Goal: Transaction & Acquisition: Purchase product/service

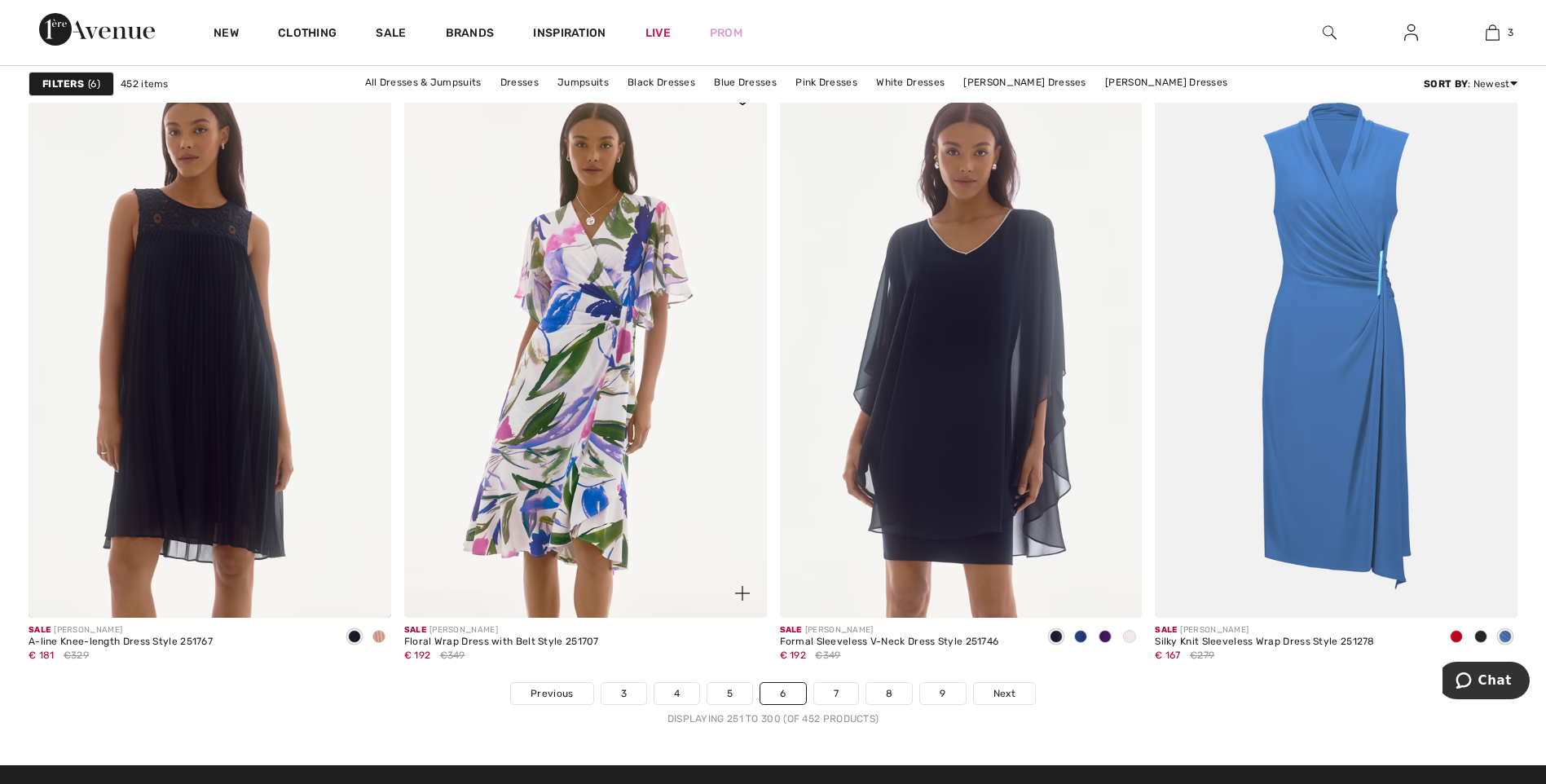
click at [606, 340] on img at bounding box center [585, 345] width 363 height 543
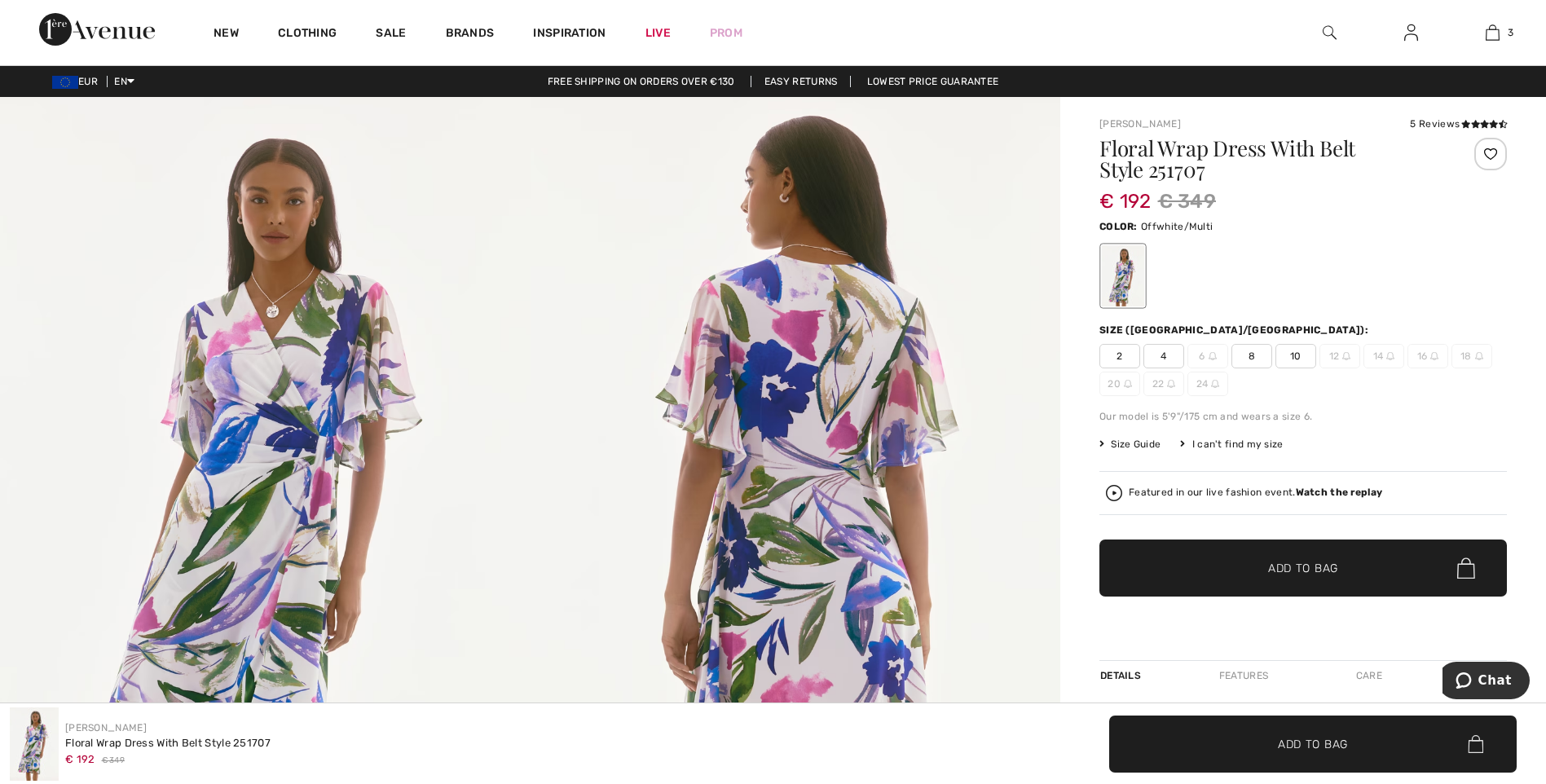
click at [1293, 363] on span "10" at bounding box center [1296, 356] width 40 height 25
click at [1298, 572] on span "Add to Bag" at bounding box center [1304, 568] width 70 height 17
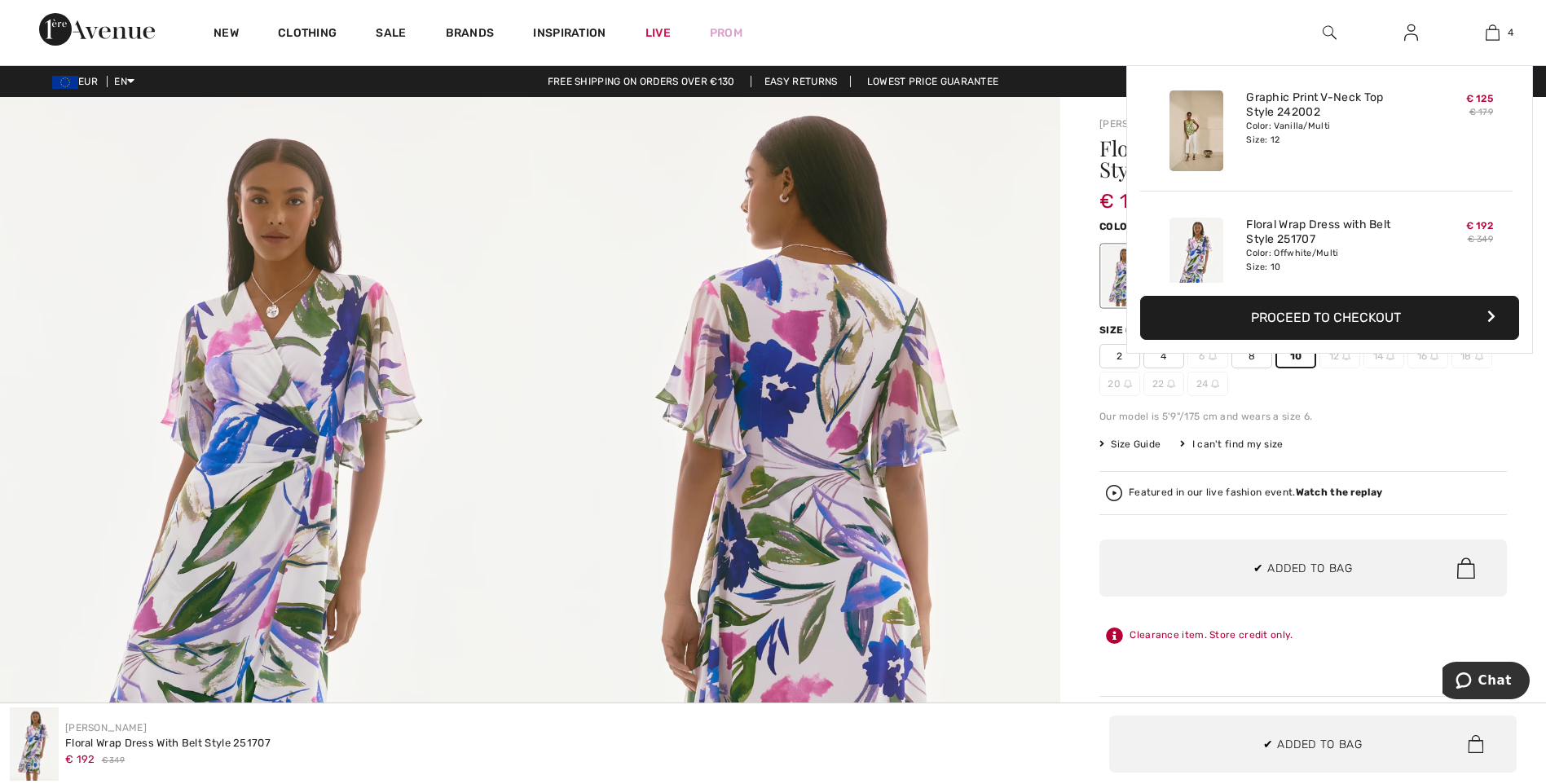
scroll to position [305, 0]
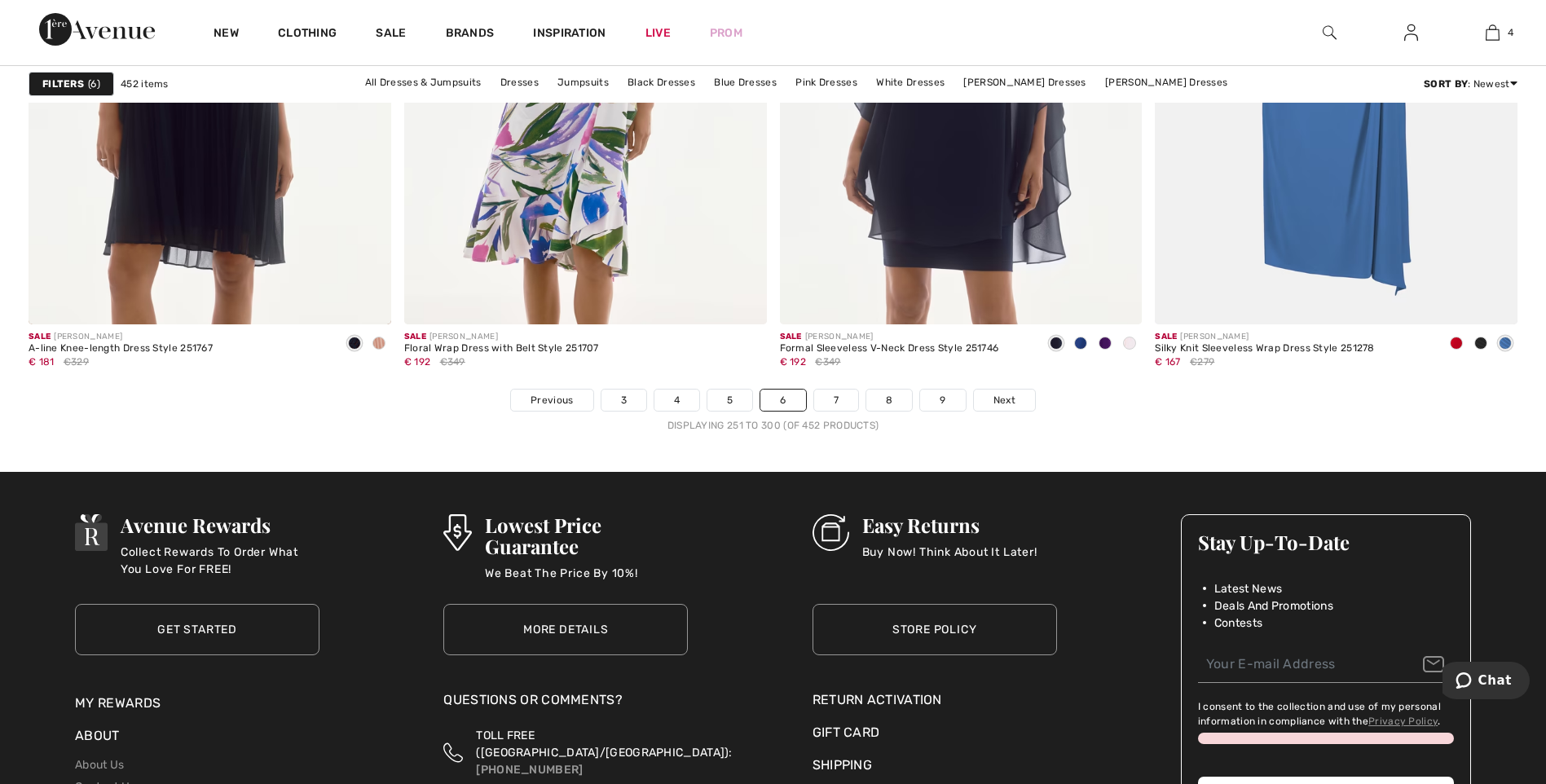
scroll to position [9354, 0]
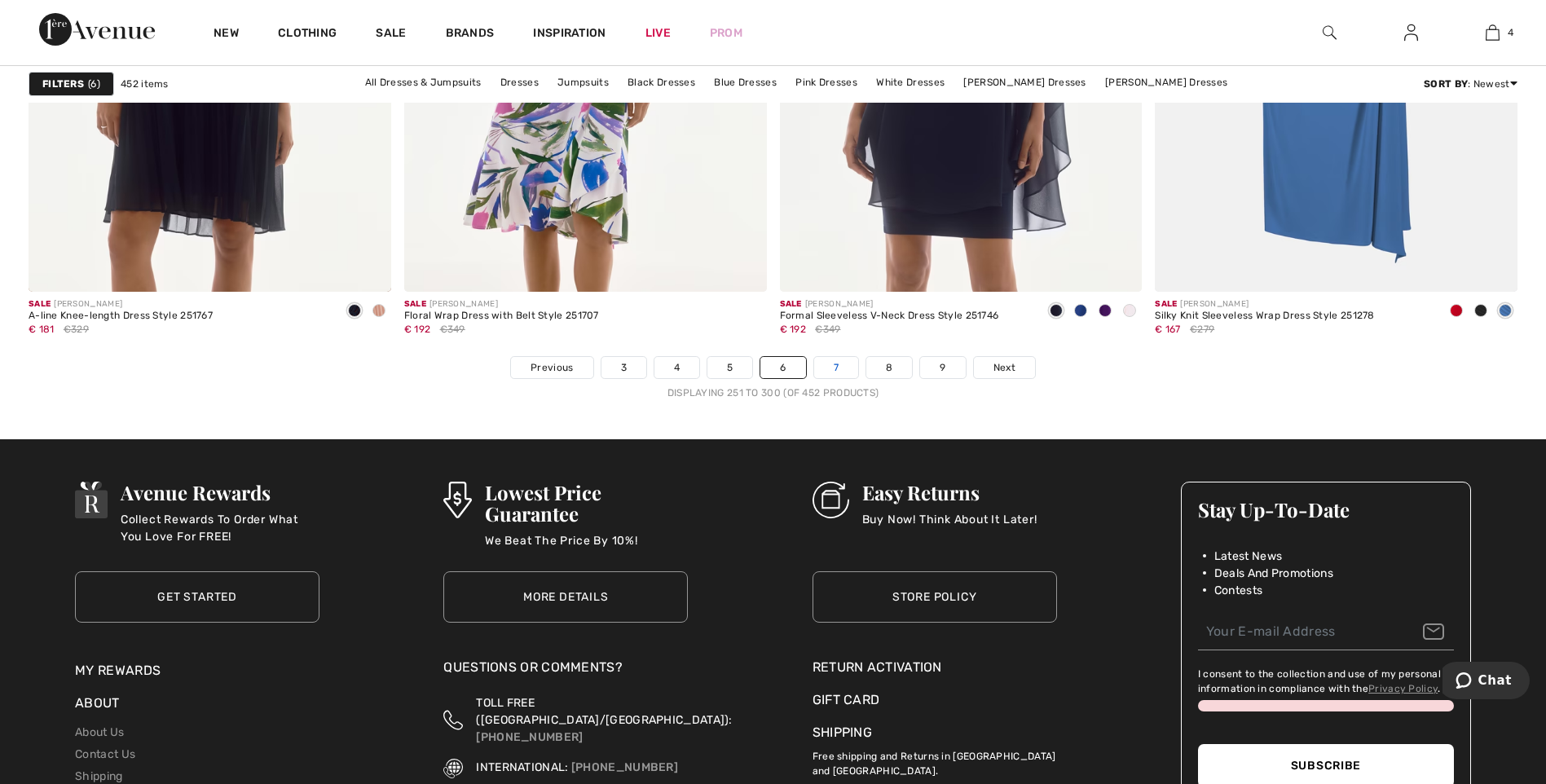
click at [835, 368] on link "7" at bounding box center [836, 367] width 44 height 21
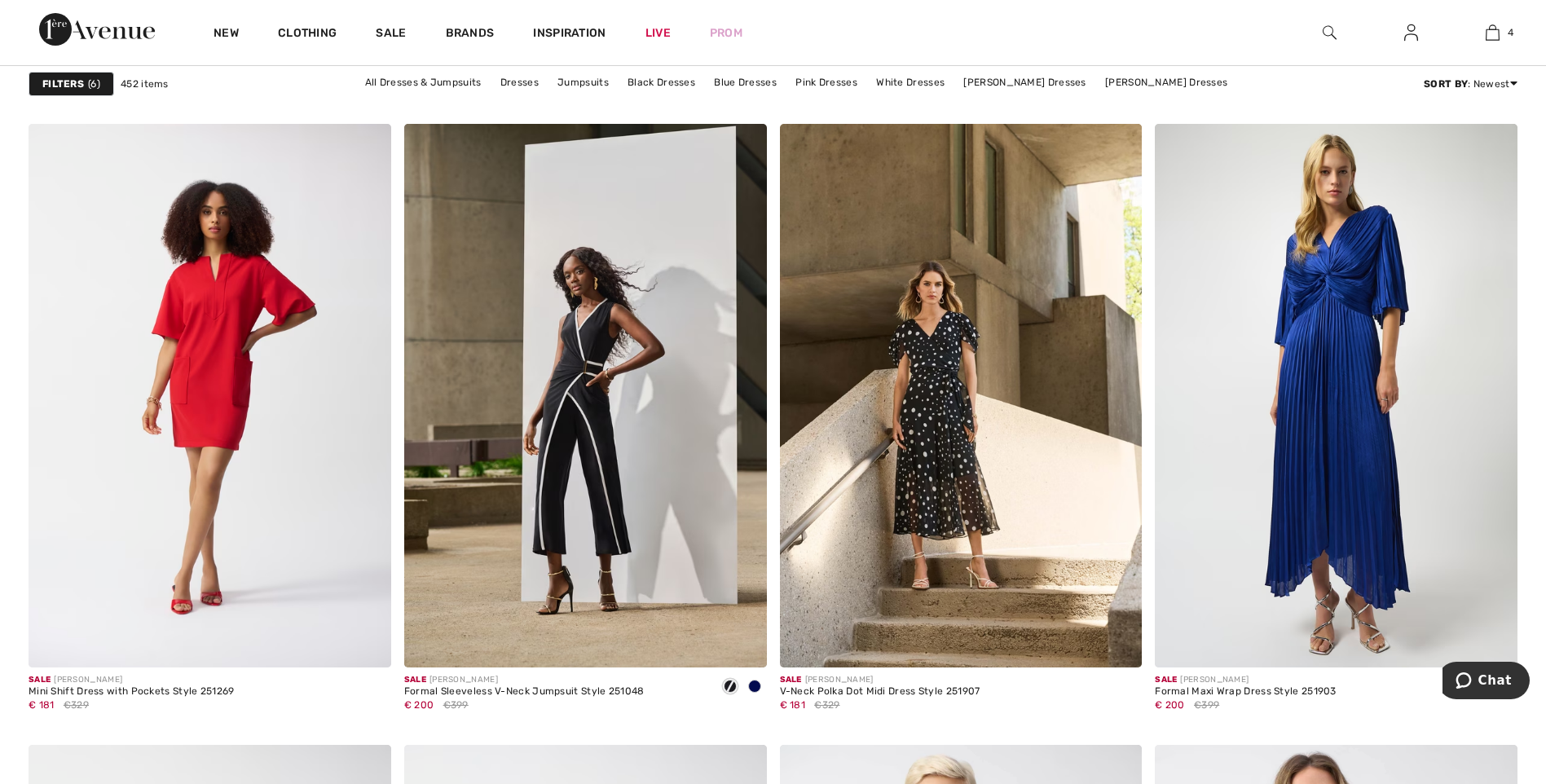
scroll to position [2836, 0]
click at [1340, 333] on img at bounding box center [1336, 394] width 363 height 543
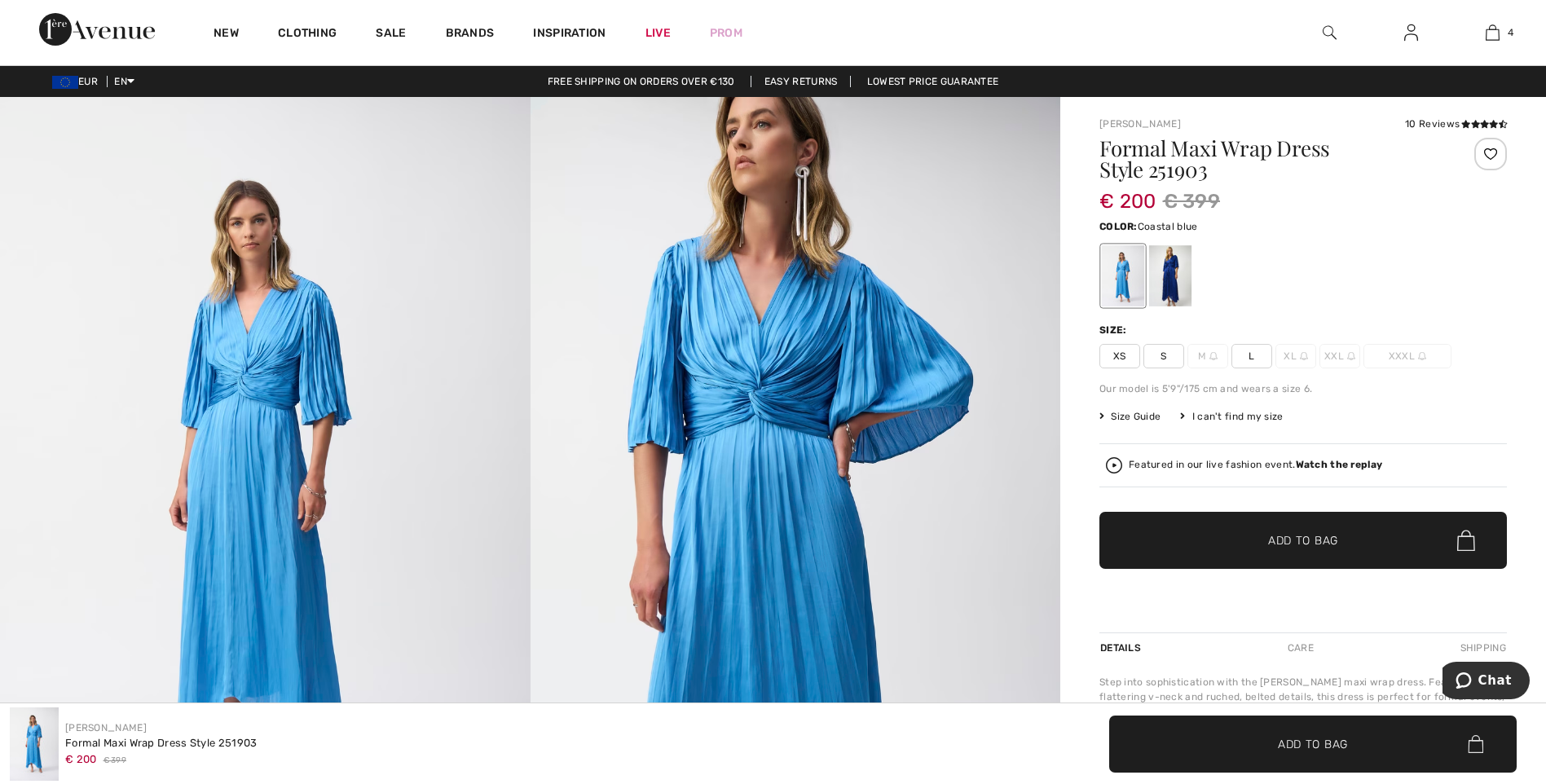
click at [1175, 277] on div at bounding box center [1171, 276] width 42 height 61
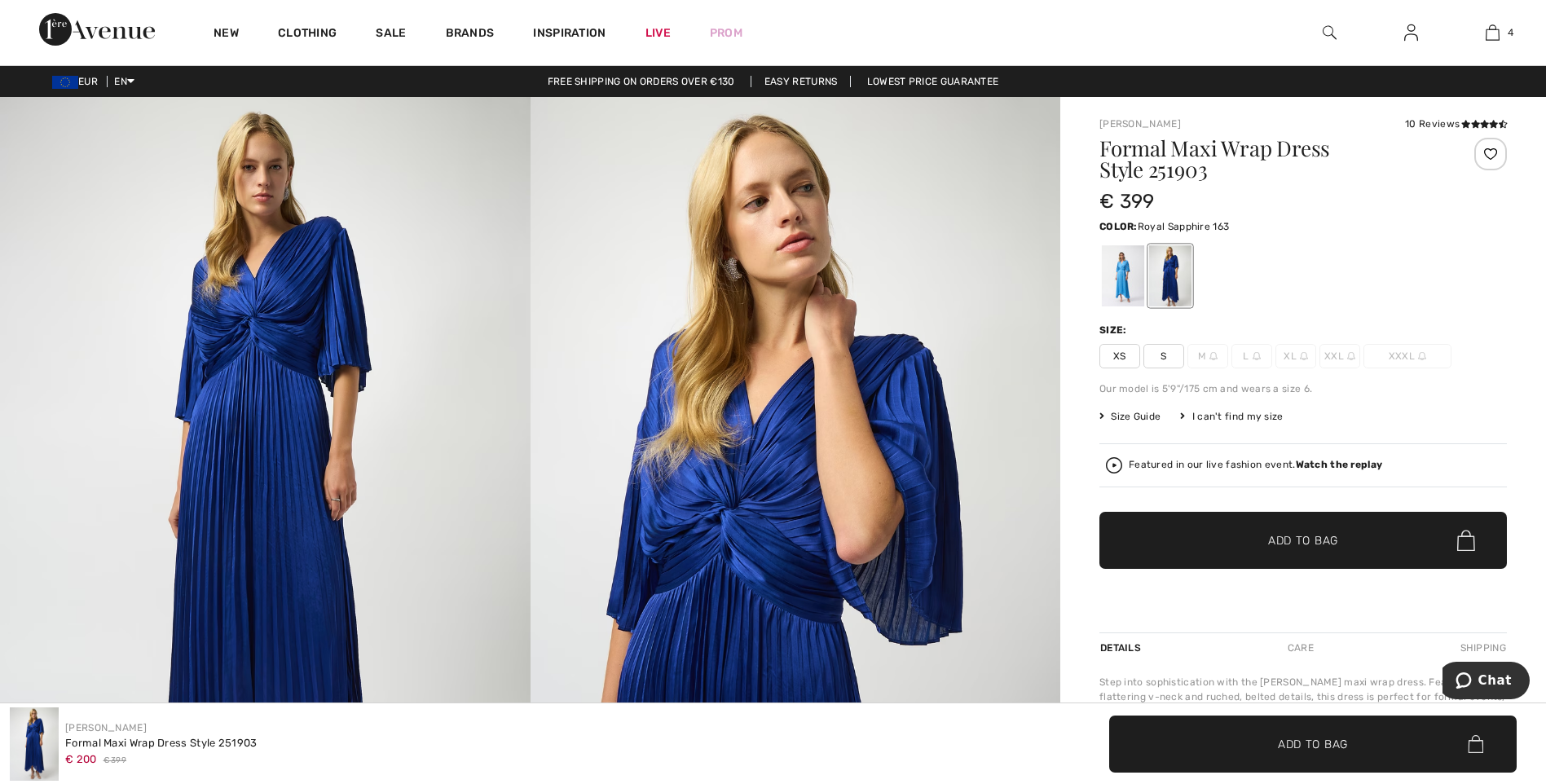
click at [1116, 280] on div at bounding box center [1123, 276] width 42 height 61
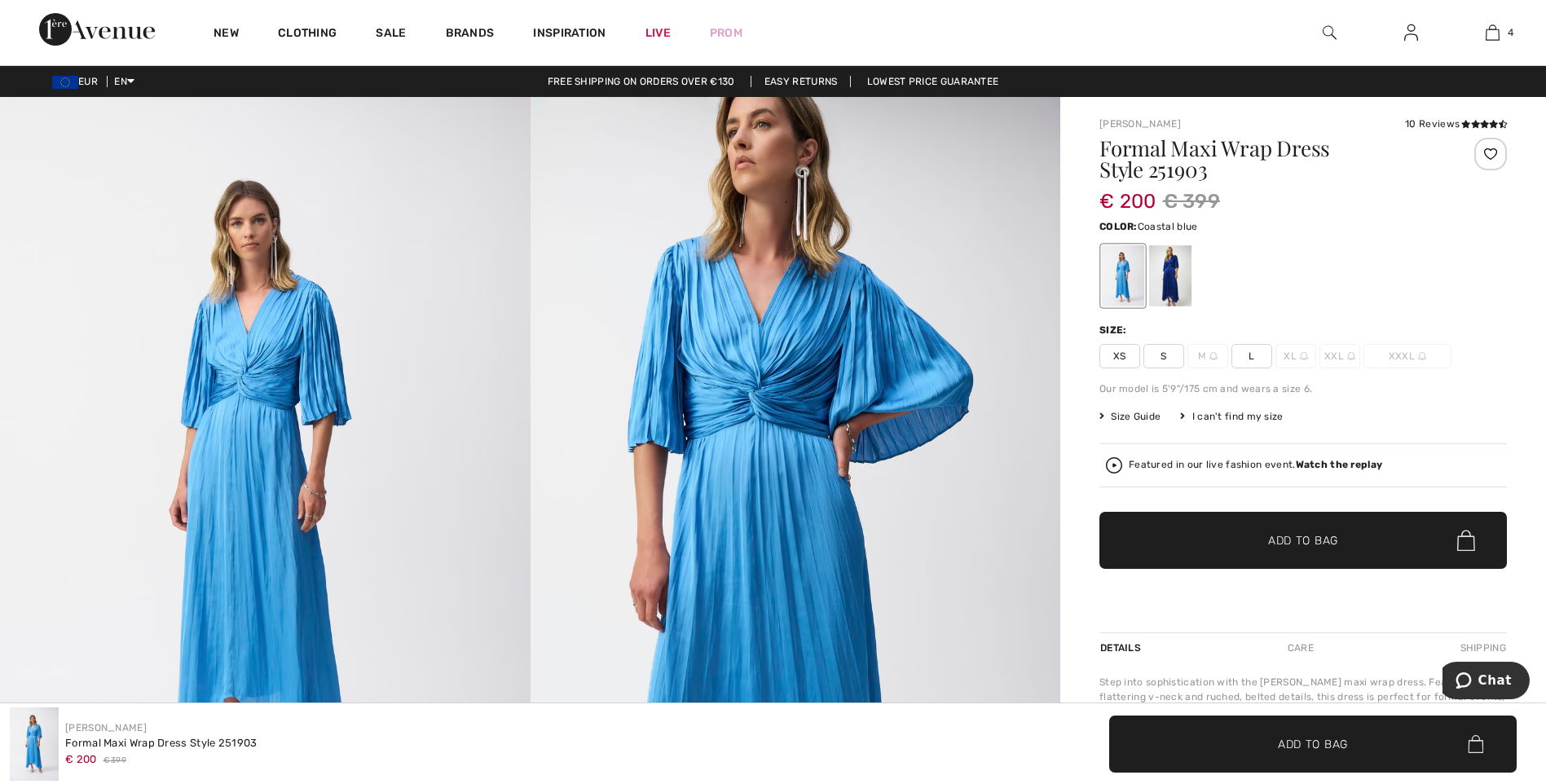
click at [1252, 363] on span "L" at bounding box center [1252, 356] width 40 height 25
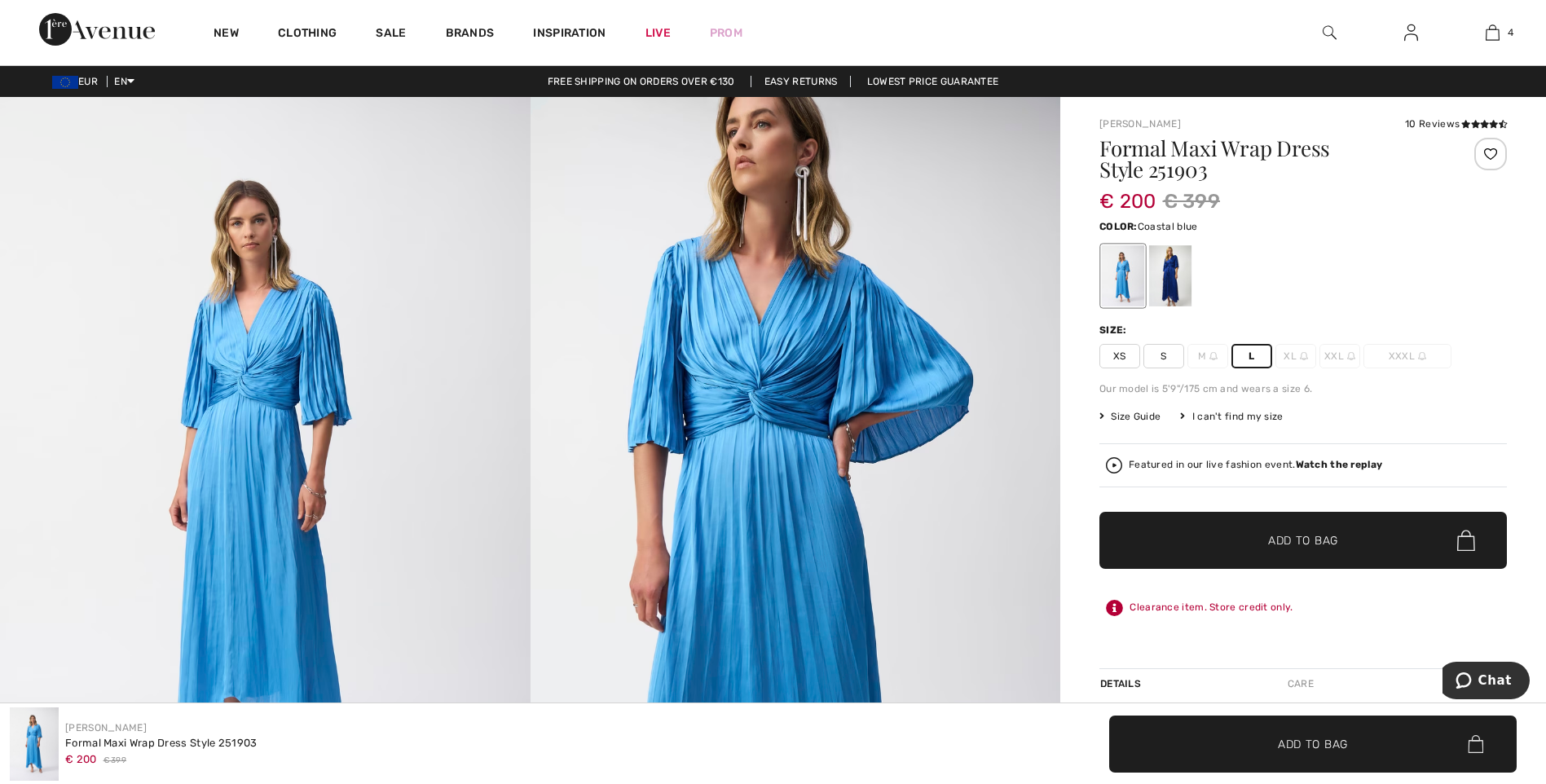
click at [1262, 550] on span "✔ Added to Bag Add to Bag" at bounding box center [1304, 540] width 408 height 57
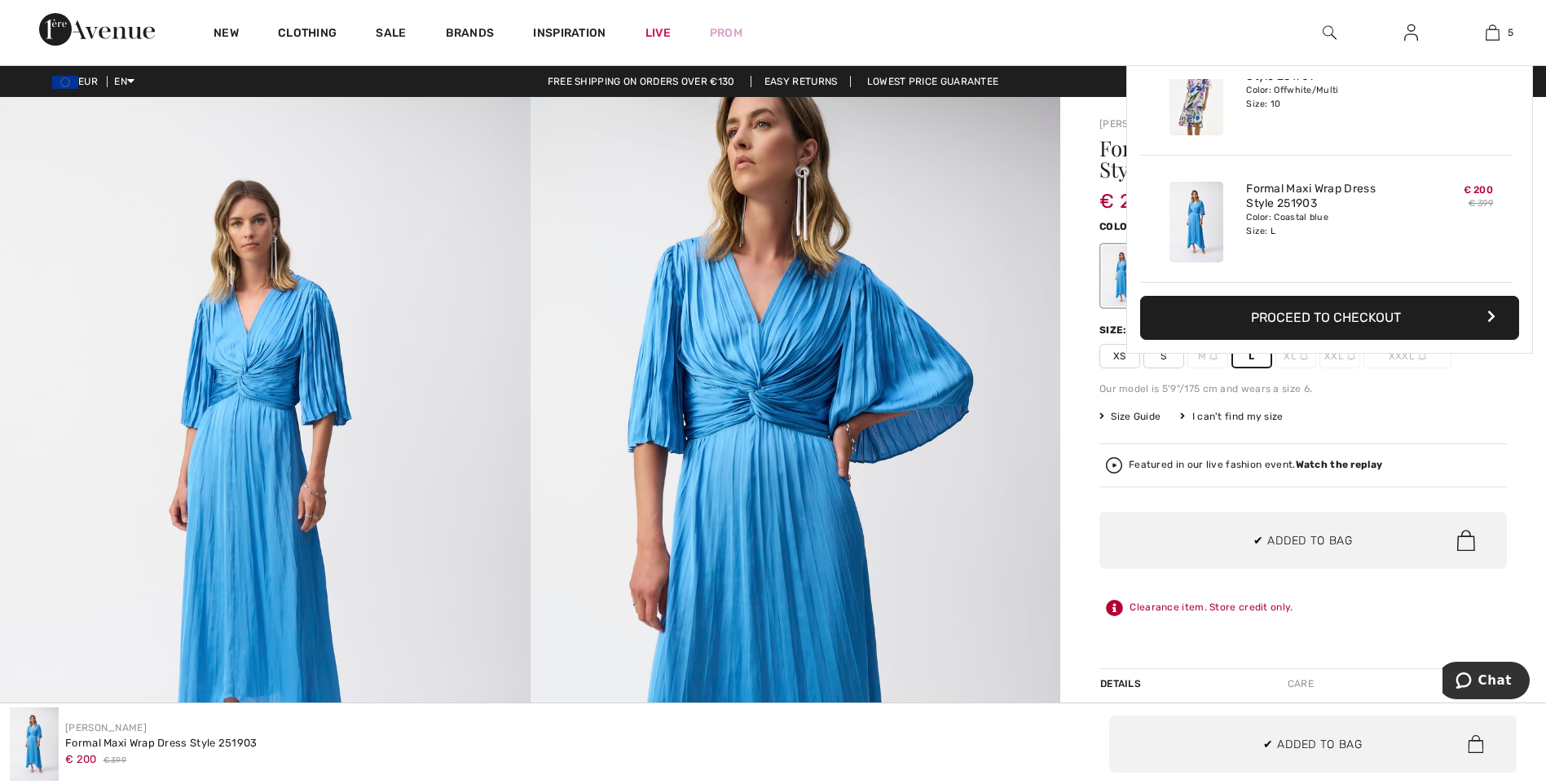
scroll to position [432, 0]
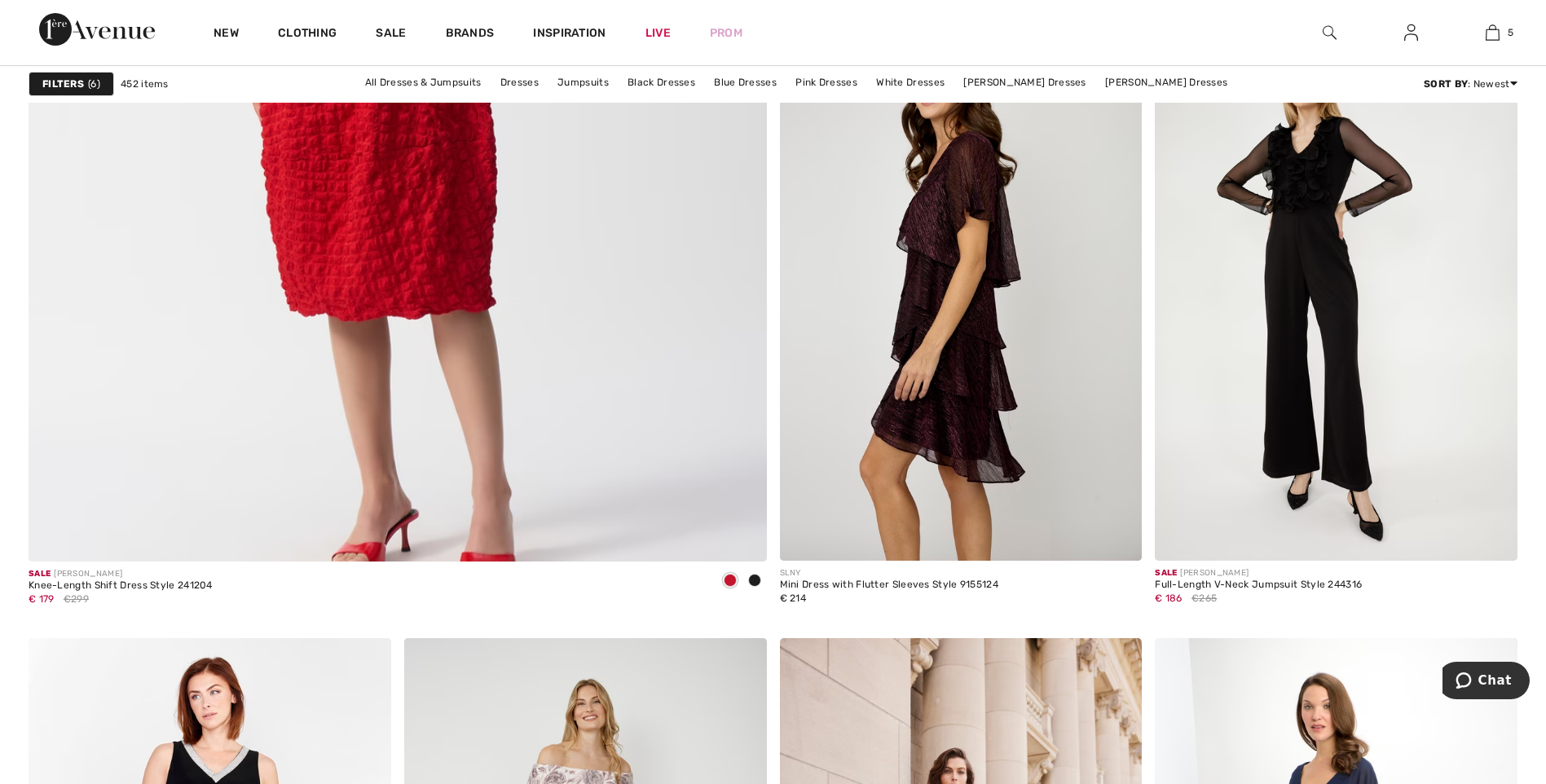
scroll to position [5703, 0]
click at [977, 244] on img at bounding box center [961, 288] width 363 height 543
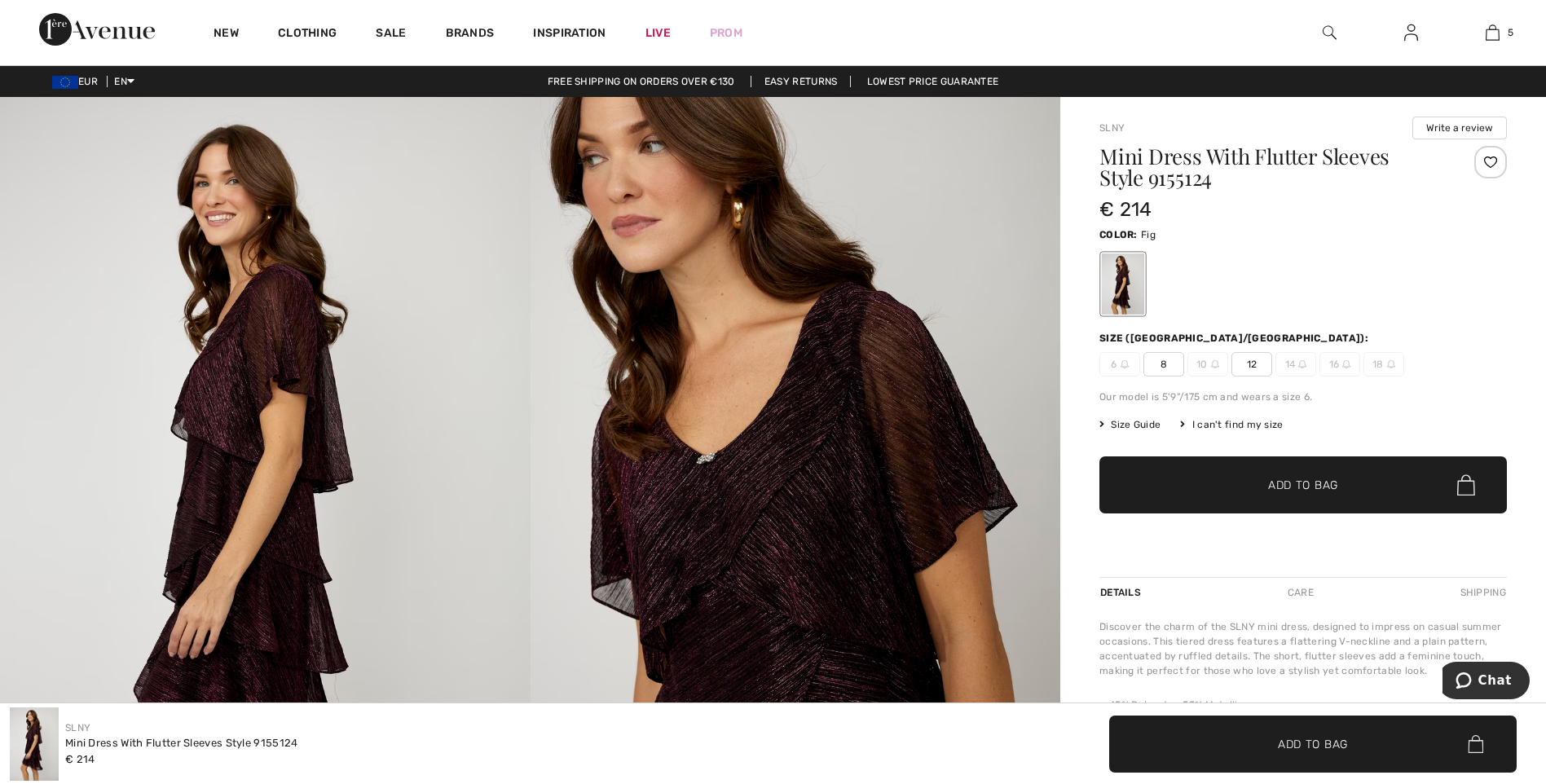
click at [1255, 360] on span "12" at bounding box center [1252, 364] width 40 height 25
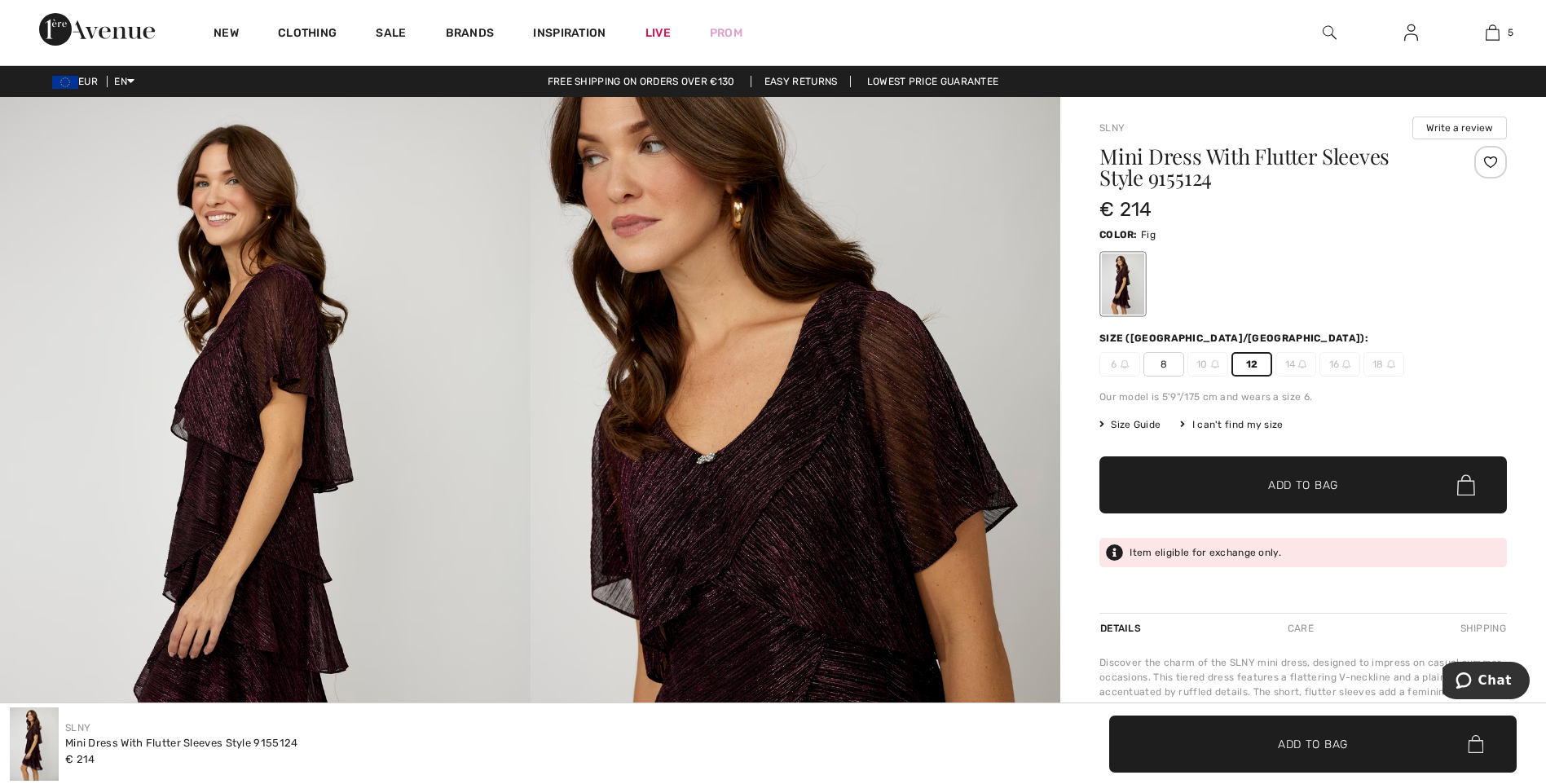
click at [1283, 482] on span "Add to Bag" at bounding box center [1304, 485] width 70 height 17
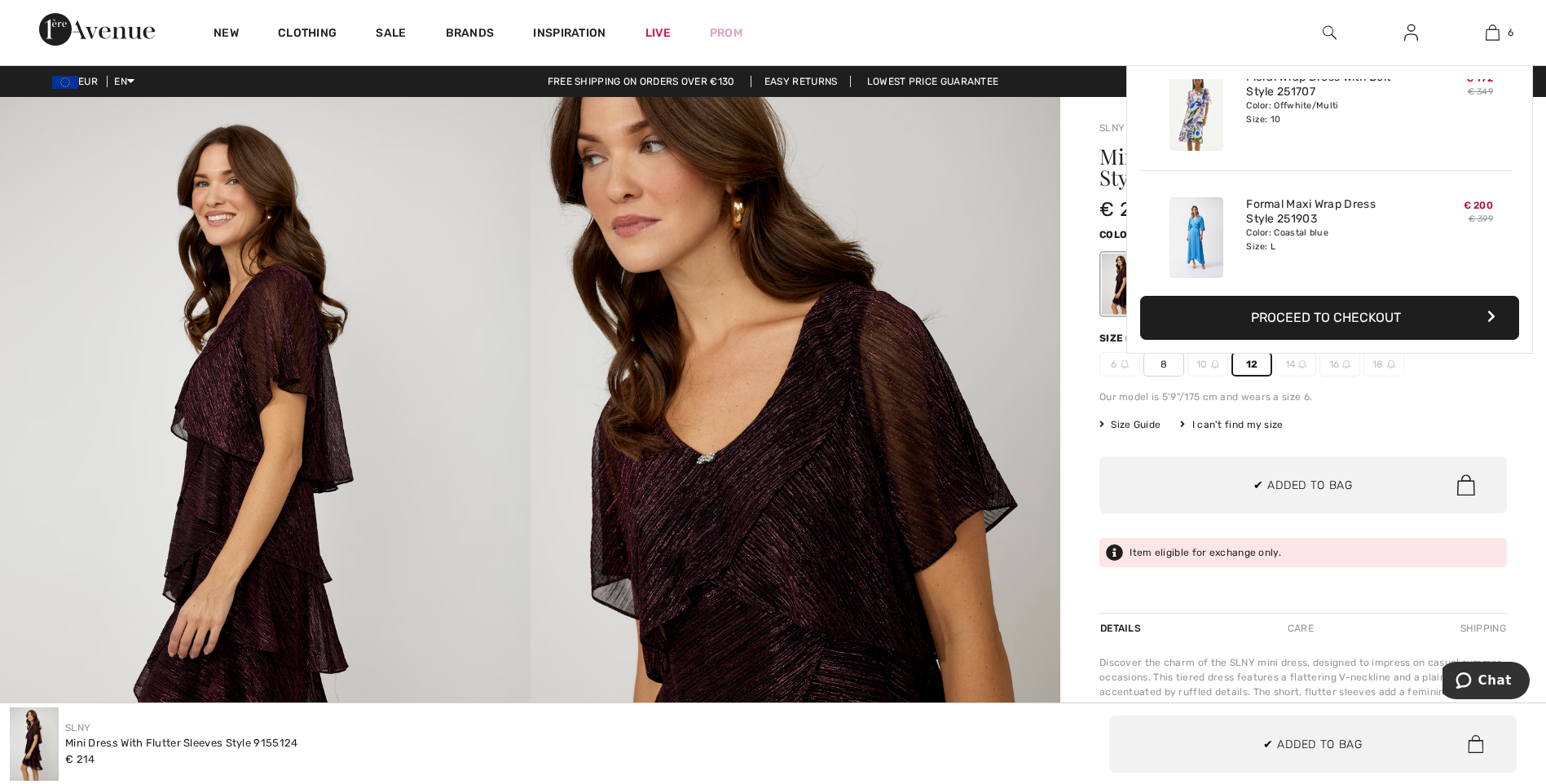
scroll to position [559, 0]
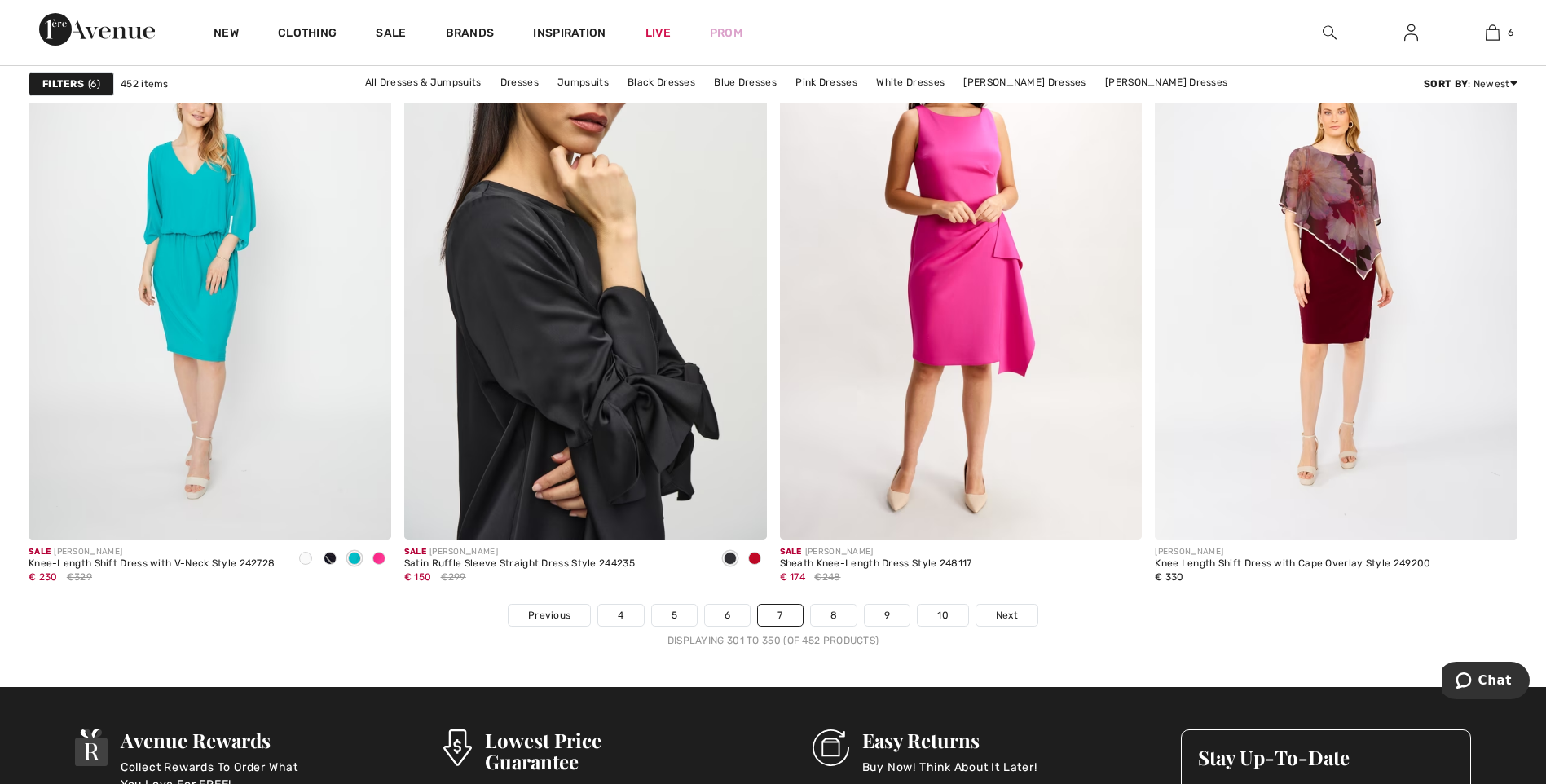
scroll to position [9093, 0]
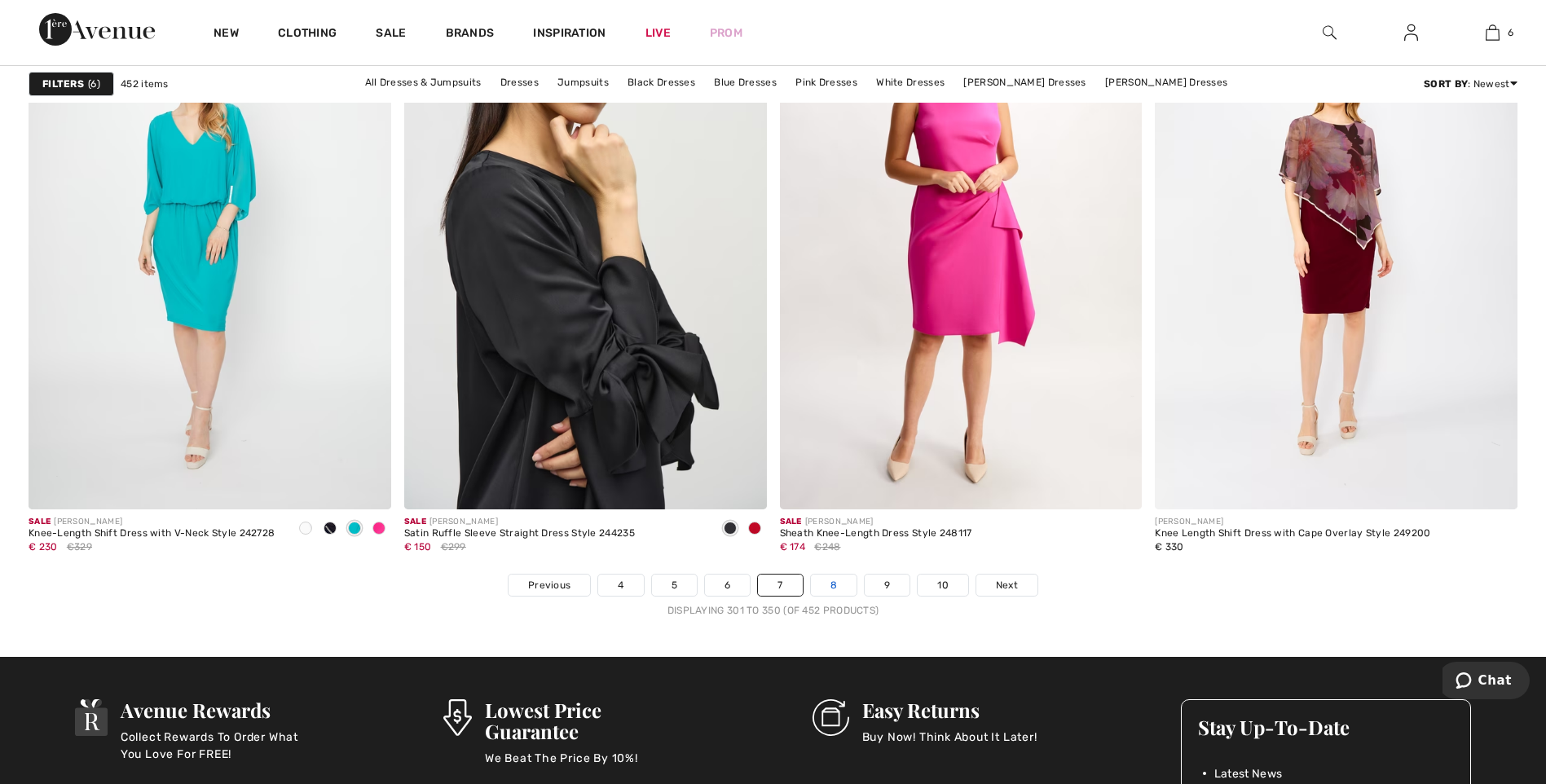
click at [833, 586] on link "8" at bounding box center [834, 585] width 46 height 21
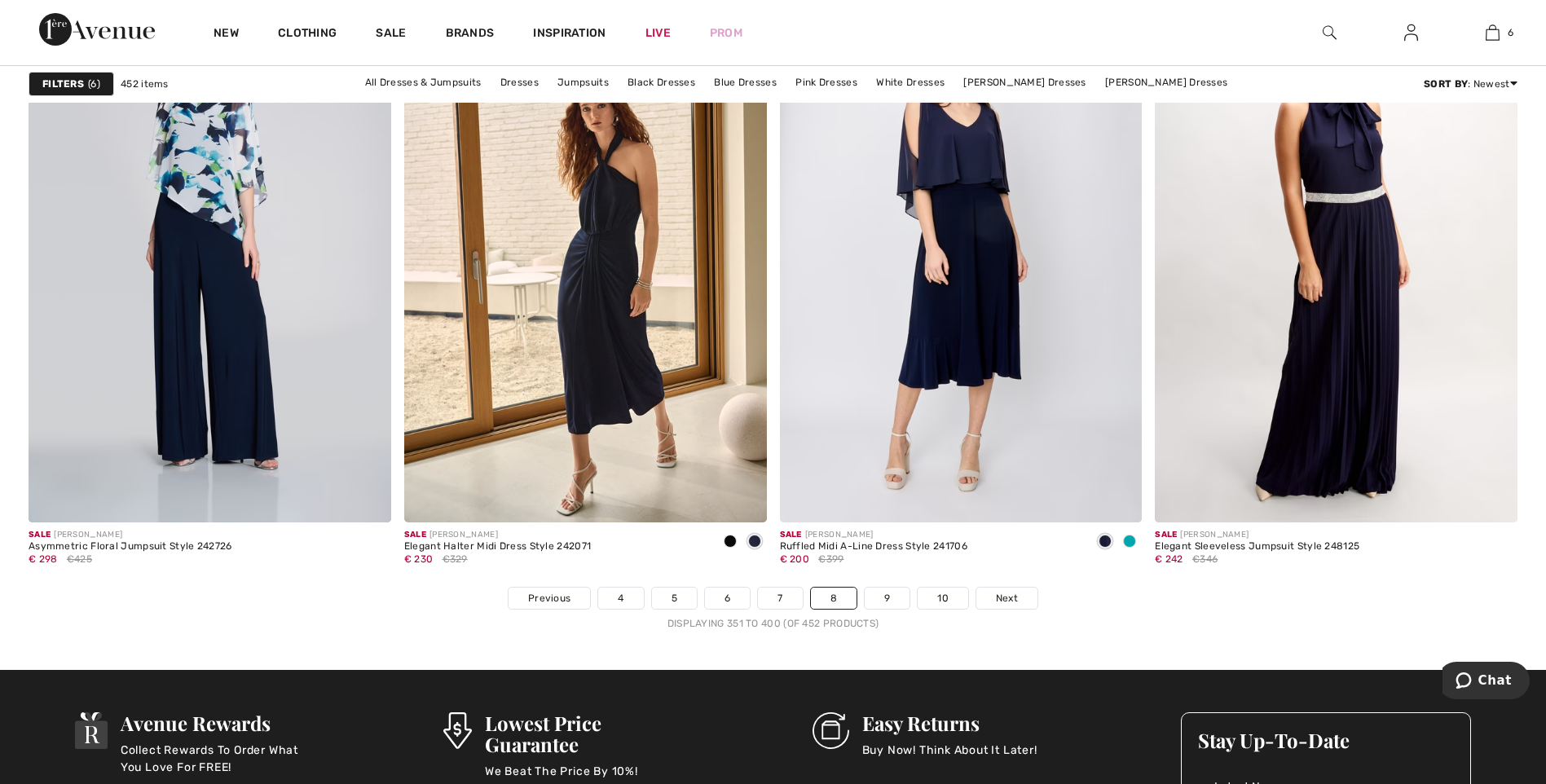
scroll to position [9190, 0]
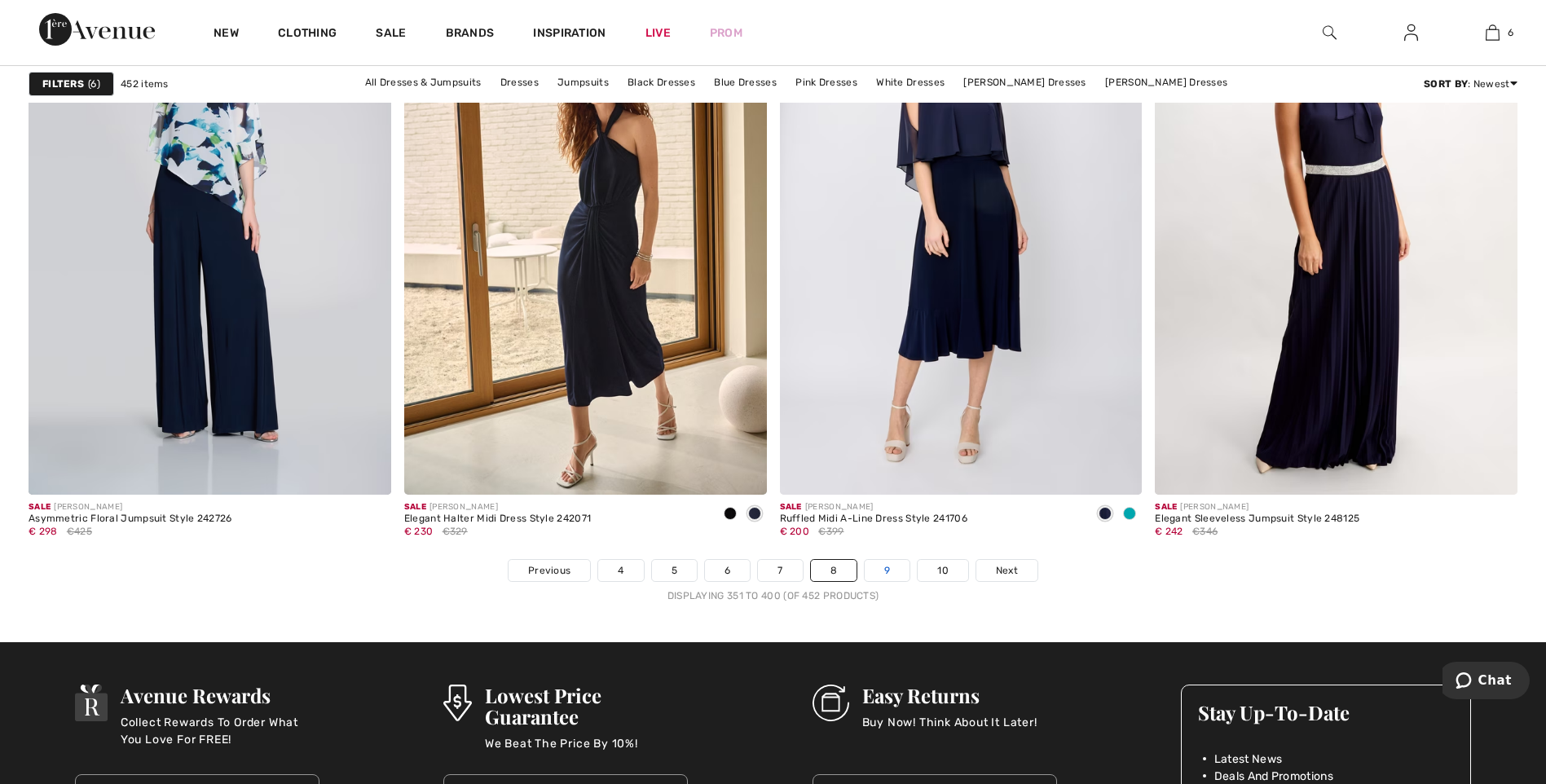
click at [884, 560] on link "9" at bounding box center [887, 571] width 45 height 21
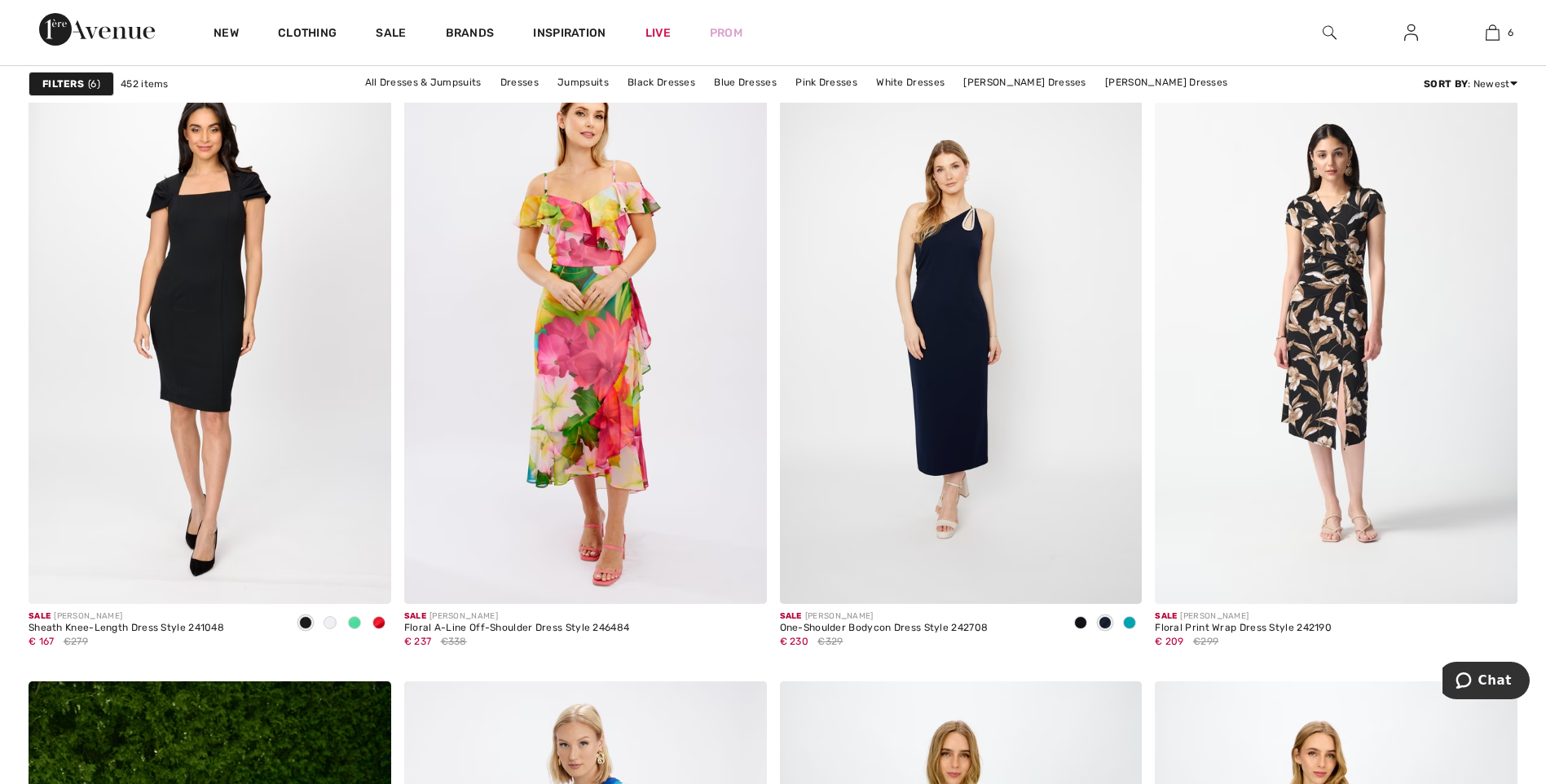
scroll to position [2901, 0]
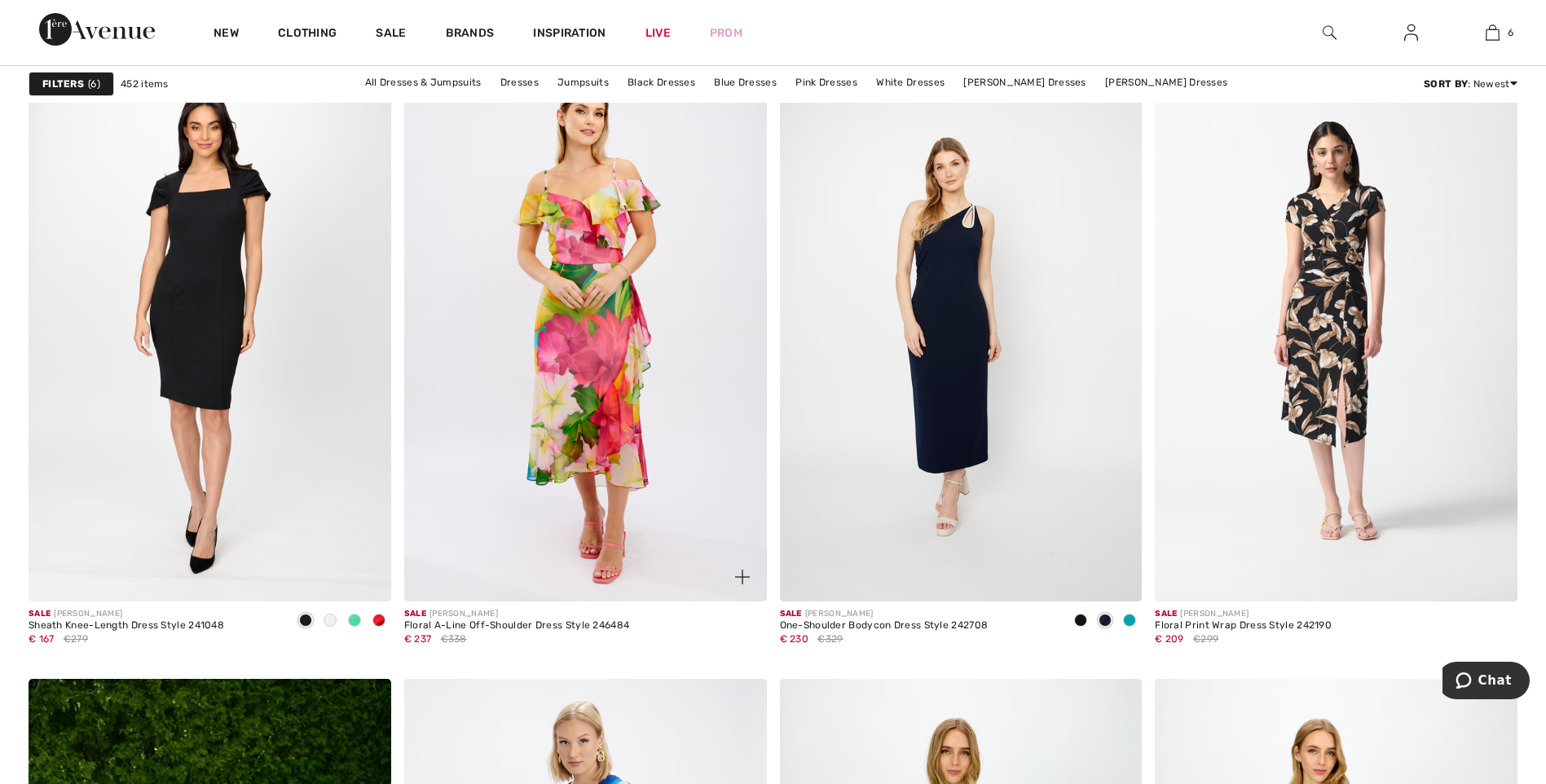
click at [606, 287] on img at bounding box center [585, 329] width 363 height 543
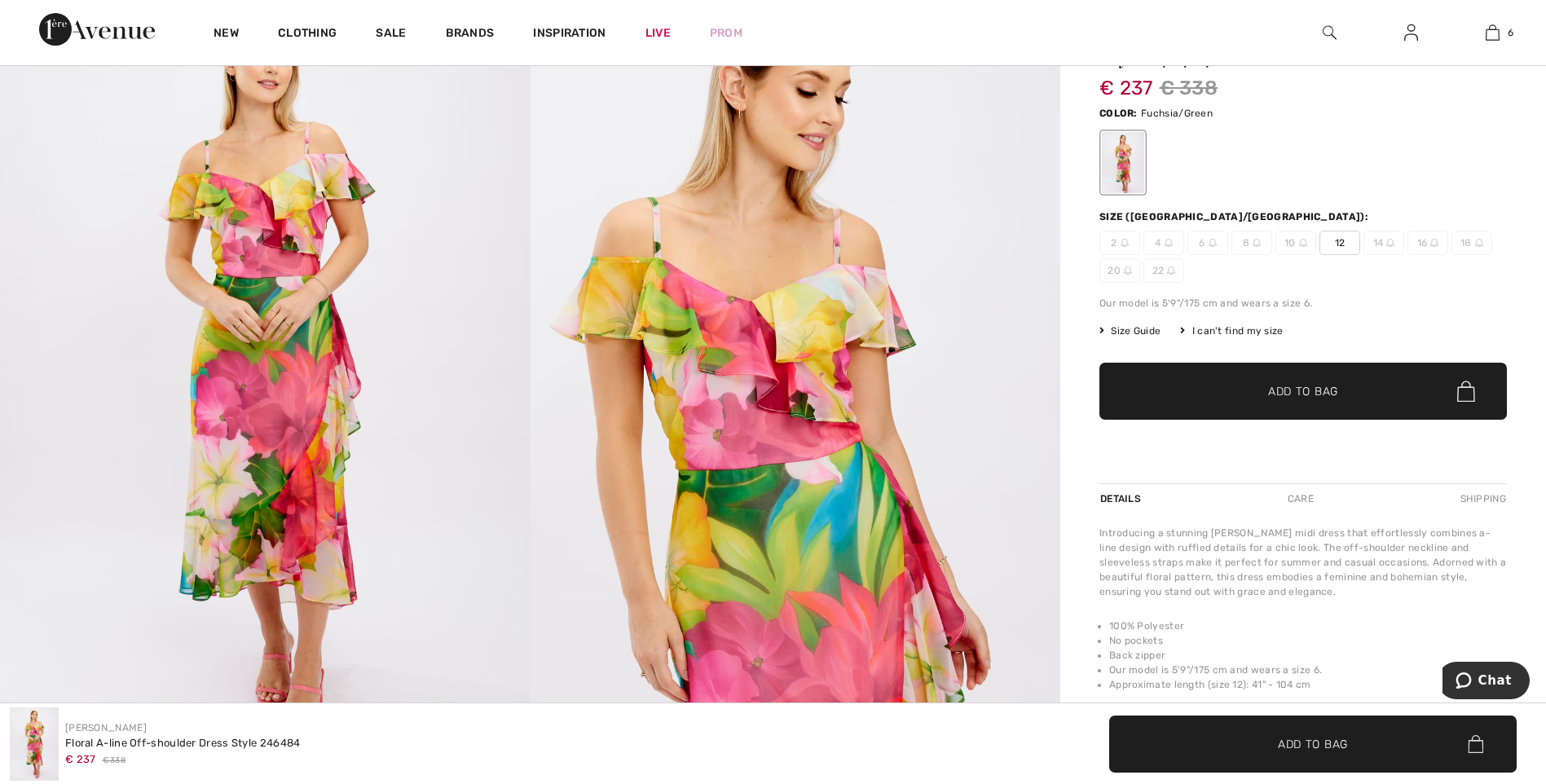
scroll to position [111, 0]
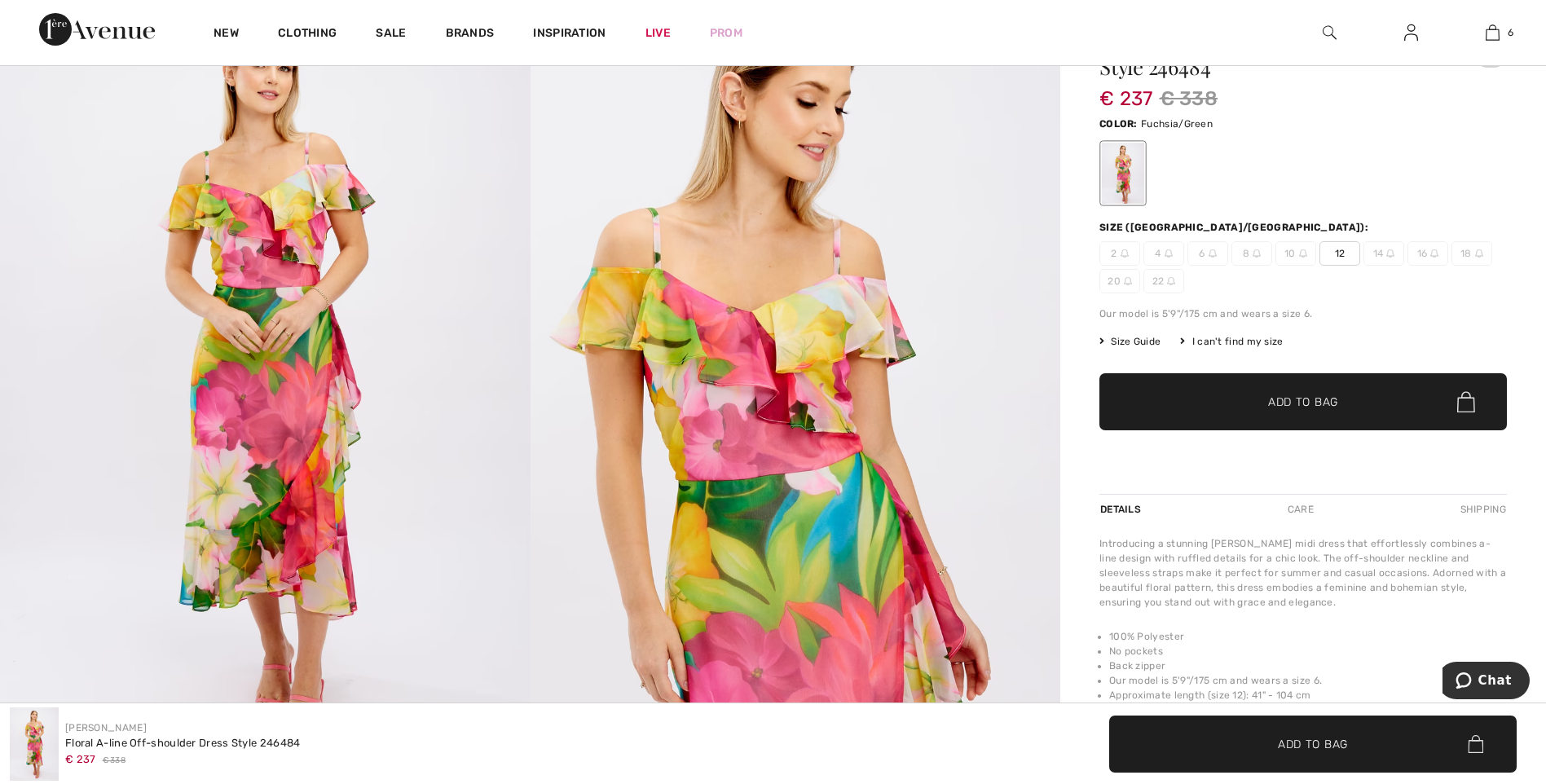
click at [1332, 263] on span "12" at bounding box center [1340, 254] width 40 height 25
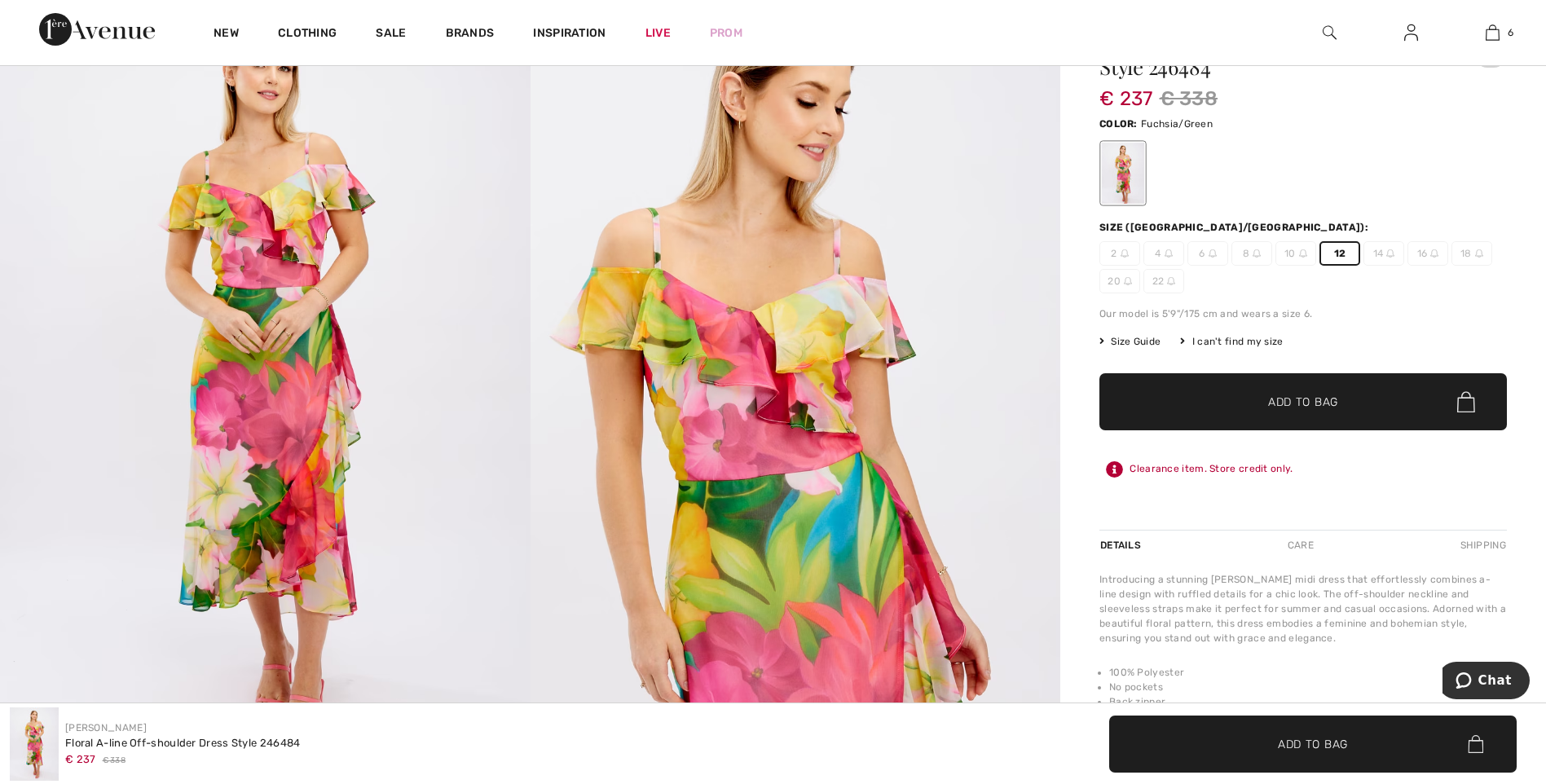
click at [1296, 412] on span "✔ Added to Bag Add to Bag" at bounding box center [1304, 401] width 408 height 57
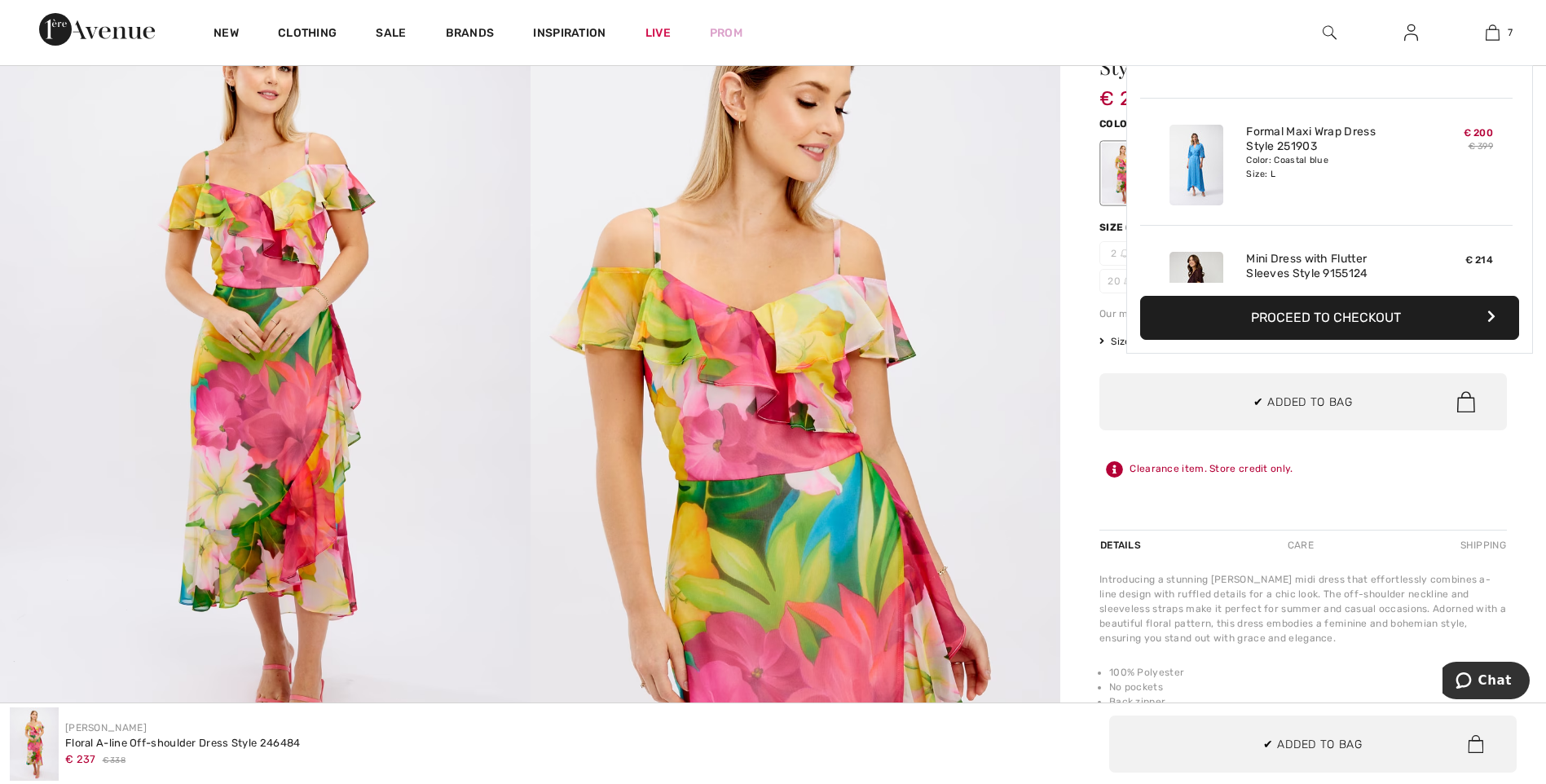
scroll to position [686, 0]
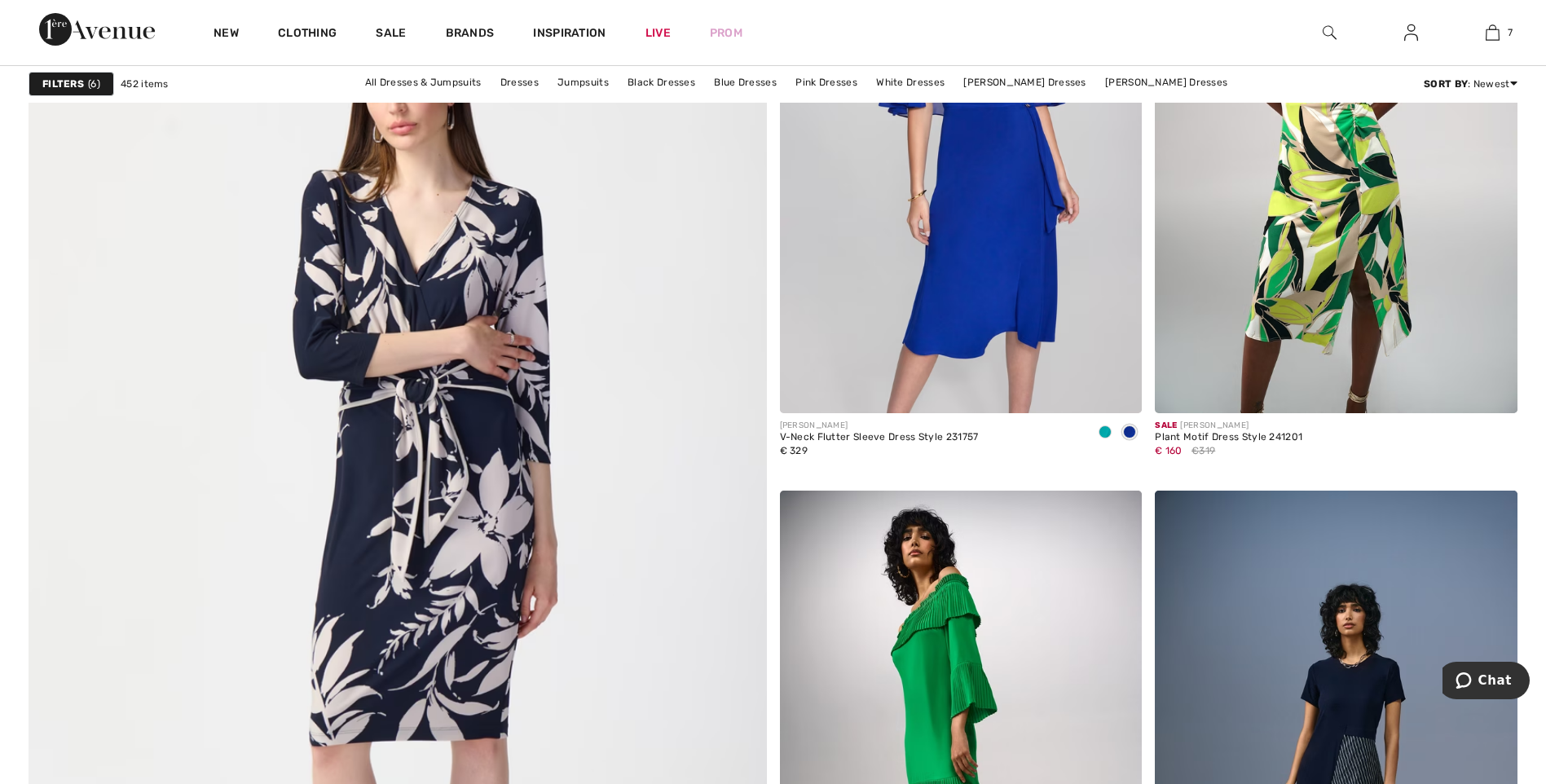
scroll to position [5258, 0]
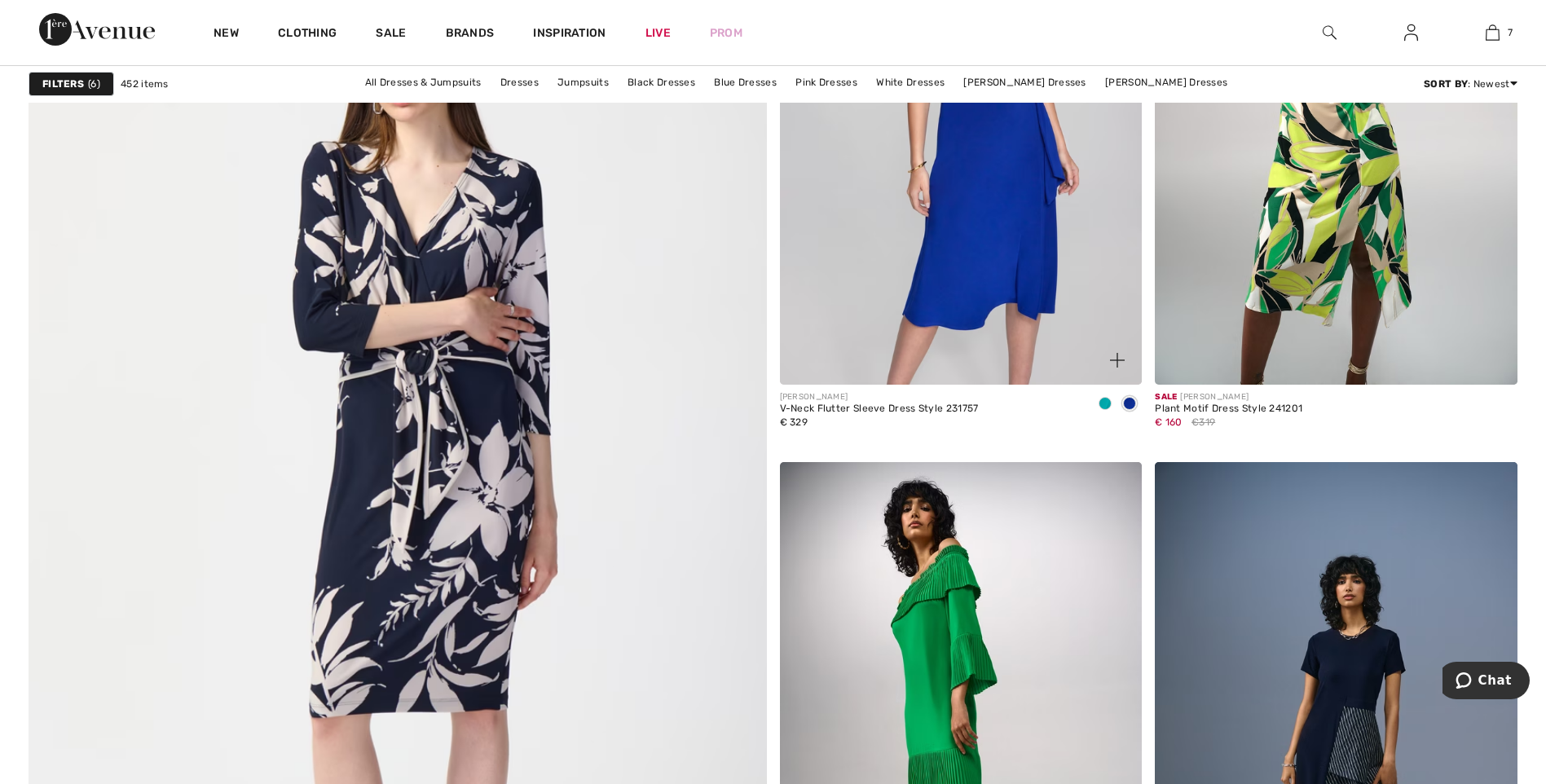
click at [1033, 204] on img at bounding box center [961, 112] width 363 height 543
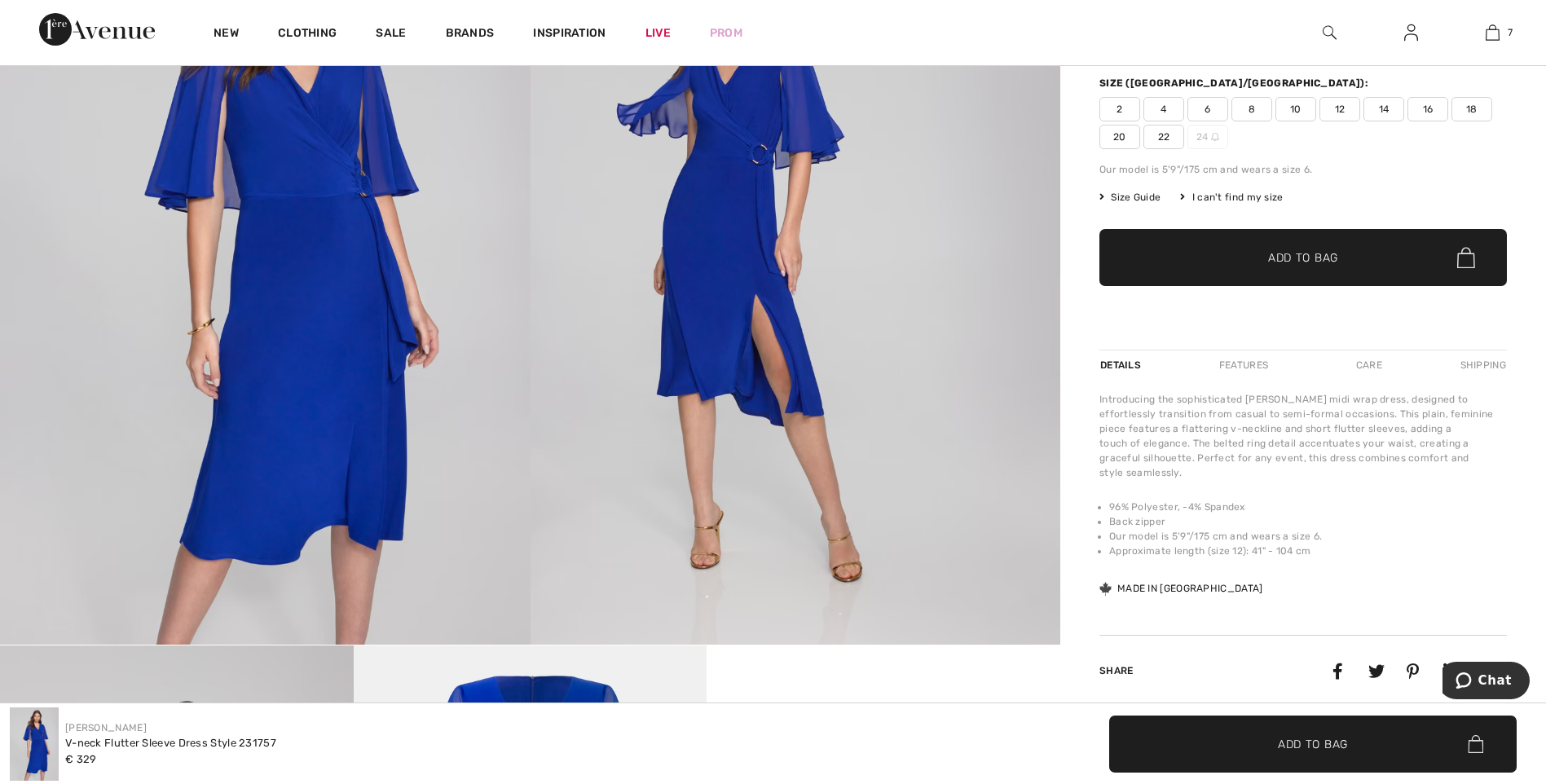
scroll to position [219, 0]
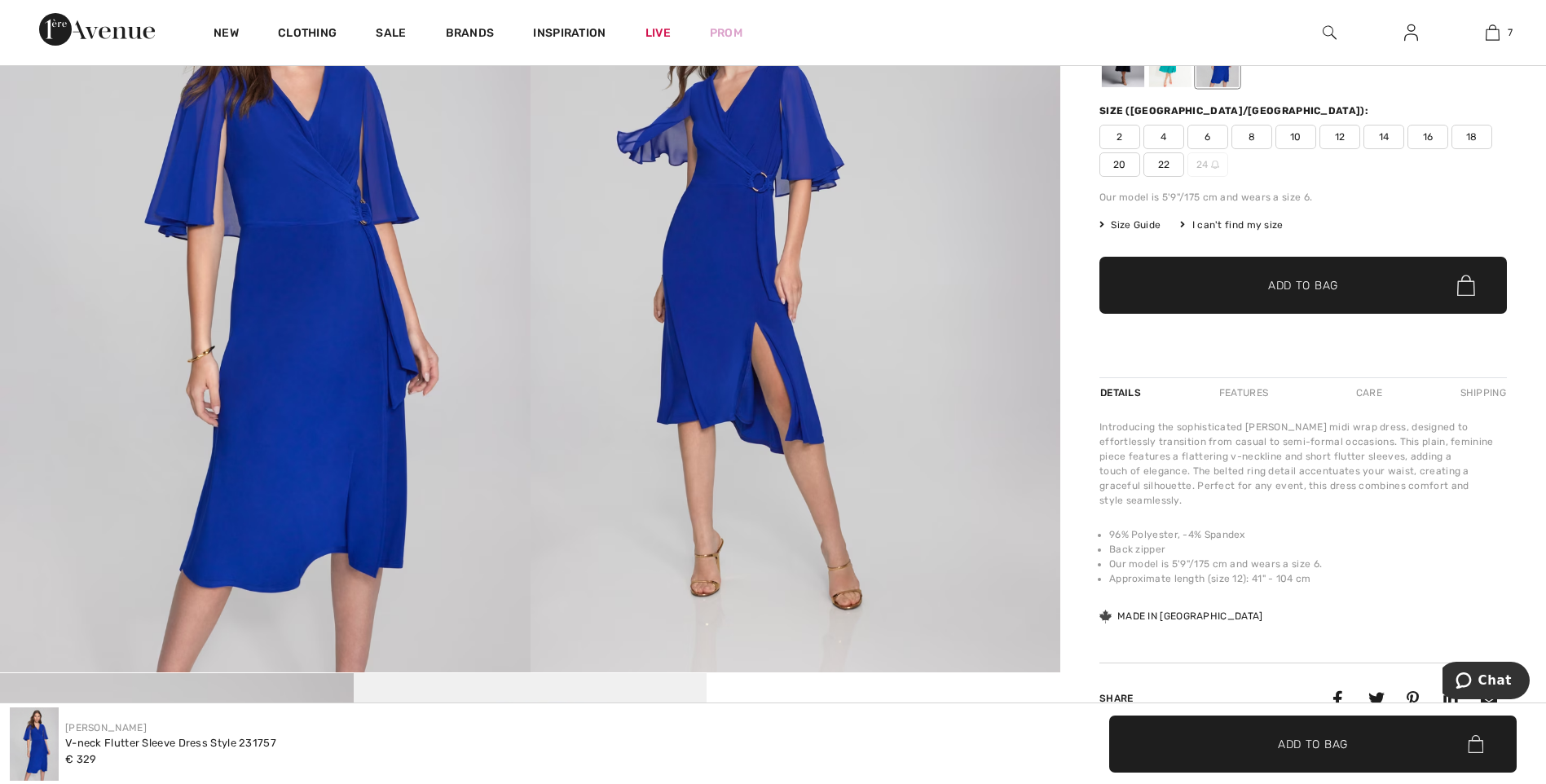
click at [1342, 140] on span "12" at bounding box center [1340, 137] width 40 height 25
click at [1308, 282] on span "Add to Bag" at bounding box center [1304, 285] width 70 height 17
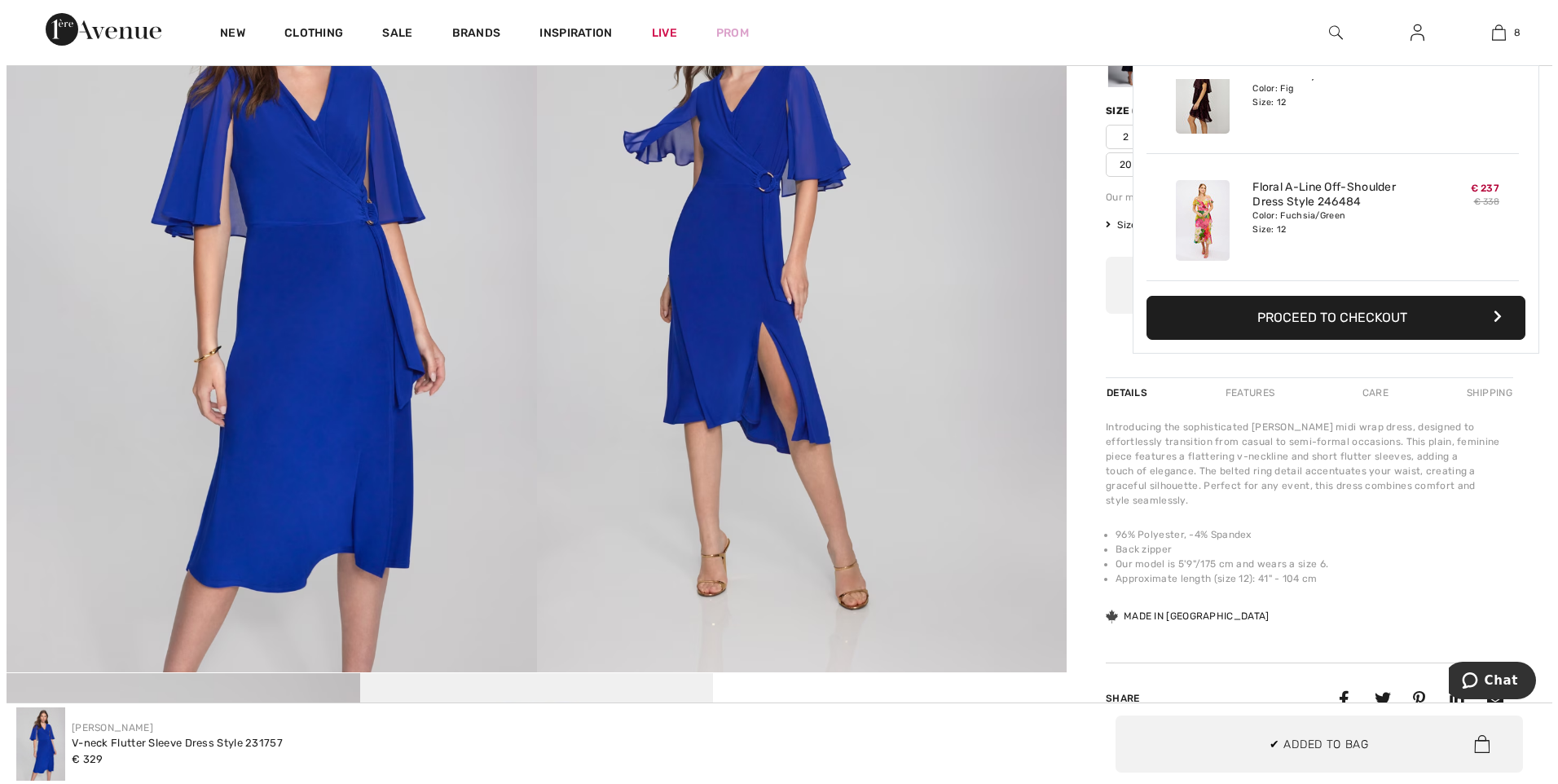
scroll to position [813, 0]
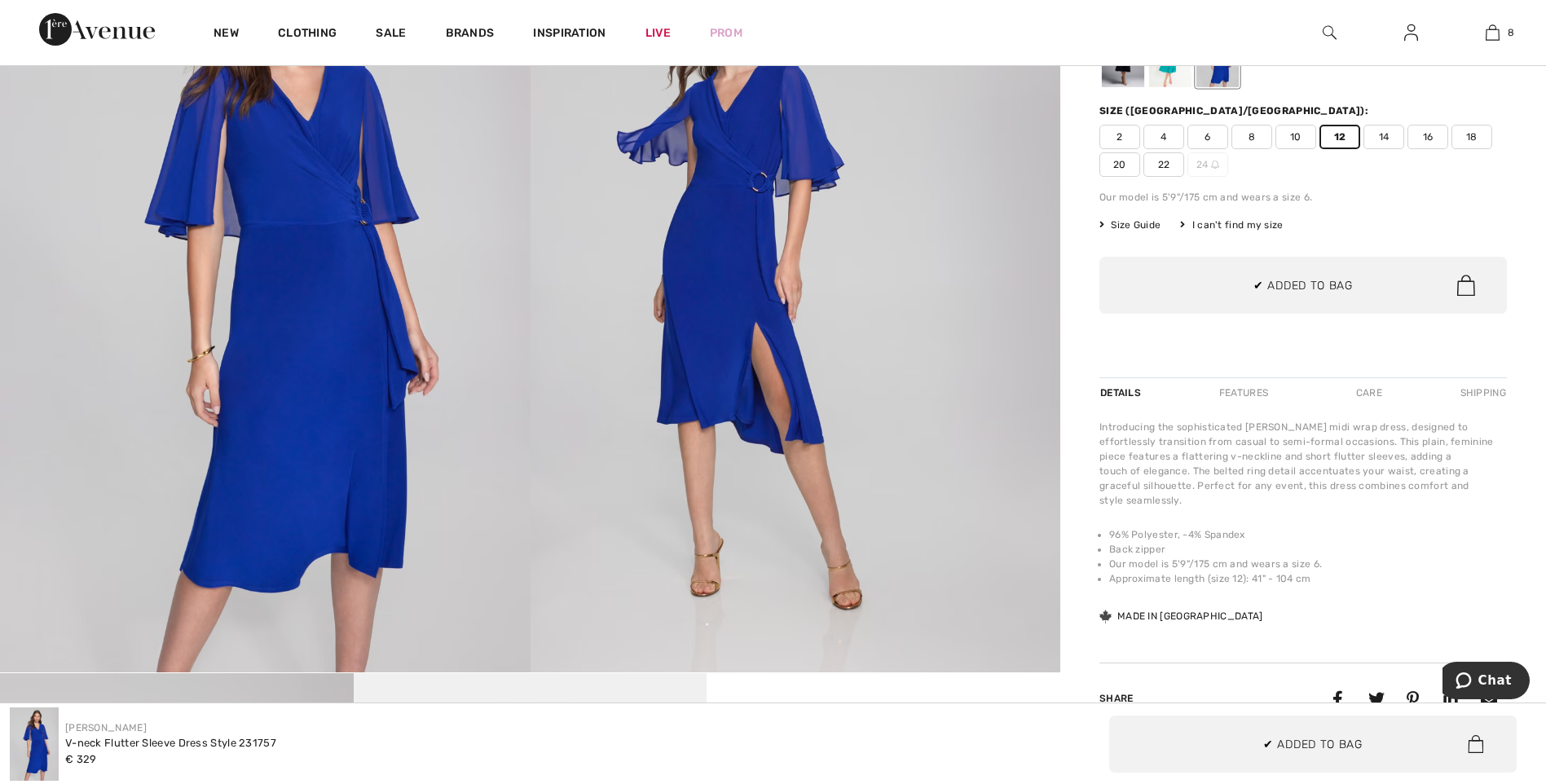
click at [982, 500] on img at bounding box center [796, 275] width 531 height 795
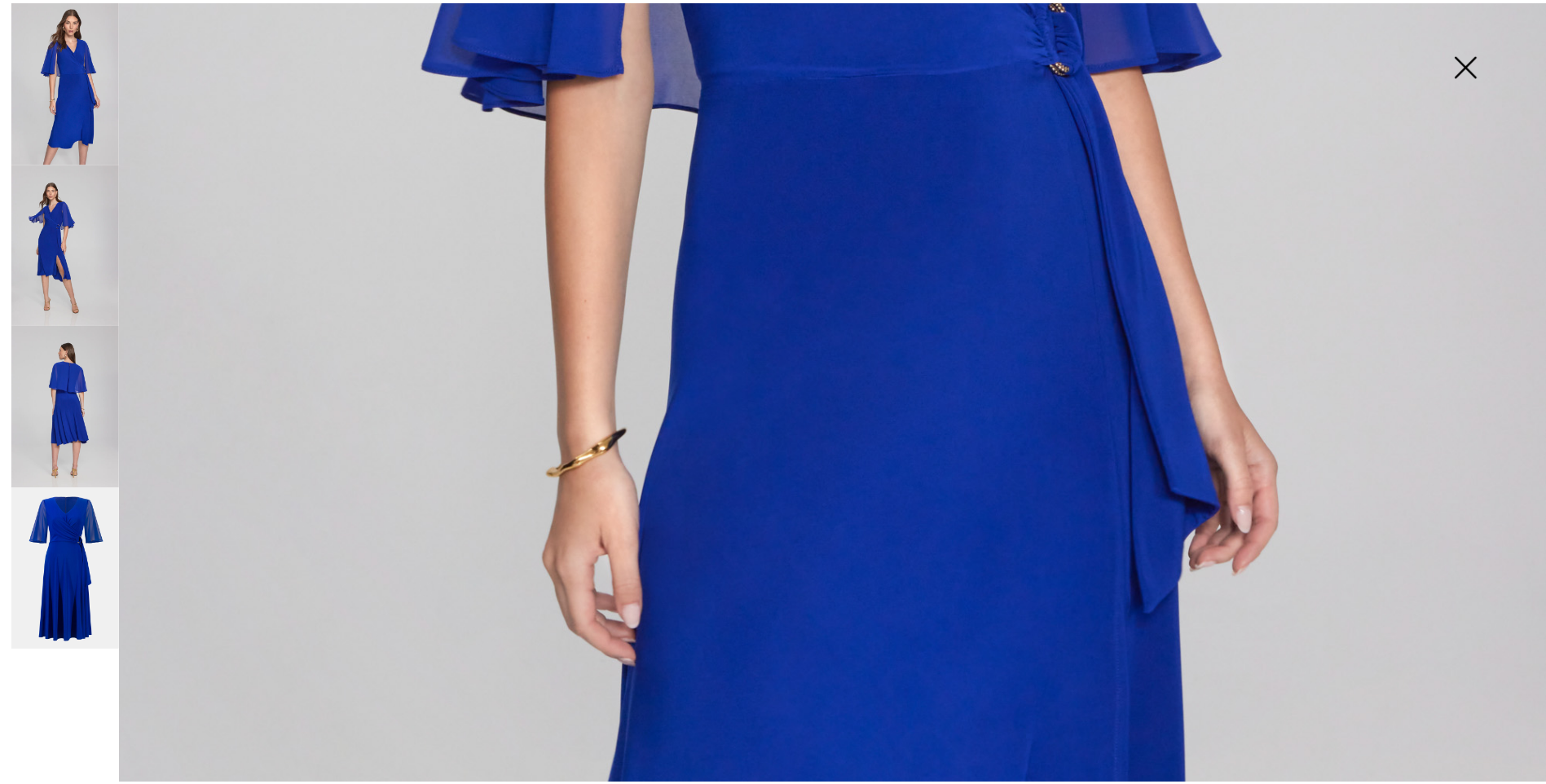
scroll to position [963, 0]
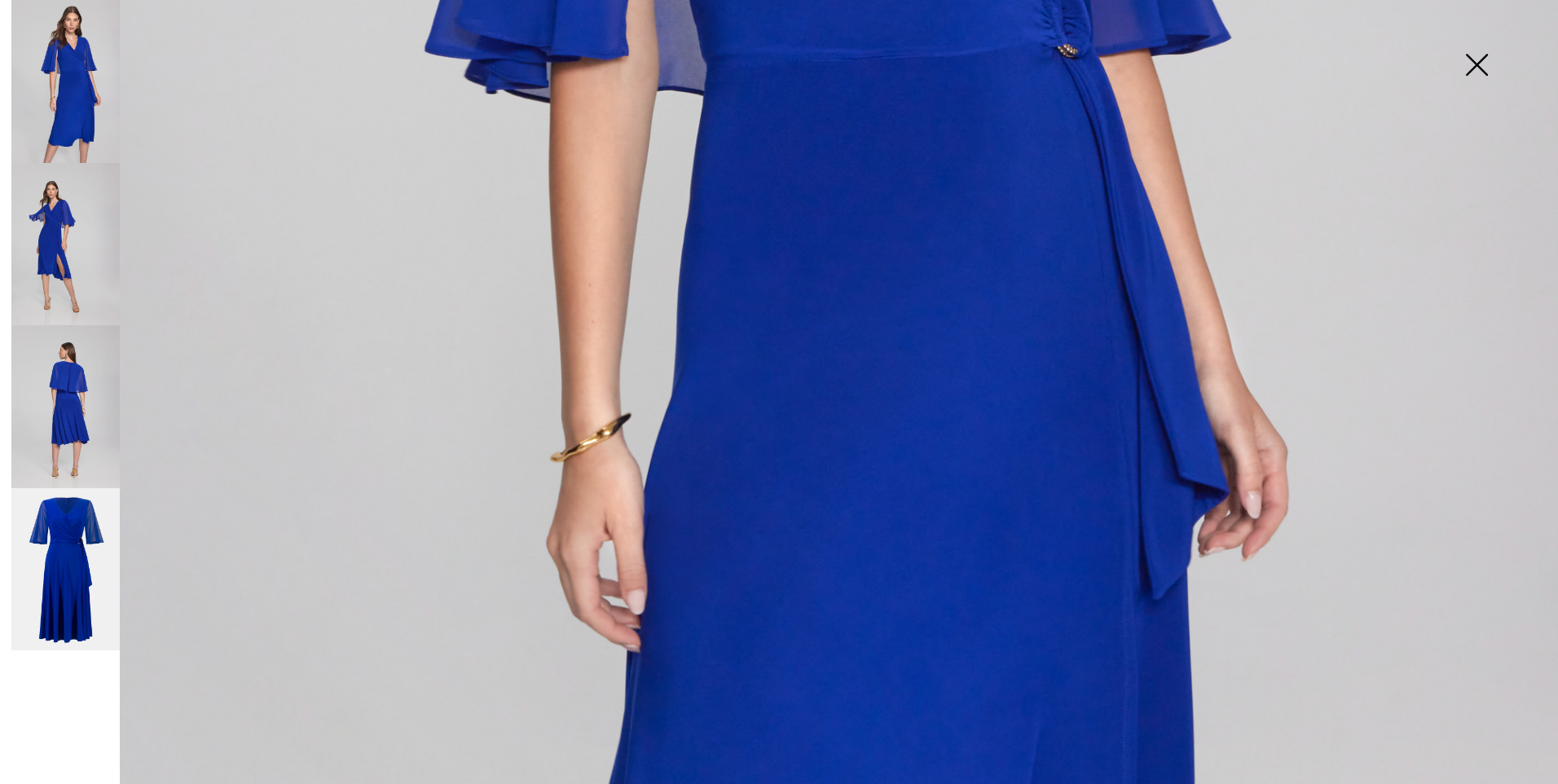
click at [1490, 67] on img at bounding box center [1476, 67] width 82 height 84
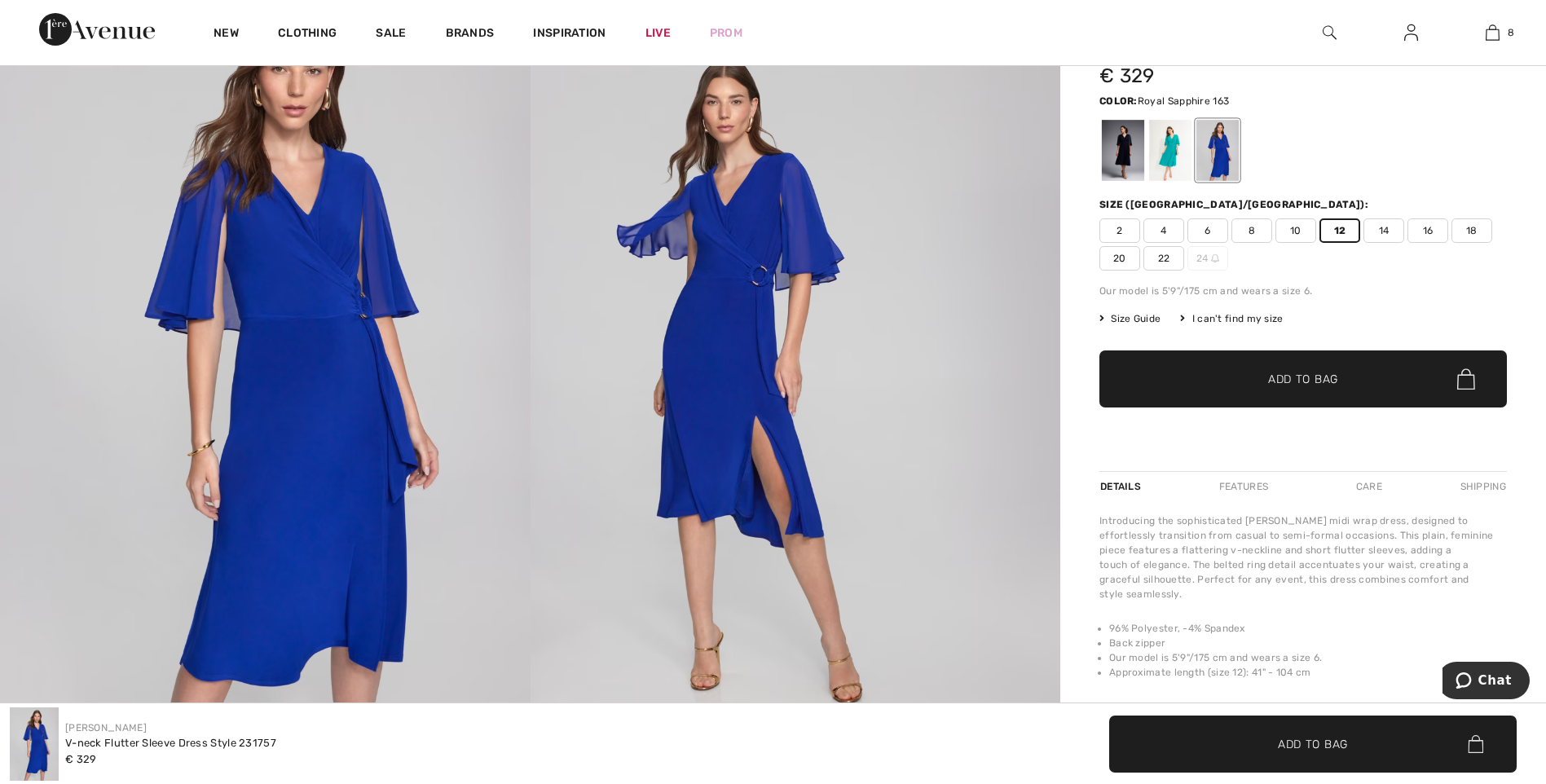
scroll to position [0, 0]
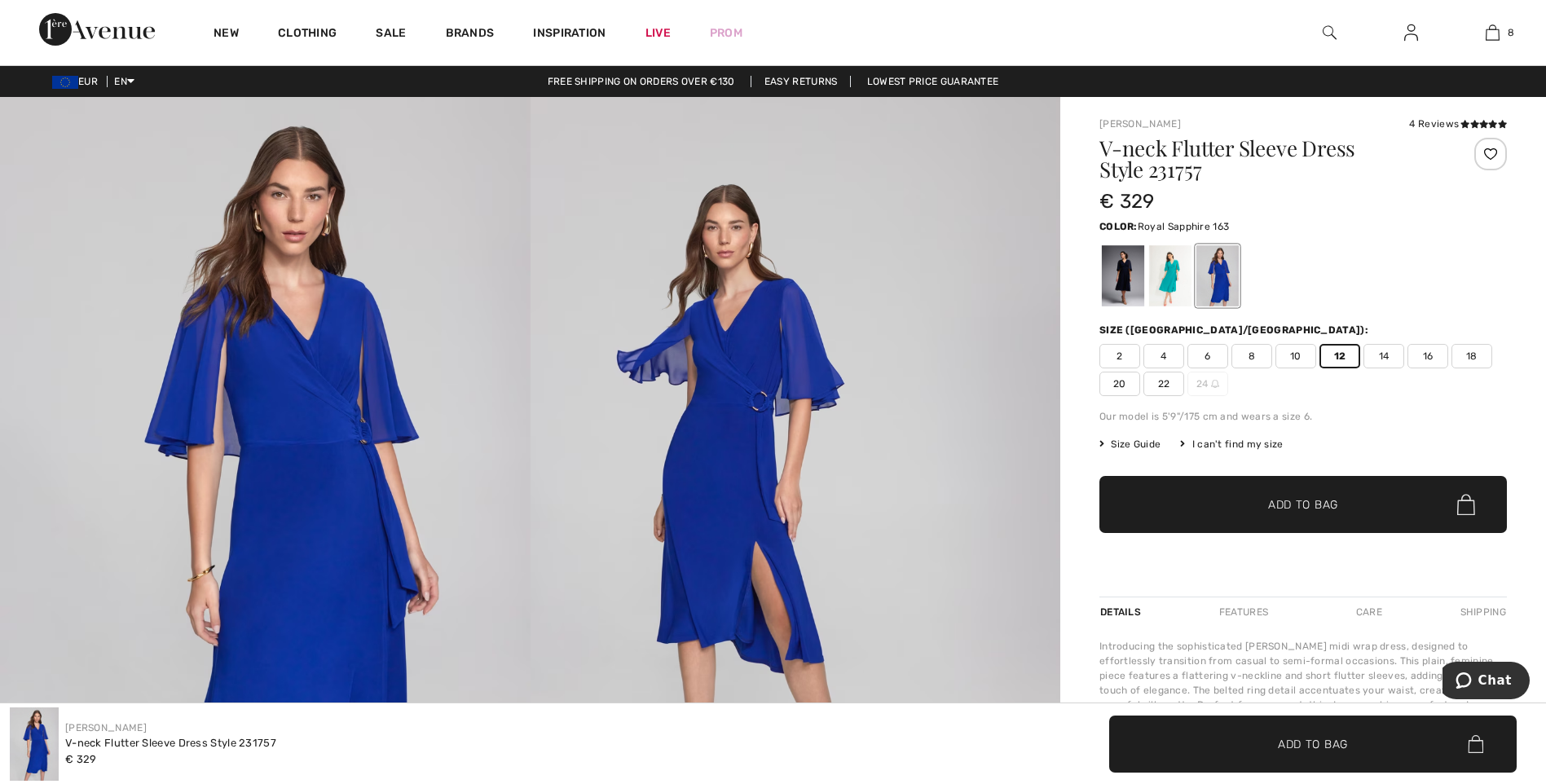
click at [995, 486] on img at bounding box center [796, 493] width 531 height 795
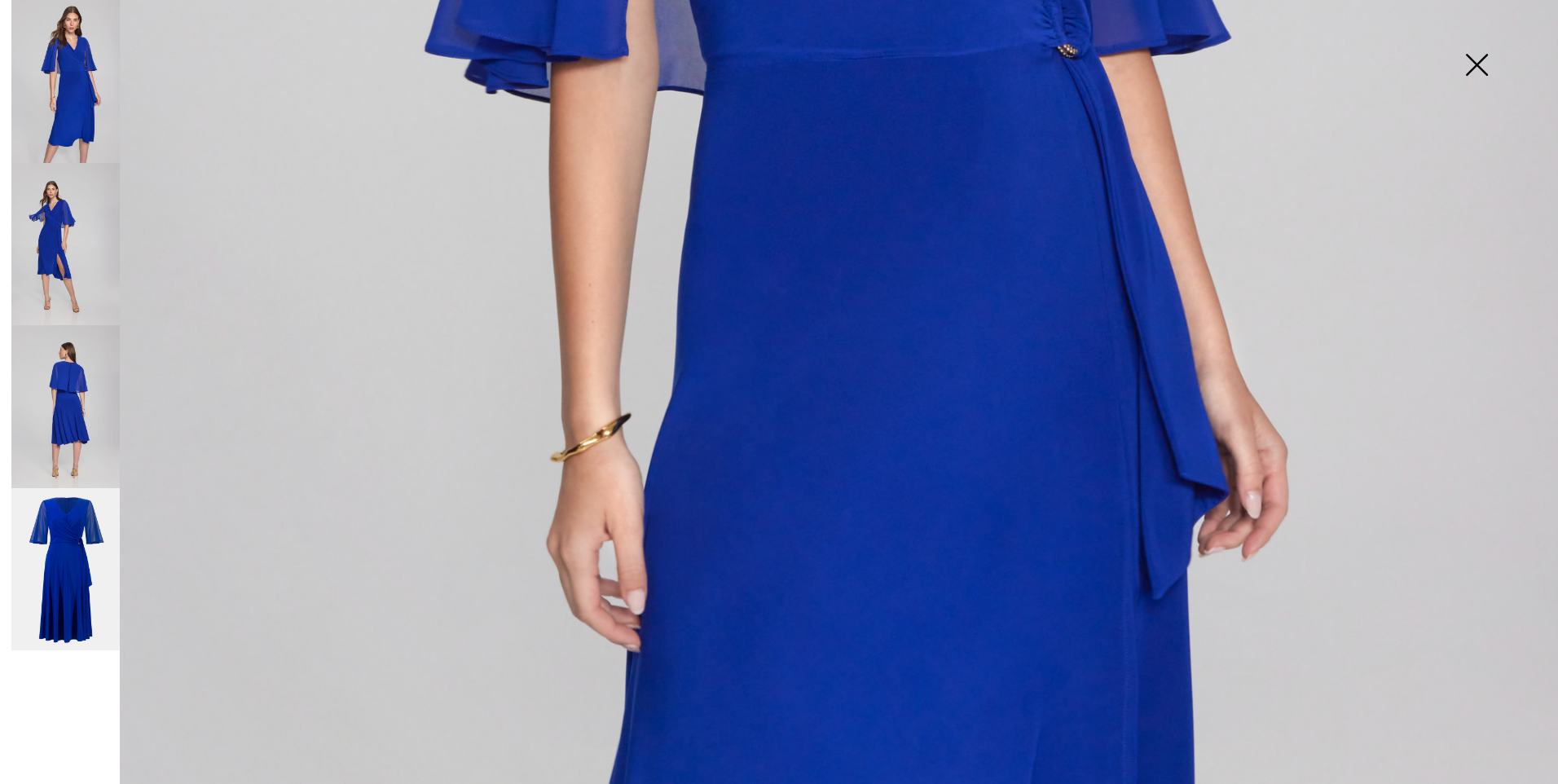
click at [1476, 65] on img at bounding box center [1476, 67] width 82 height 84
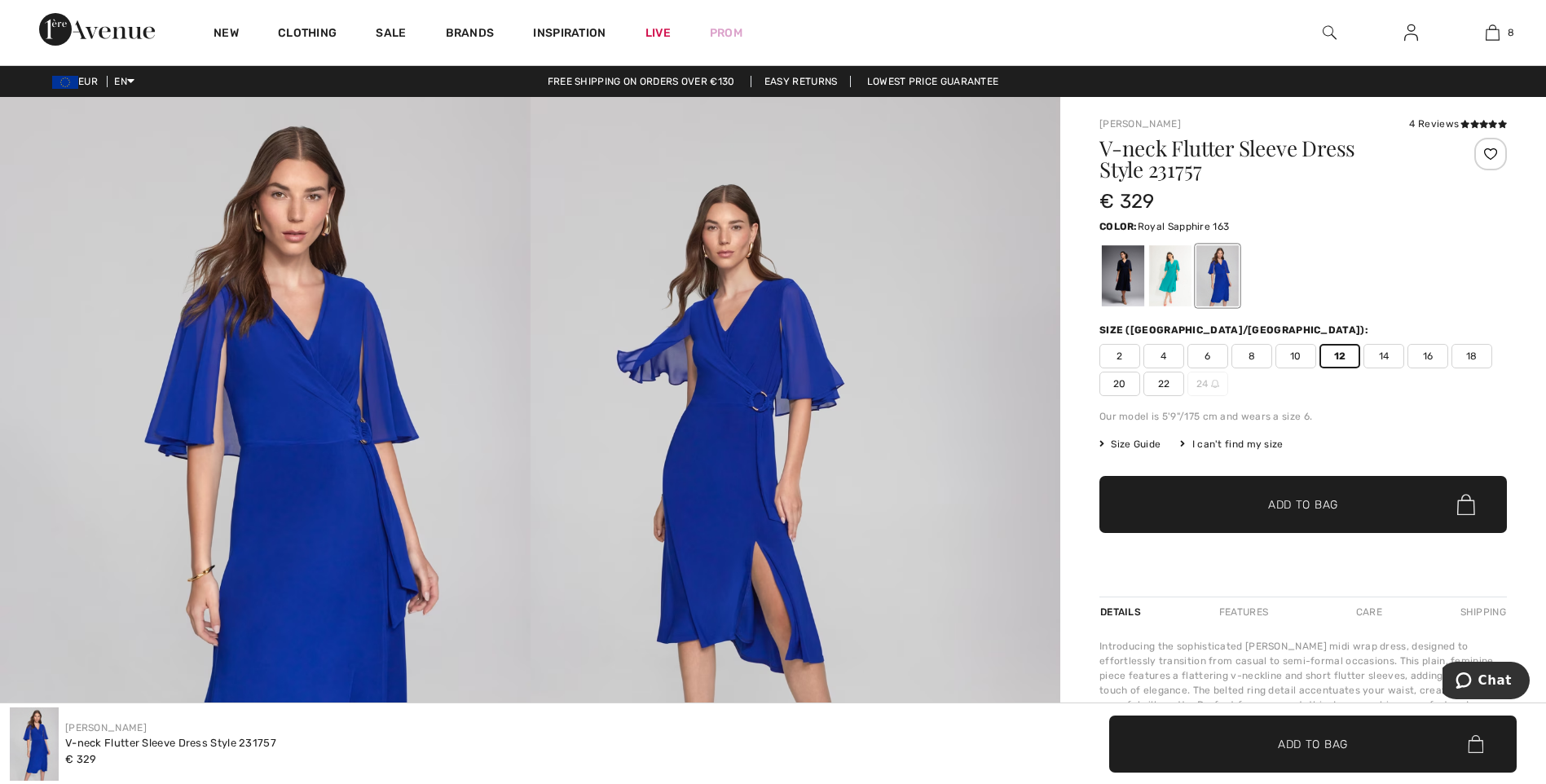
click at [1174, 274] on div at bounding box center [1171, 276] width 42 height 61
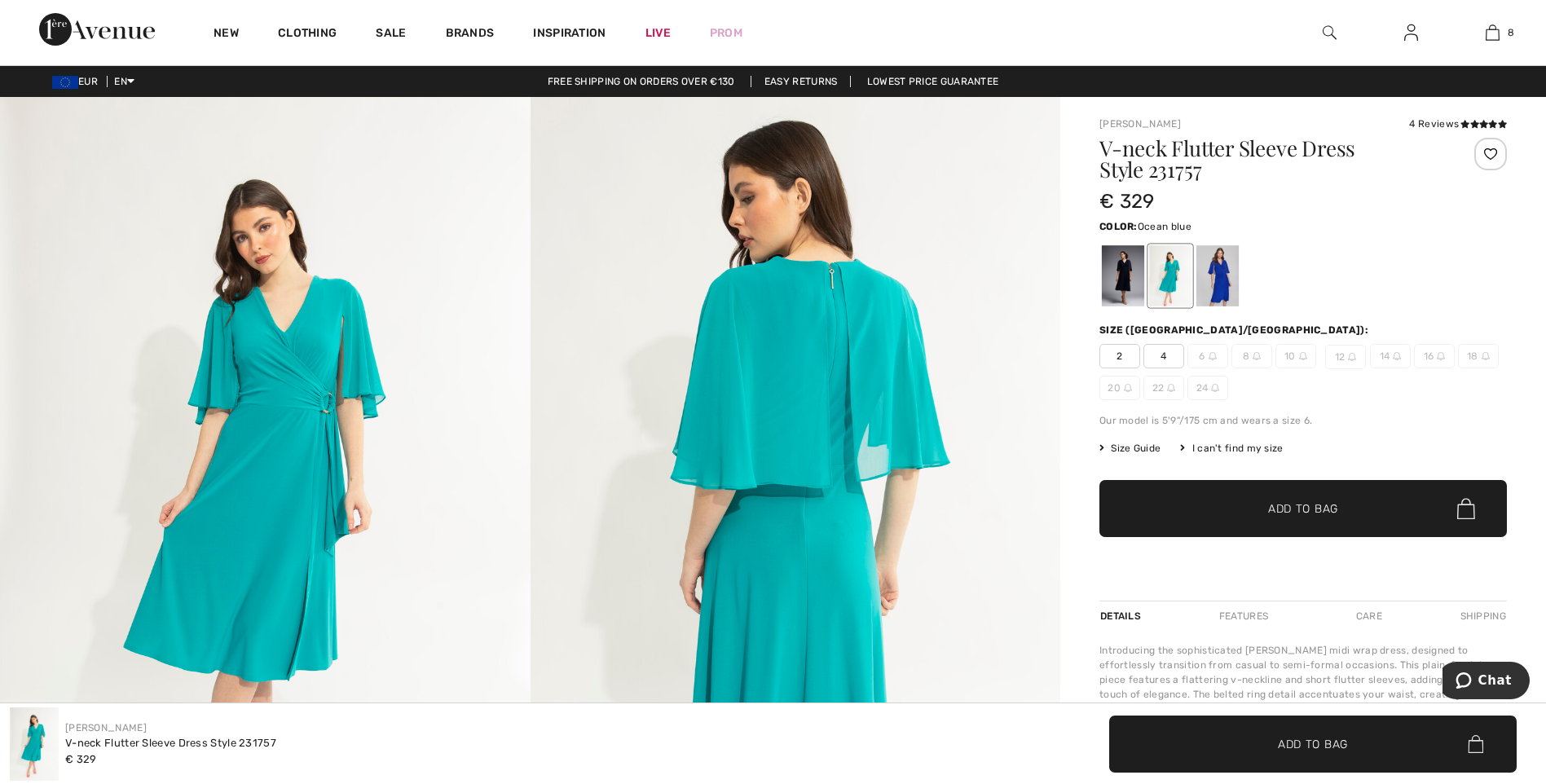
click at [1116, 289] on div at bounding box center [1123, 276] width 42 height 61
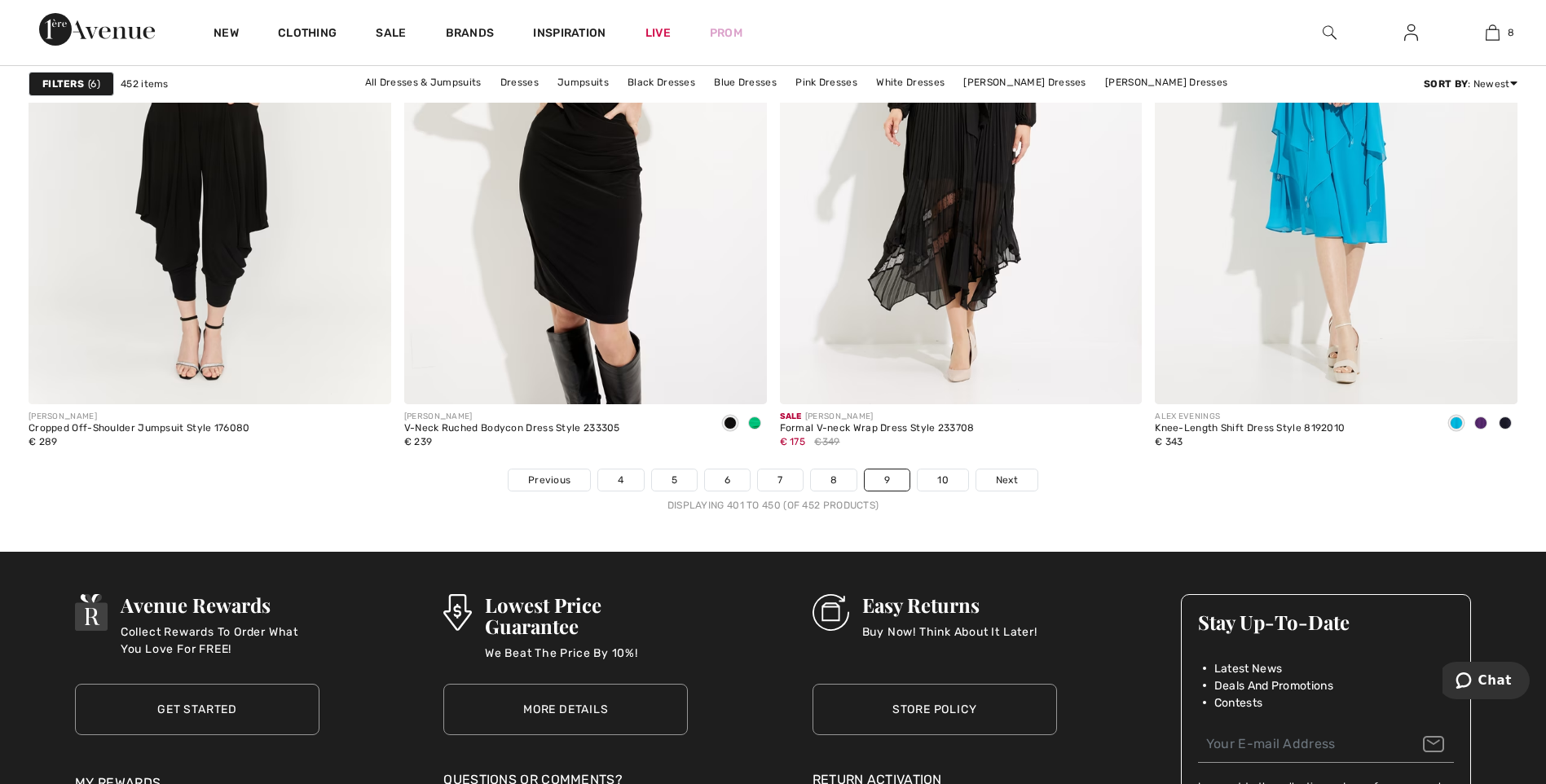
scroll to position [9201, 0]
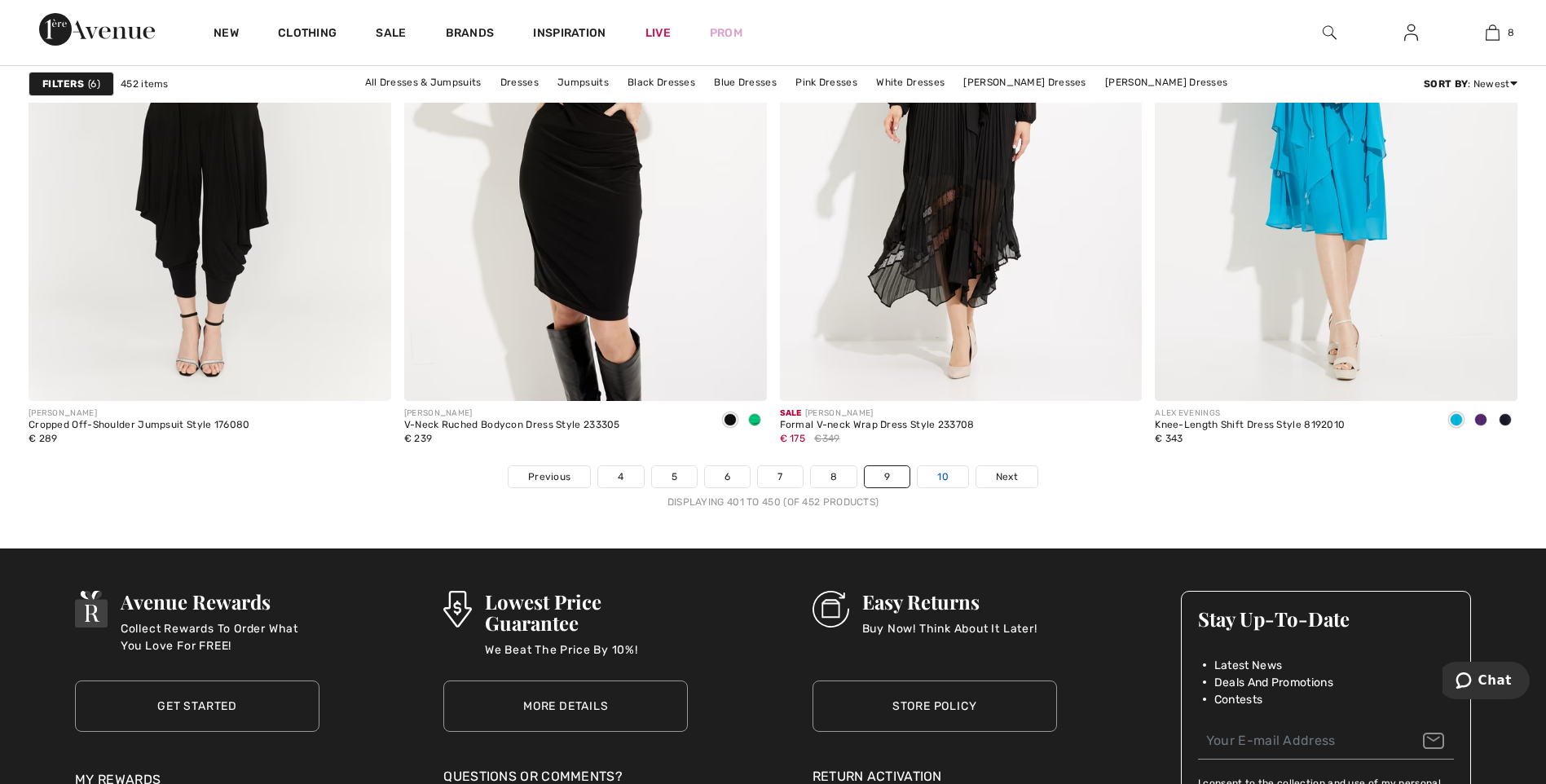
click at [945, 477] on link "10" at bounding box center [943, 477] width 51 height 21
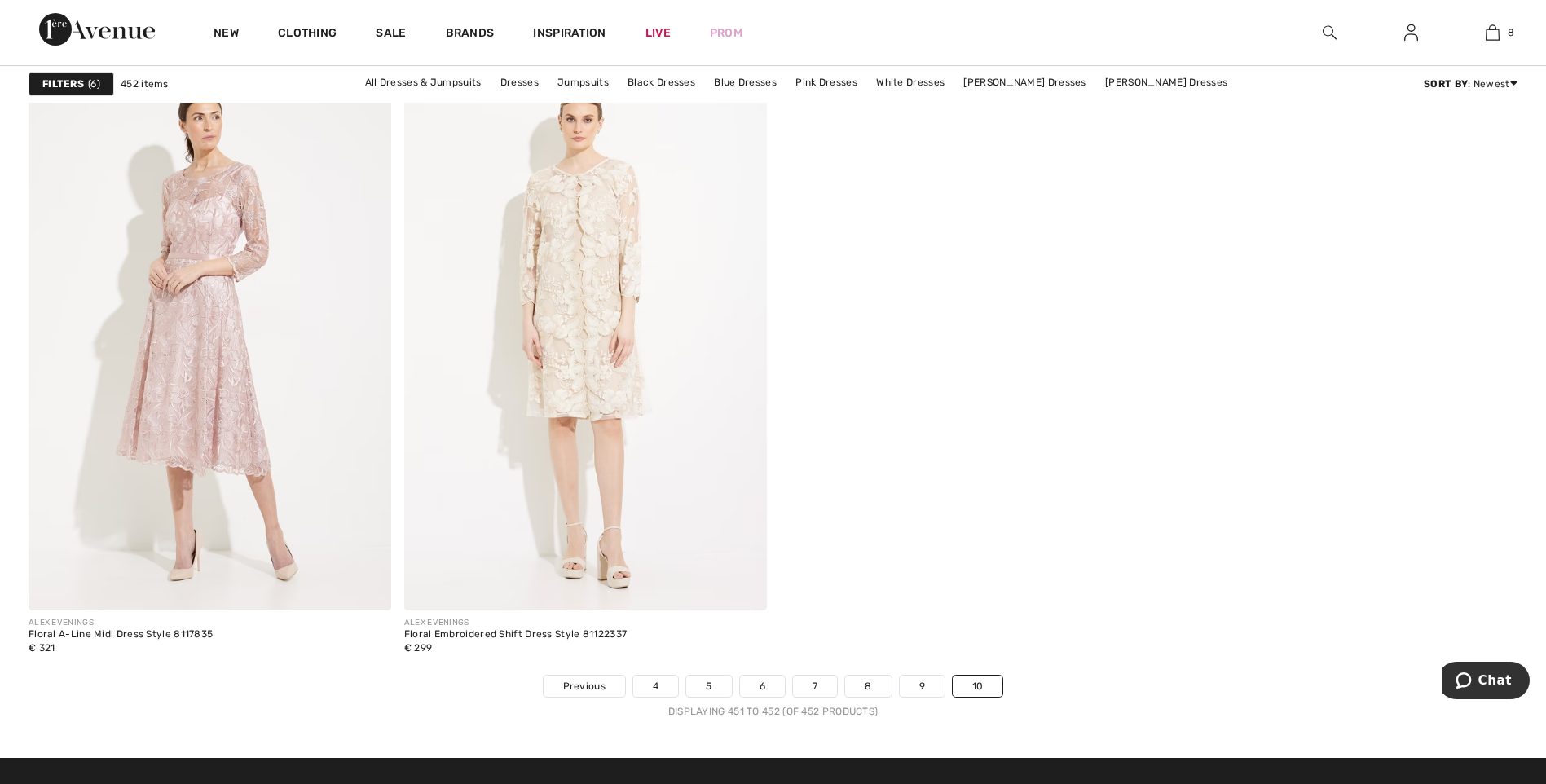
scroll to position [196, 0]
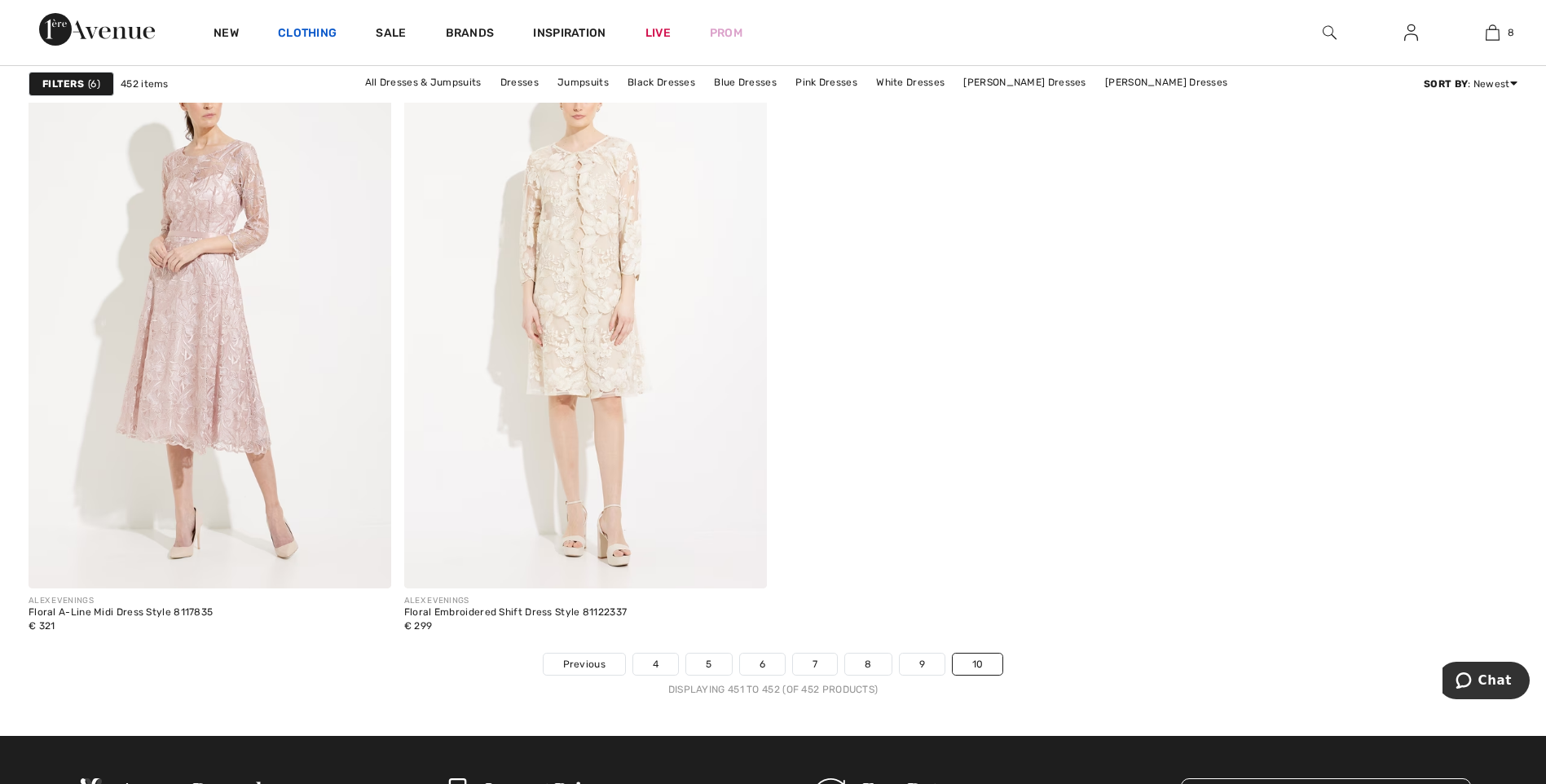
click at [320, 40] on link "Clothing" at bounding box center [307, 34] width 59 height 17
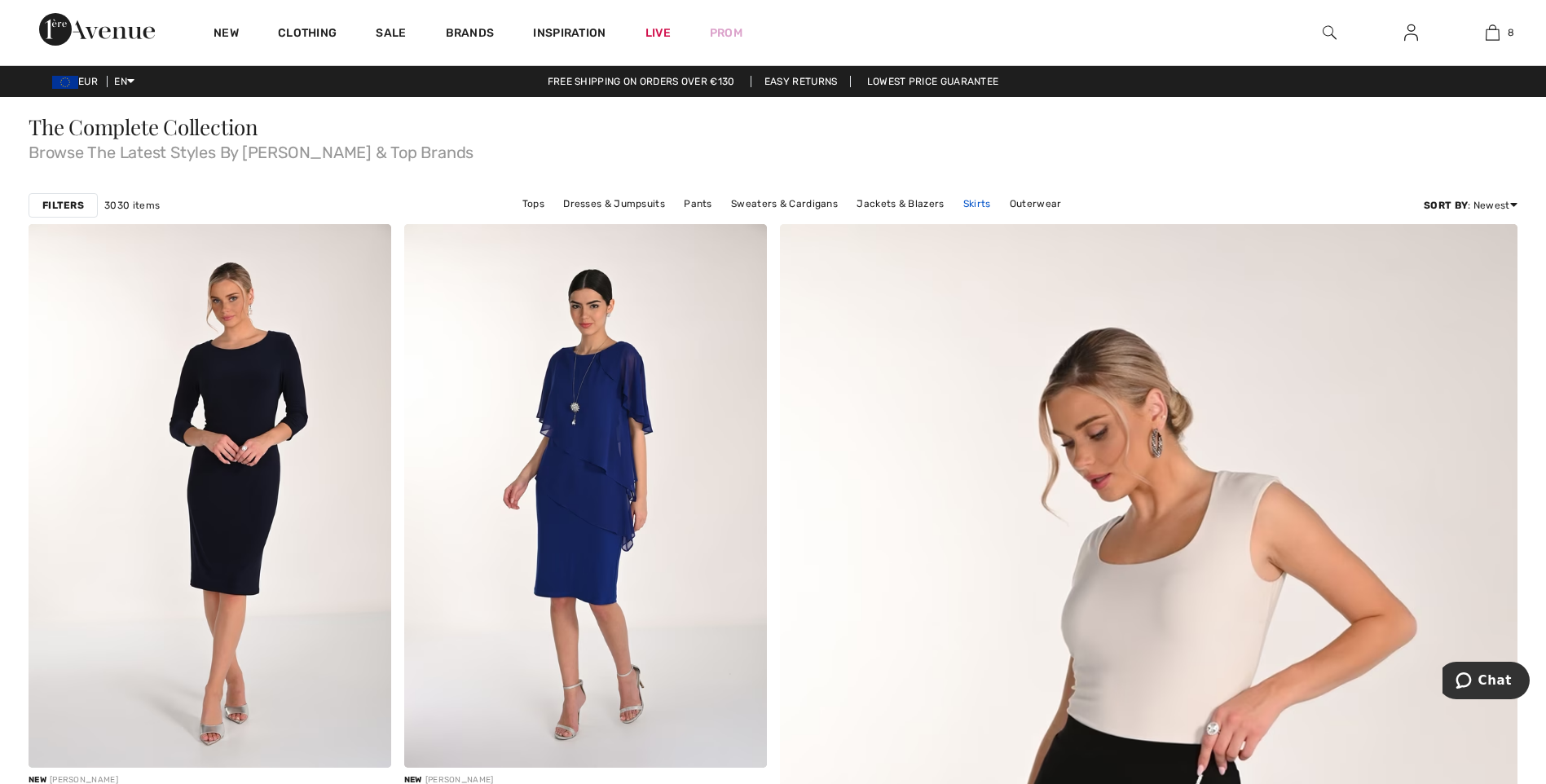
click at [965, 207] on link "Skirts" at bounding box center [978, 204] width 44 height 21
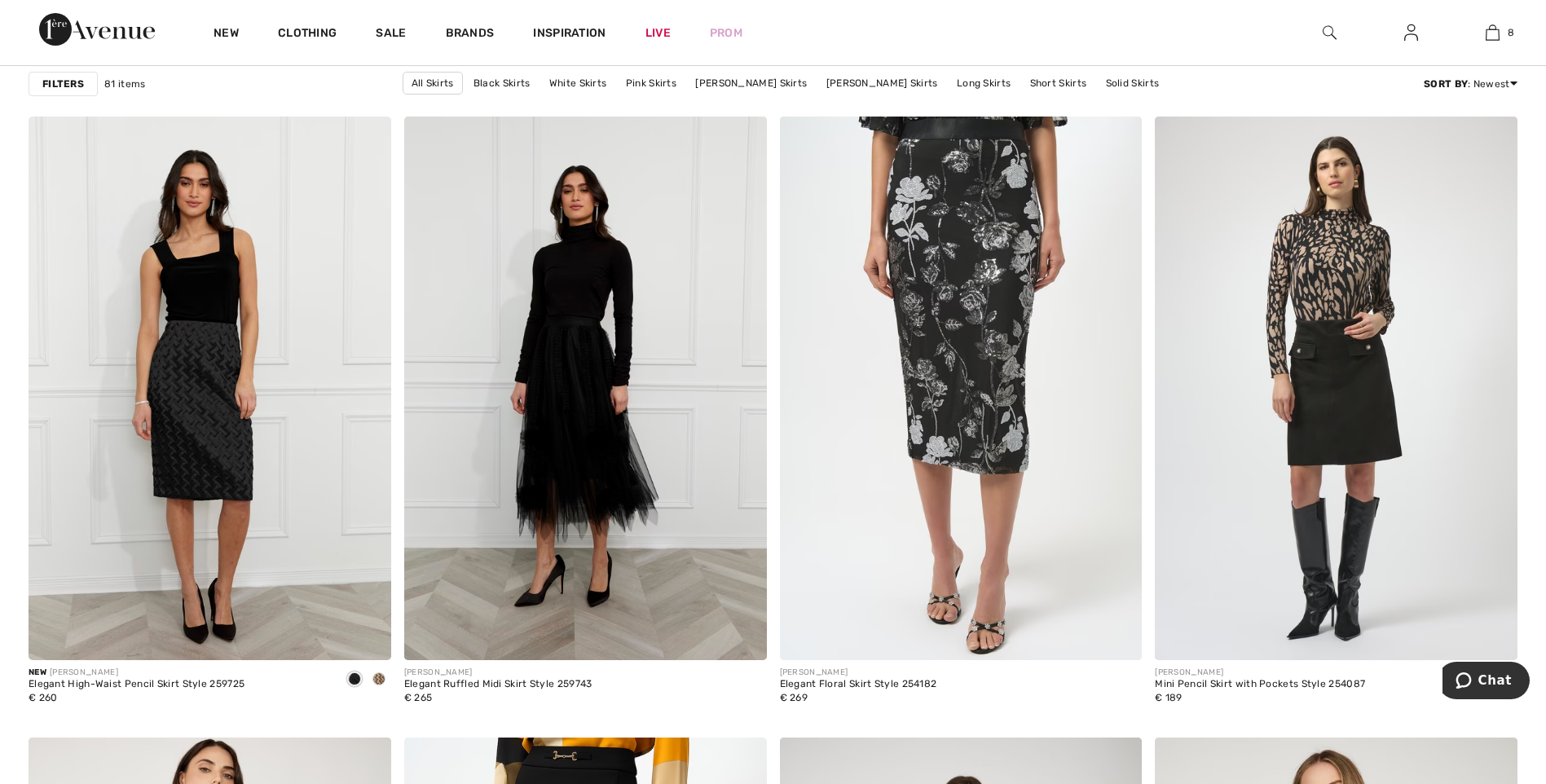
scroll to position [1401, 0]
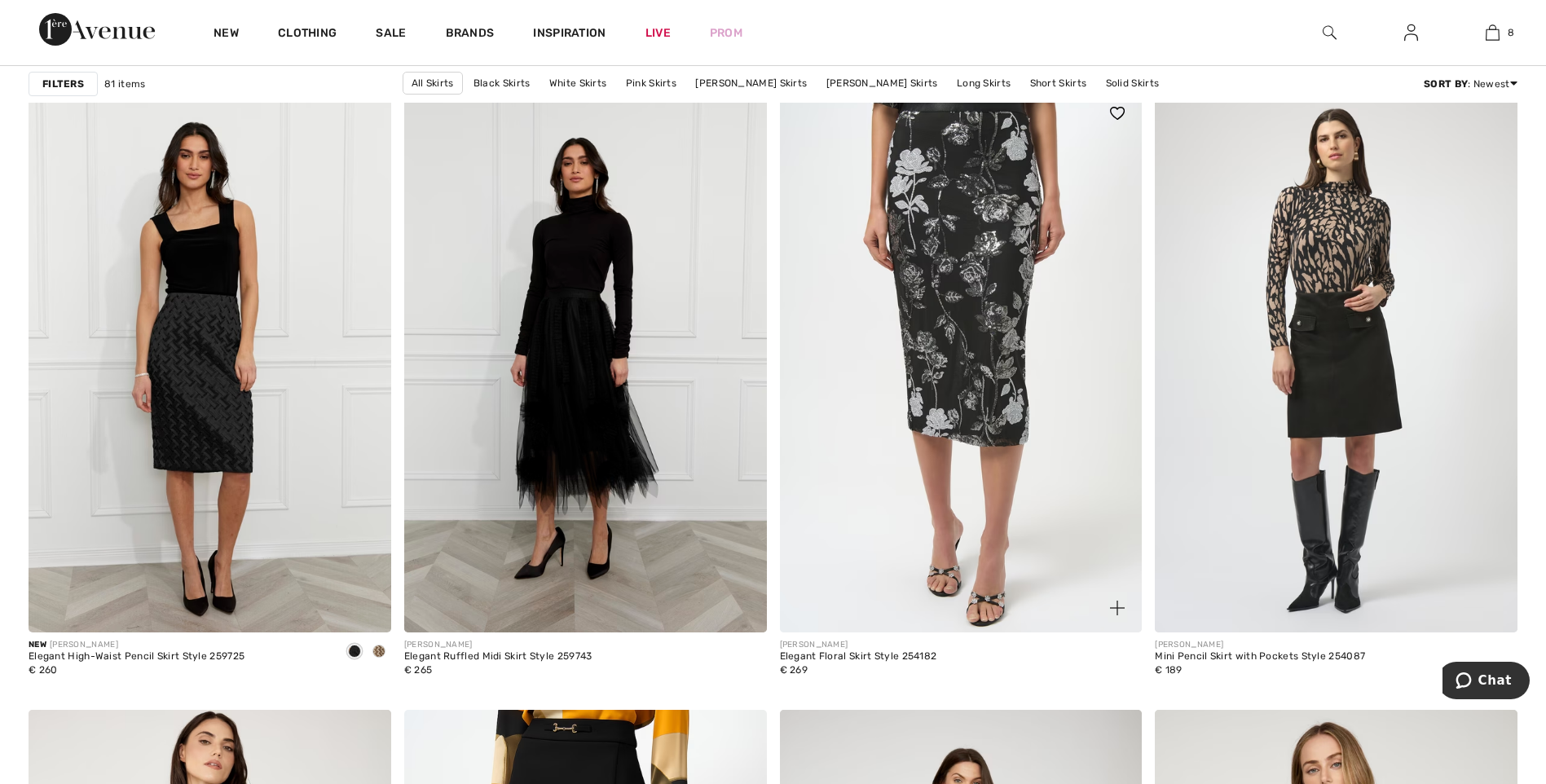
click at [1002, 208] on img at bounding box center [961, 360] width 363 height 543
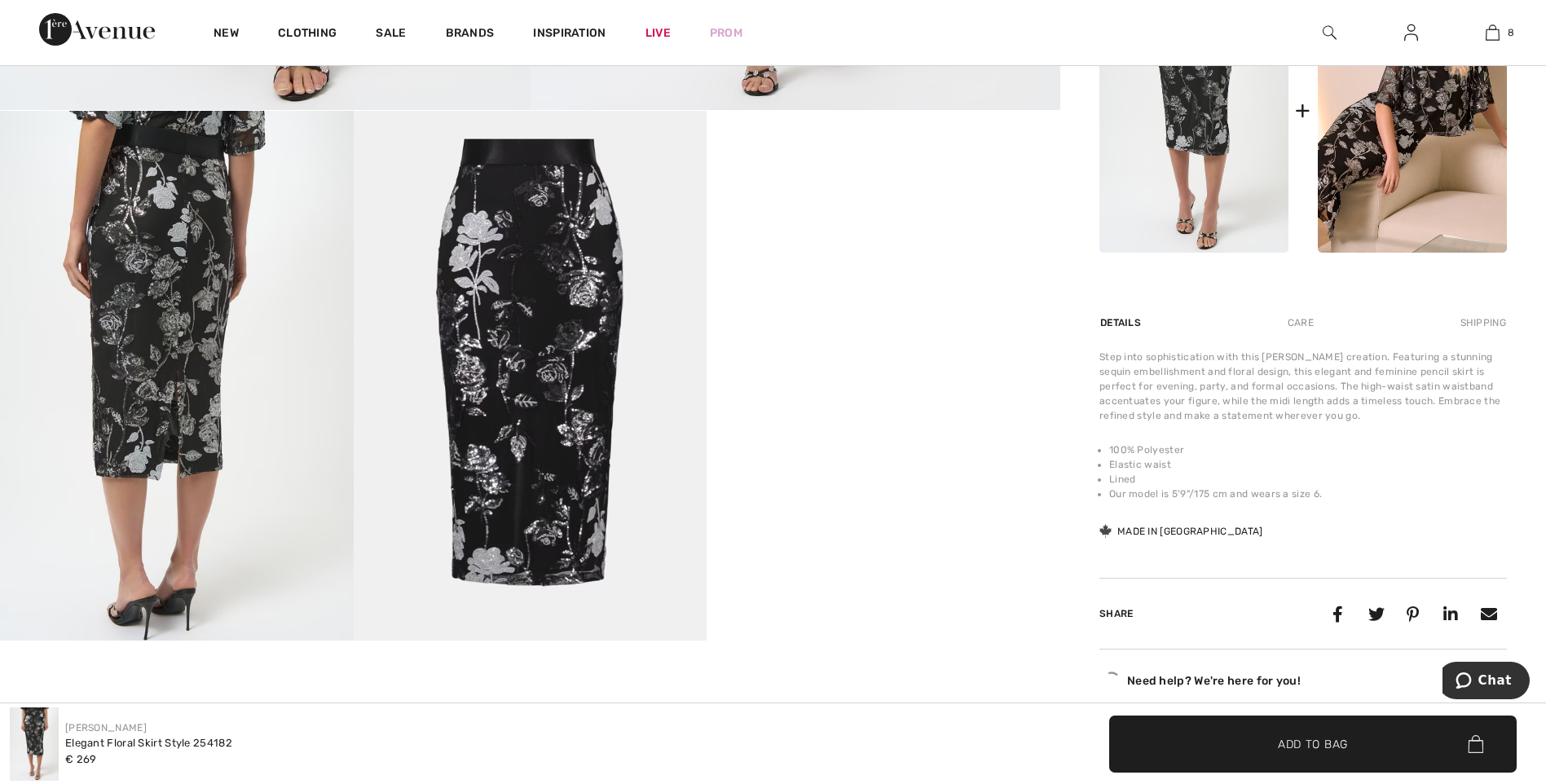
scroll to position [799, 0]
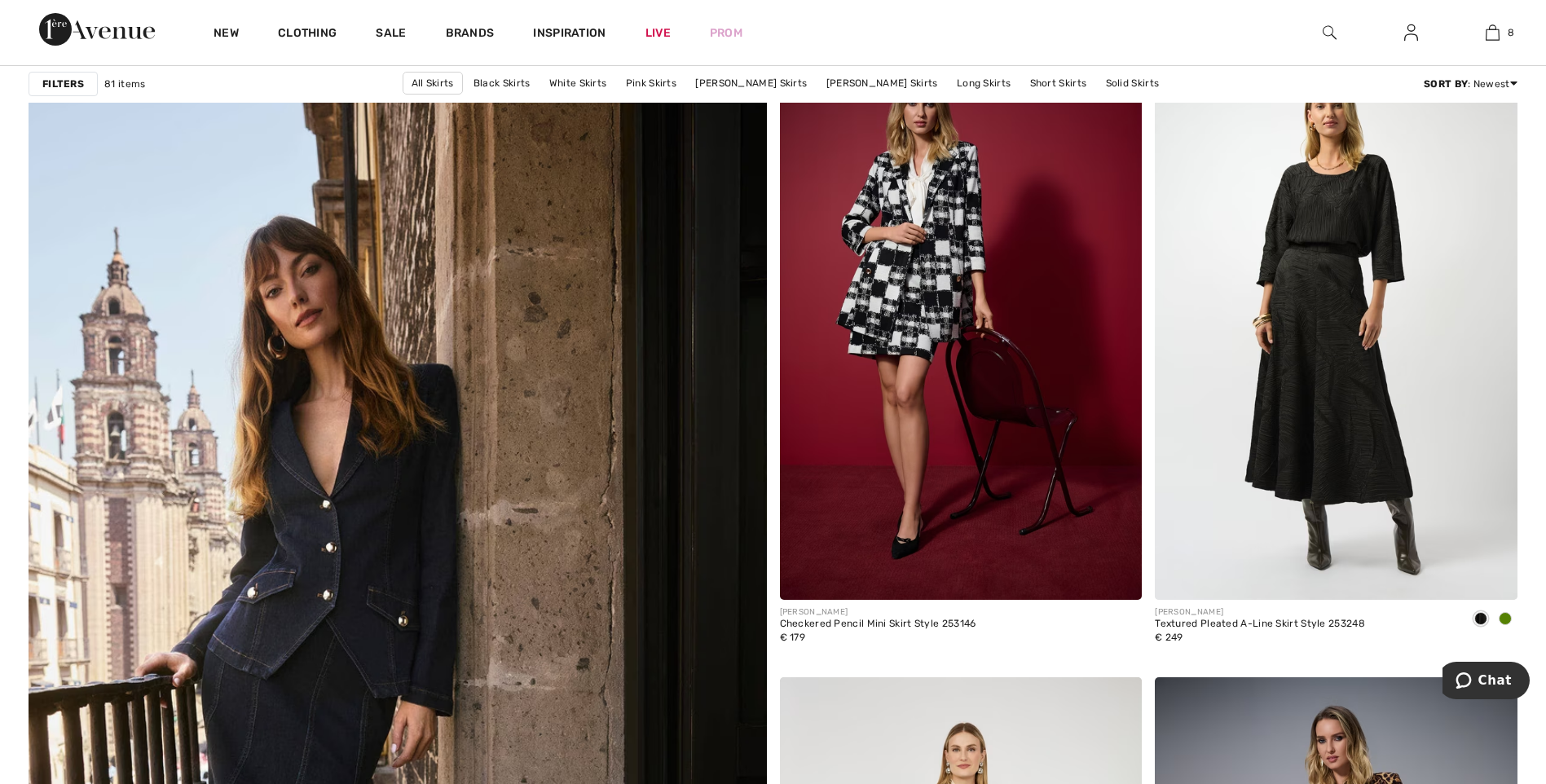
scroll to position [5052, 0]
click at [929, 277] on img at bounding box center [961, 327] width 363 height 543
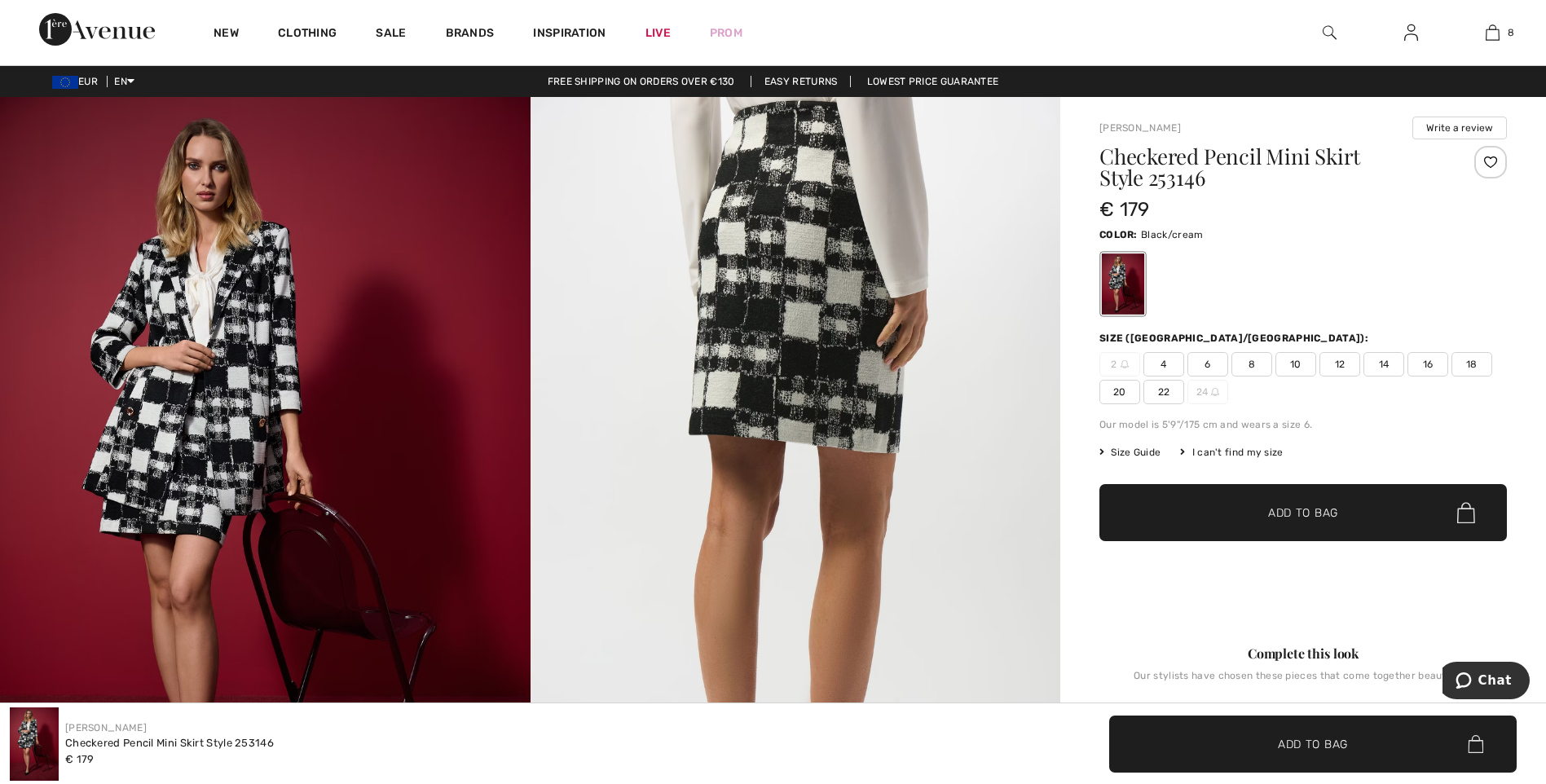
click at [1338, 365] on span "12" at bounding box center [1340, 364] width 40 height 25
click at [1297, 509] on span "Add to Bag" at bounding box center [1304, 512] width 70 height 17
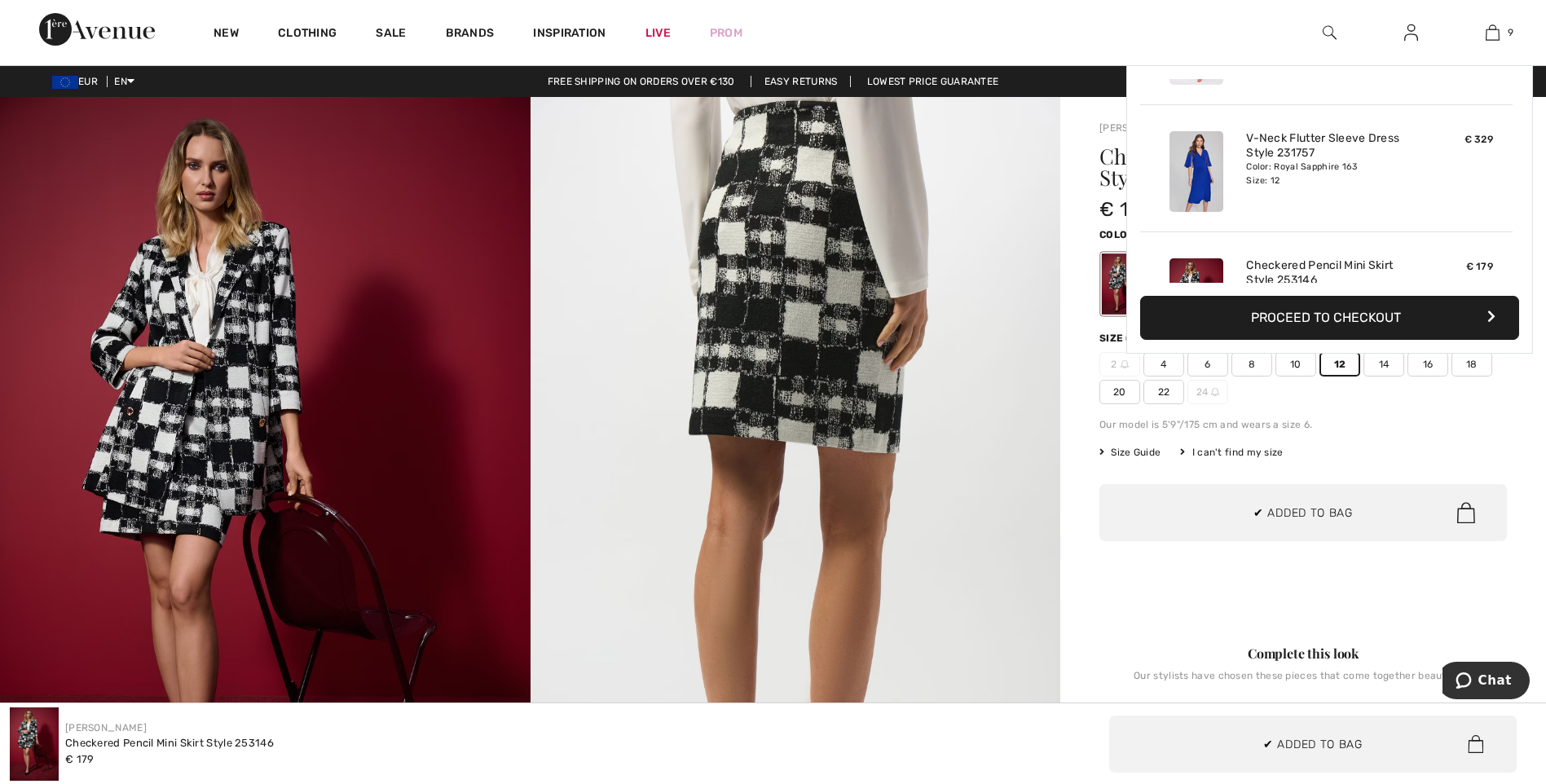
scroll to position [940, 0]
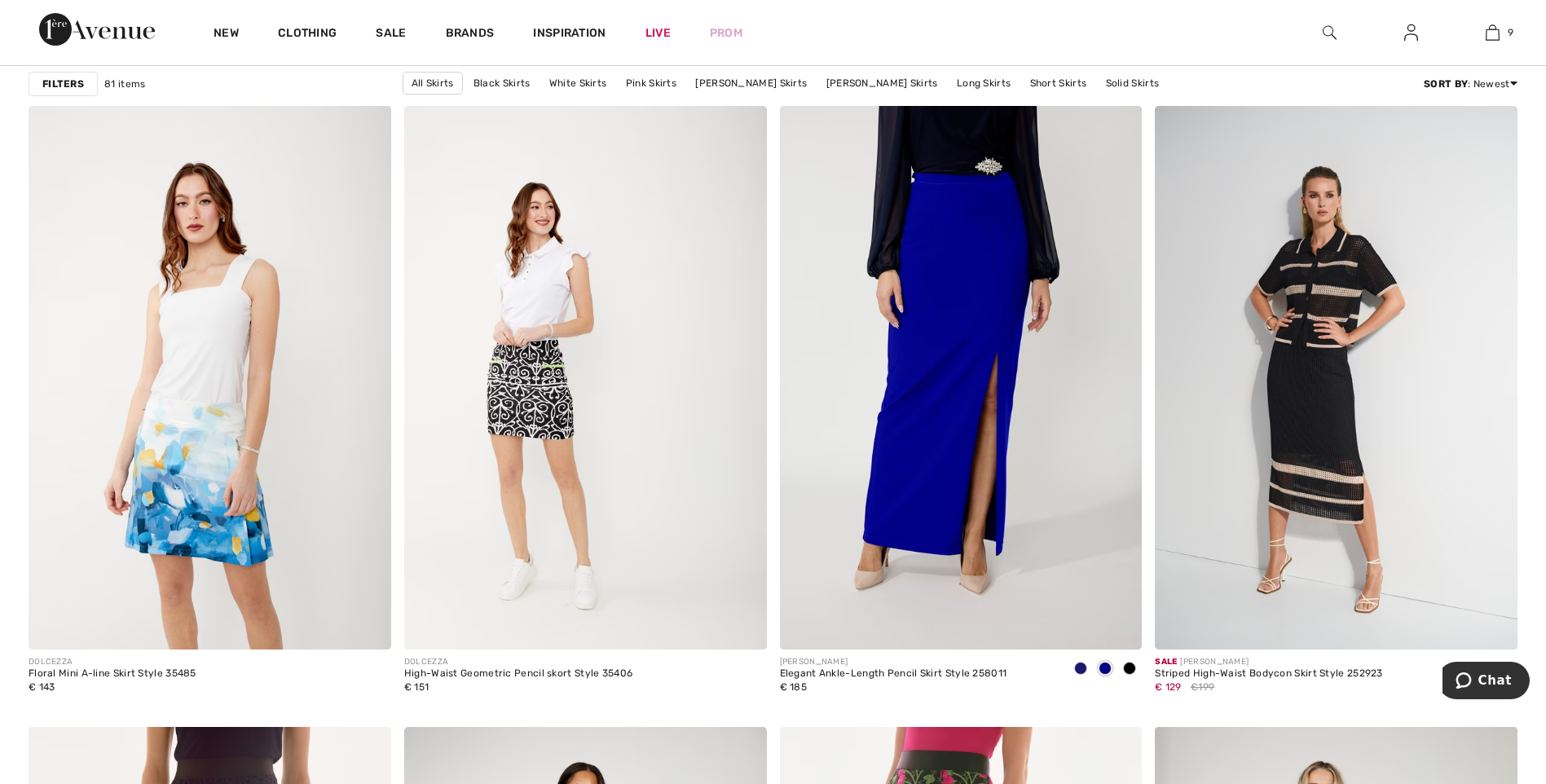
scroll to position [8343, 0]
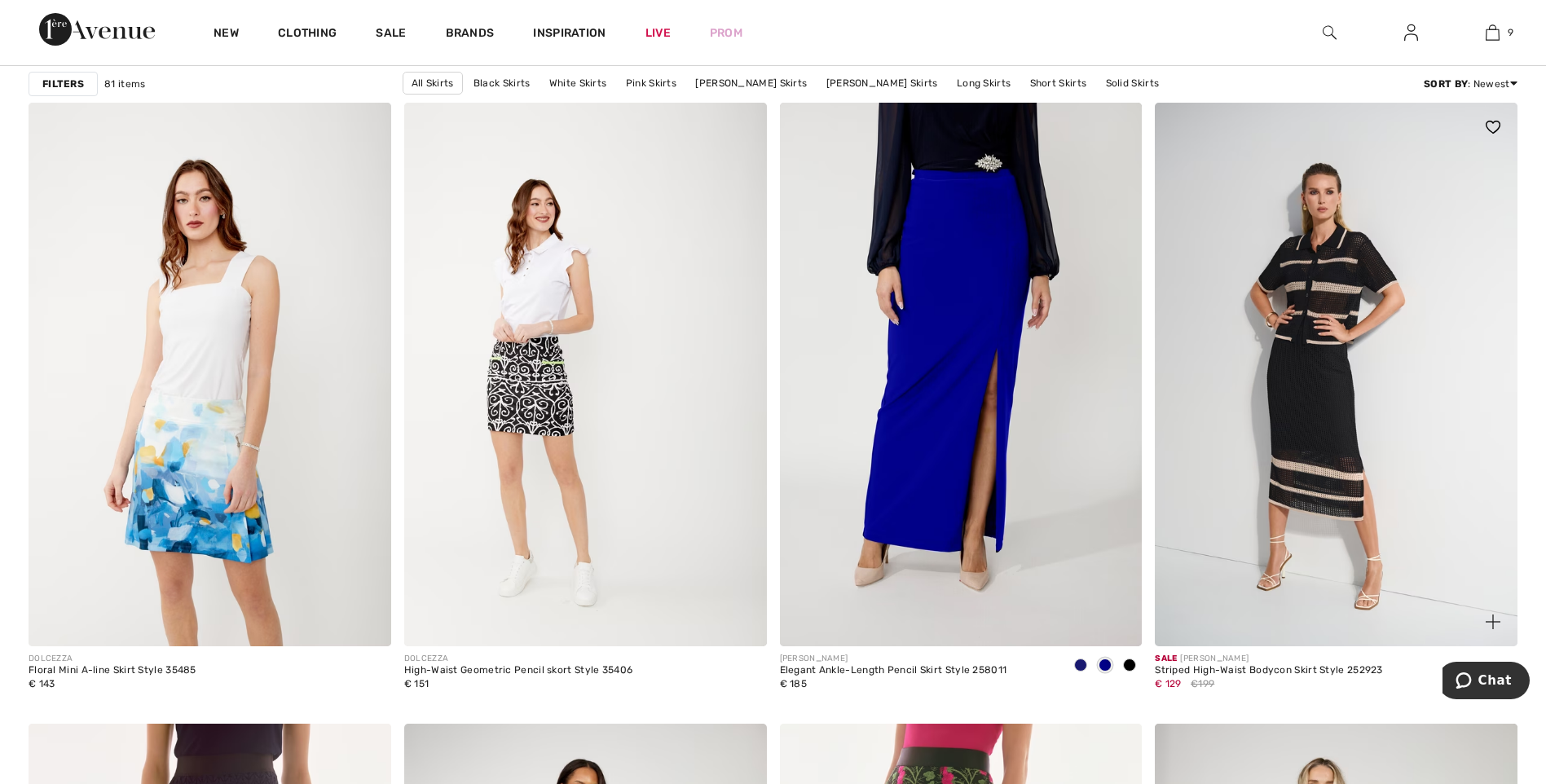
click at [1319, 334] on img at bounding box center [1336, 374] width 363 height 543
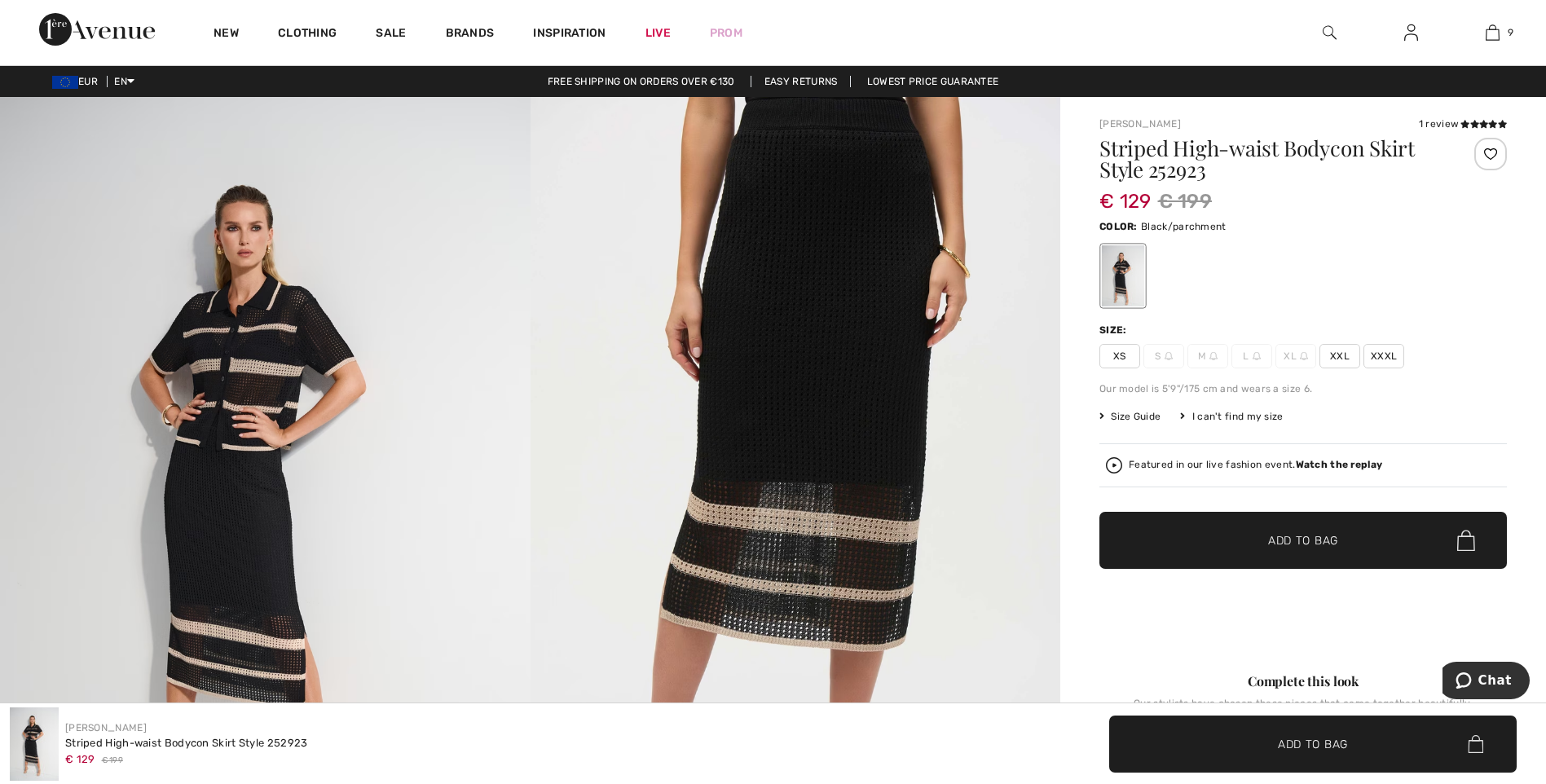
click at [1335, 358] on span "XXL" at bounding box center [1340, 356] width 40 height 25
click at [1315, 536] on span "Add to Bag" at bounding box center [1304, 540] width 70 height 17
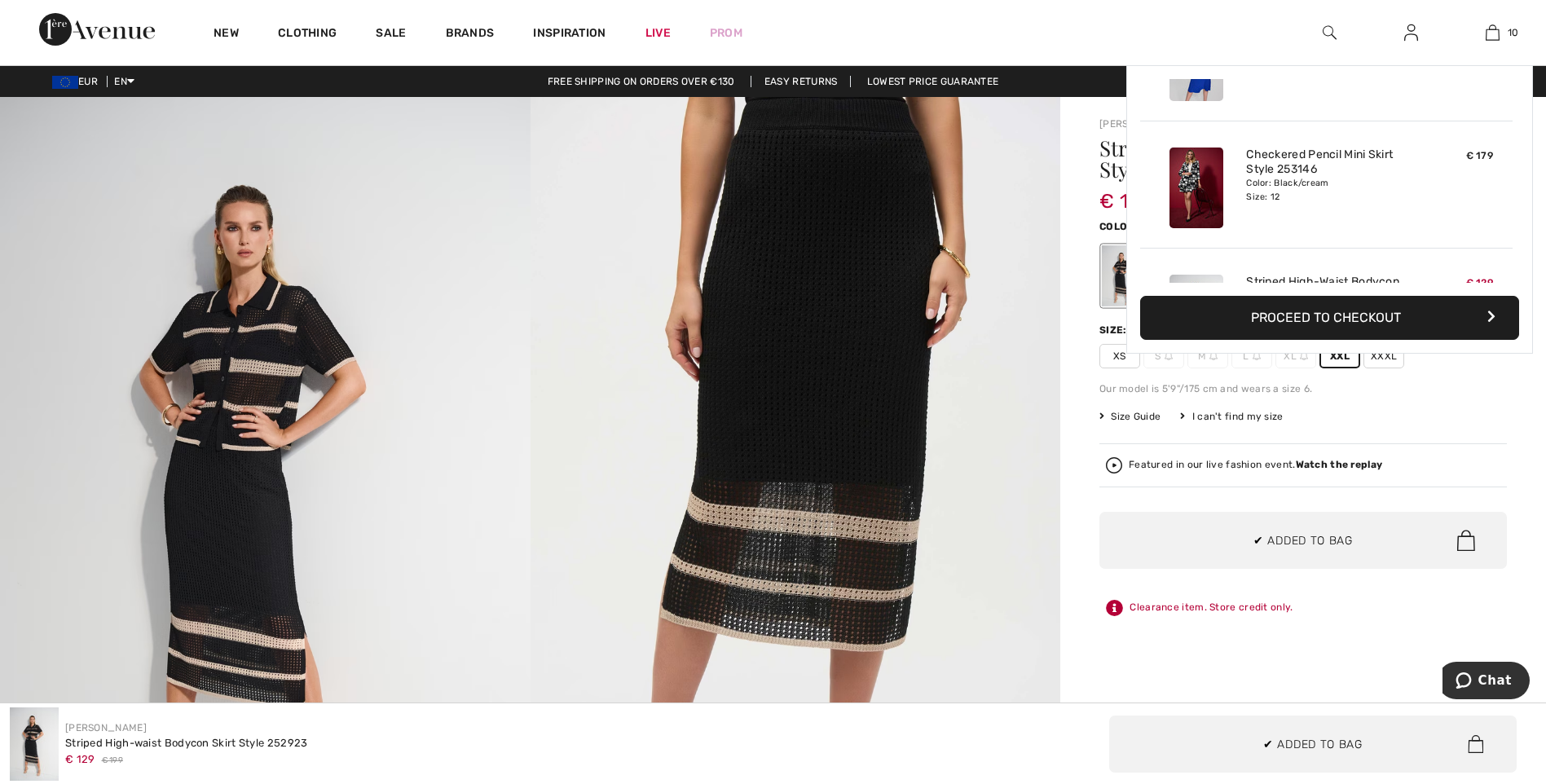
scroll to position [1068, 0]
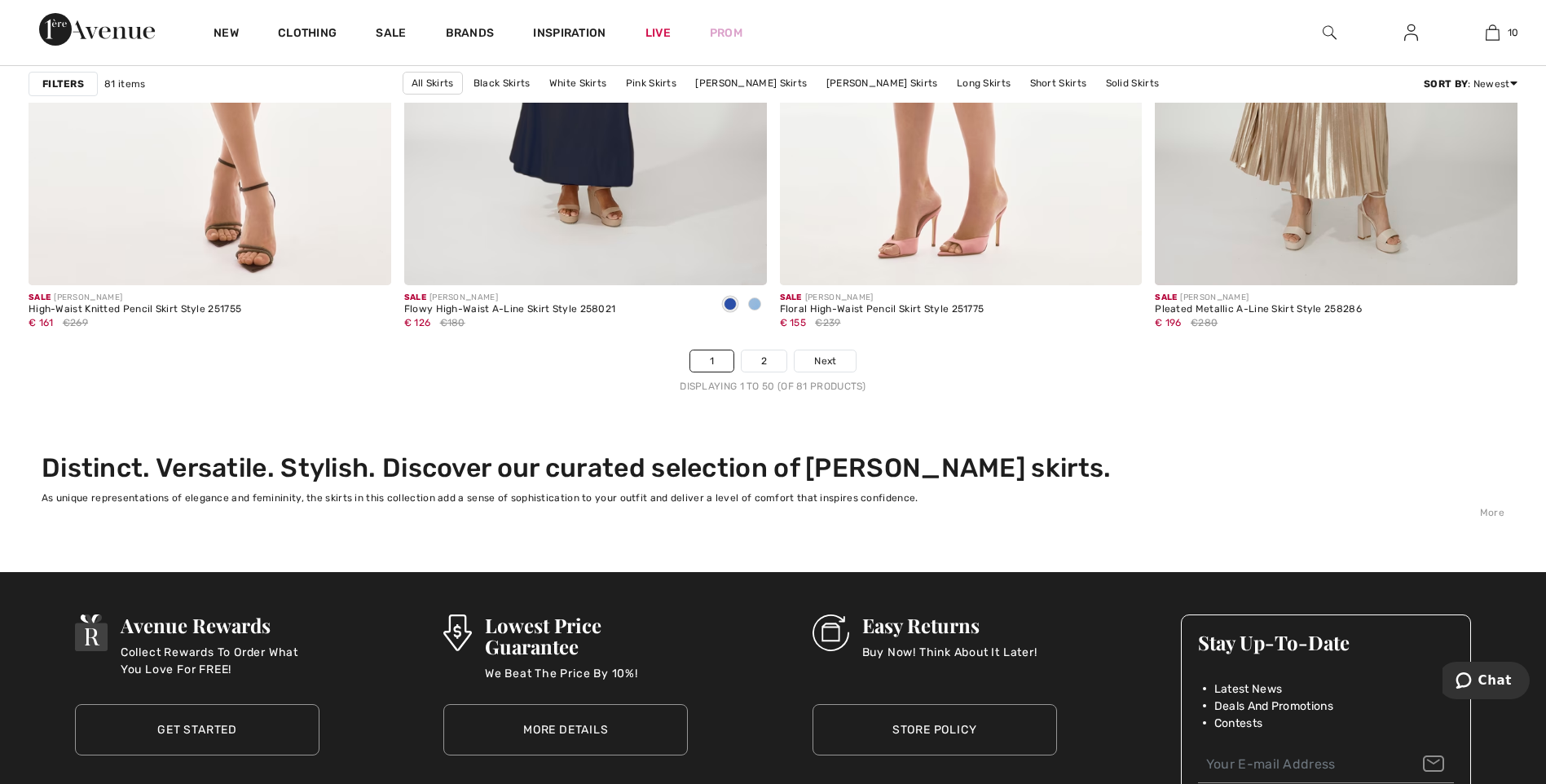
scroll to position [9397, 0]
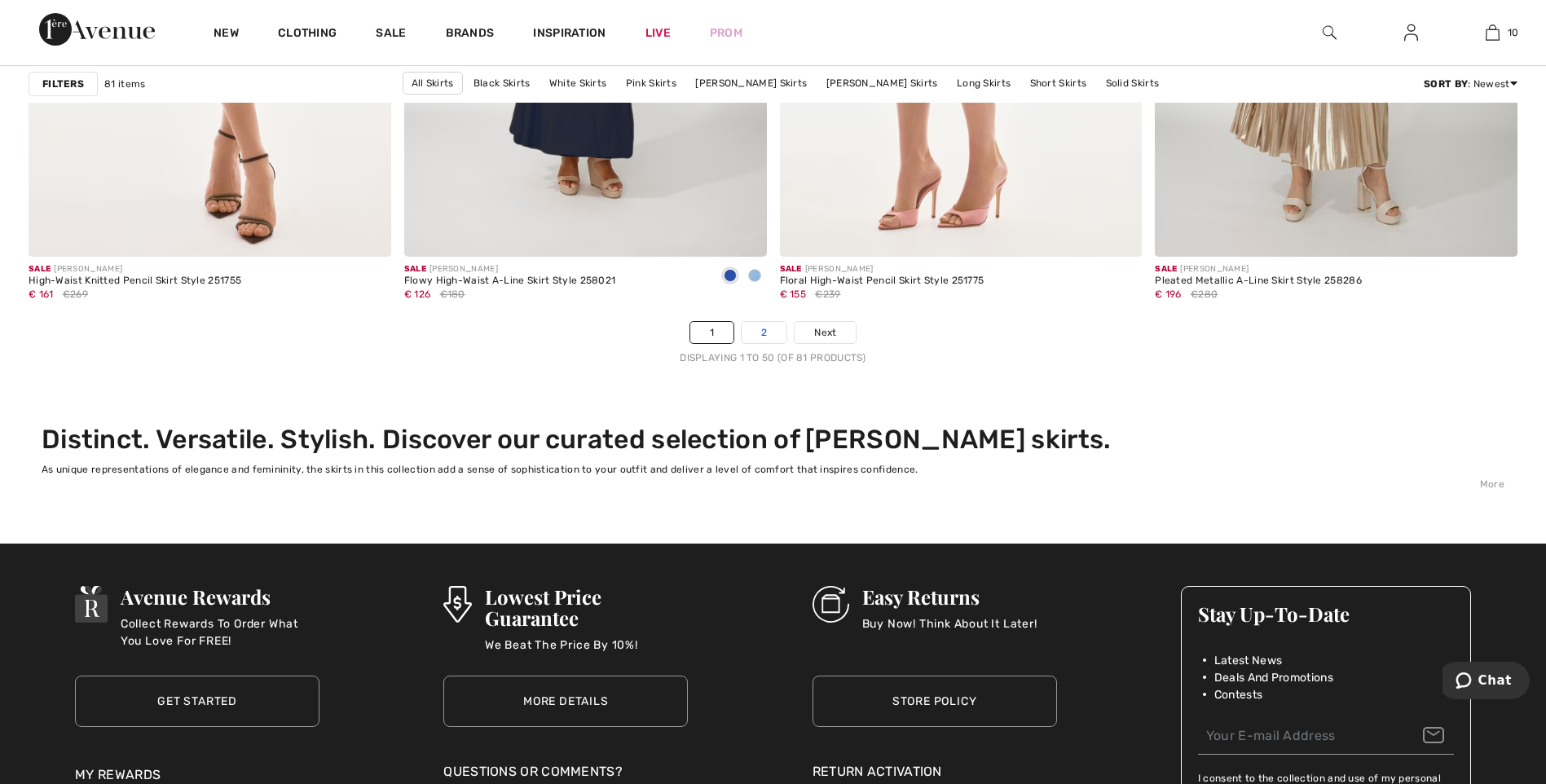
click at [764, 331] on link "2" at bounding box center [764, 333] width 45 height 21
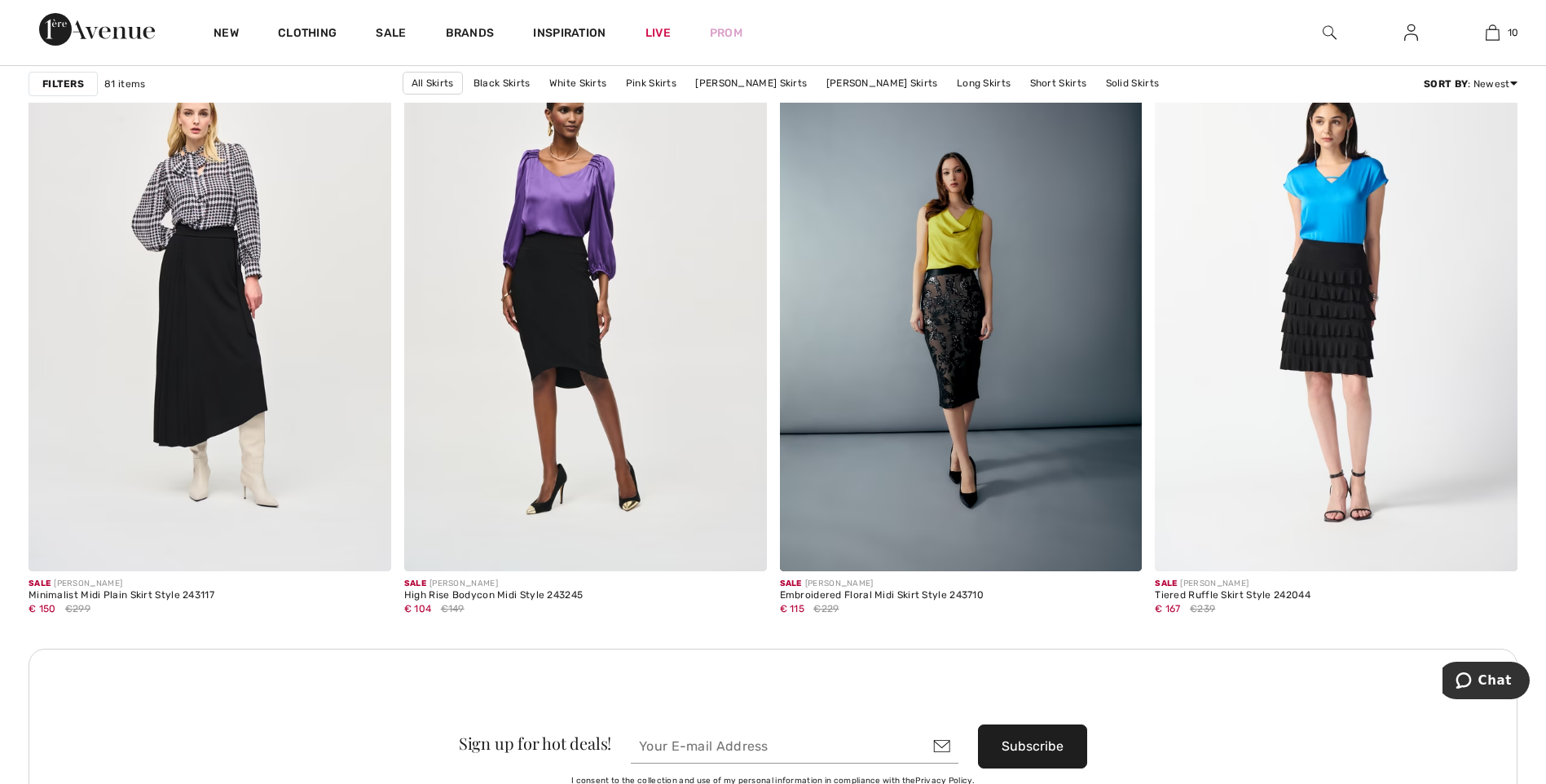
scroll to position [4204, 0]
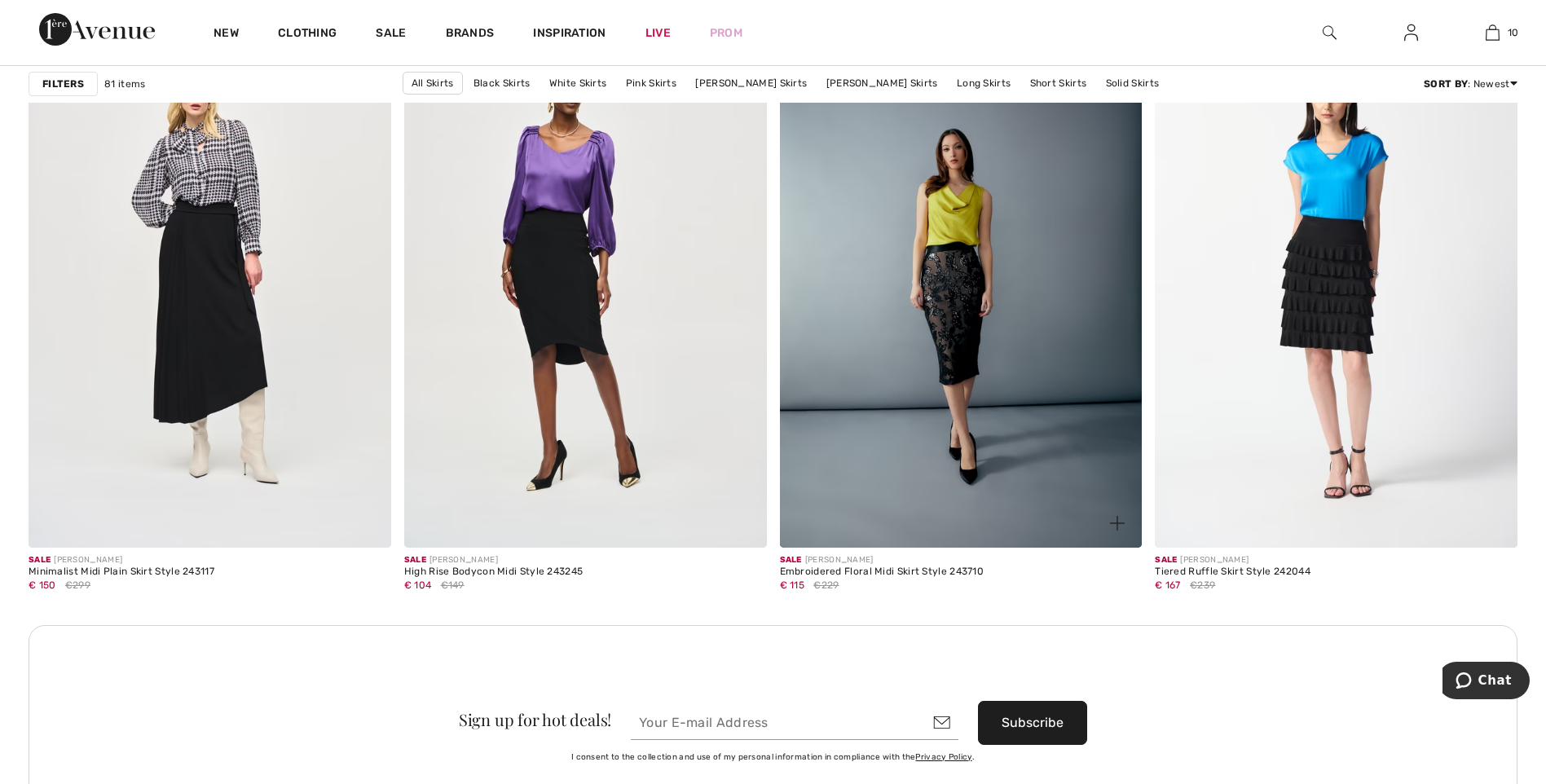
click at [963, 278] on img at bounding box center [961, 276] width 363 height 543
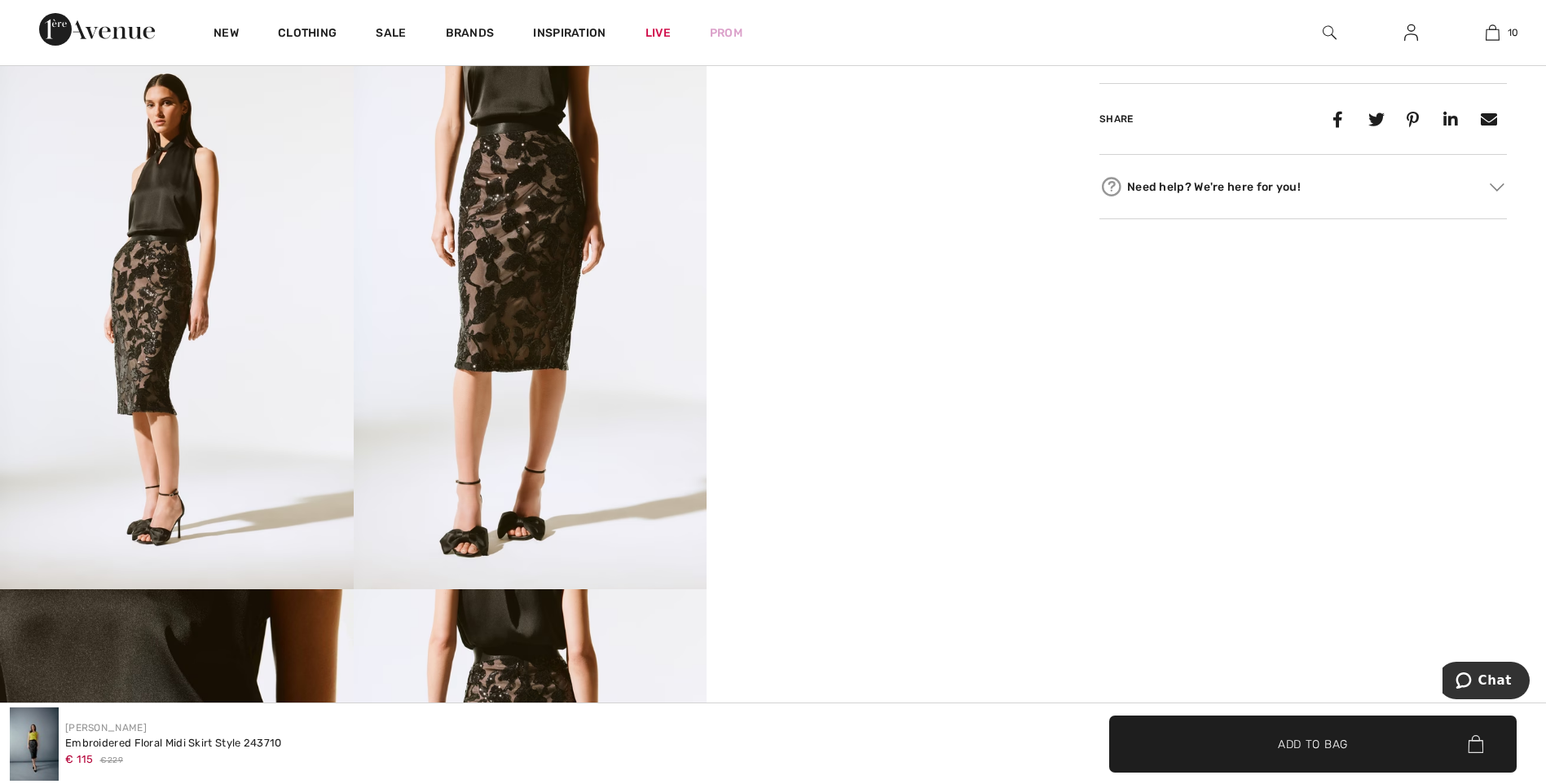
scroll to position [842, 0]
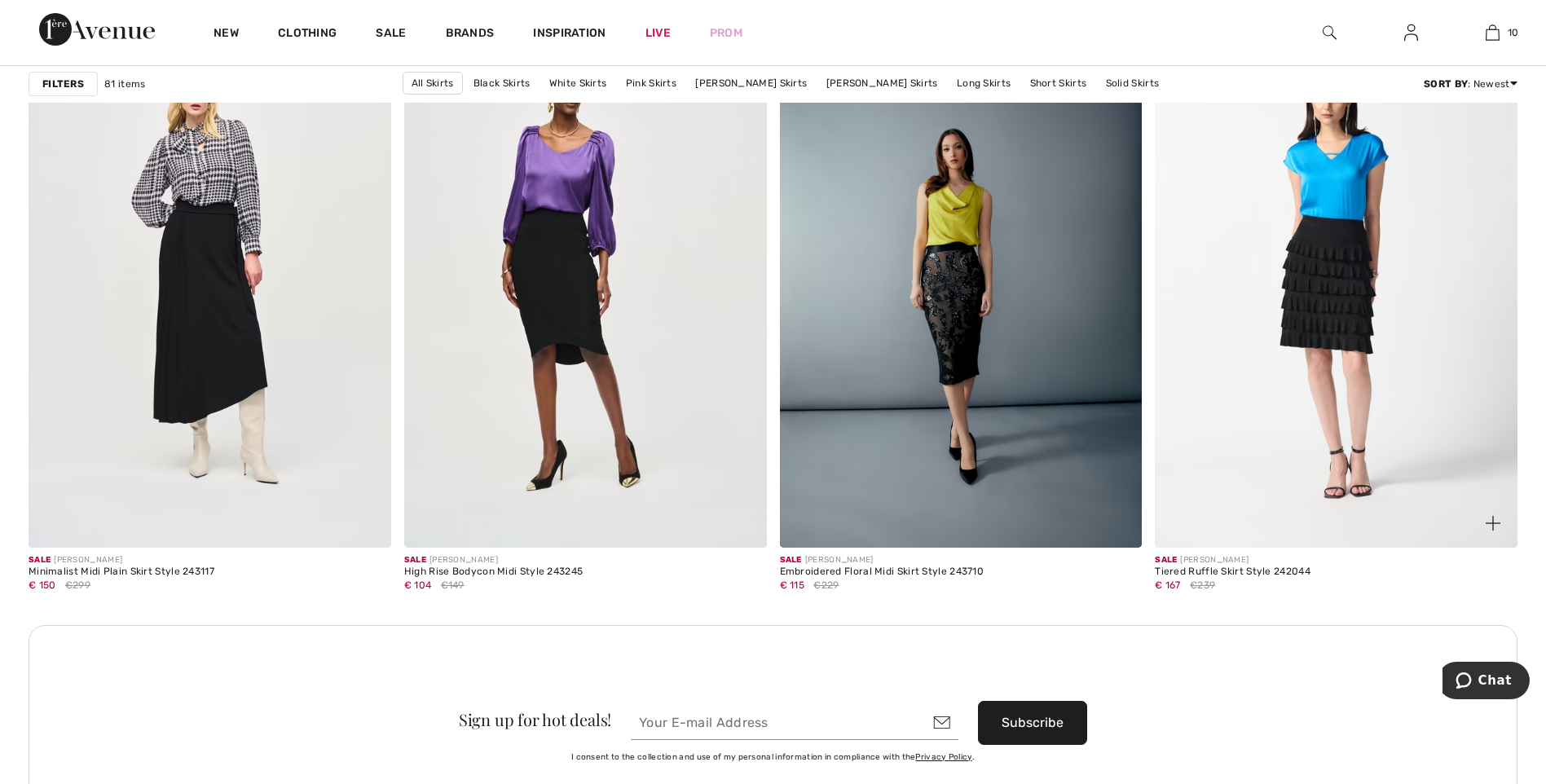
click at [1318, 335] on img at bounding box center [1336, 276] width 363 height 543
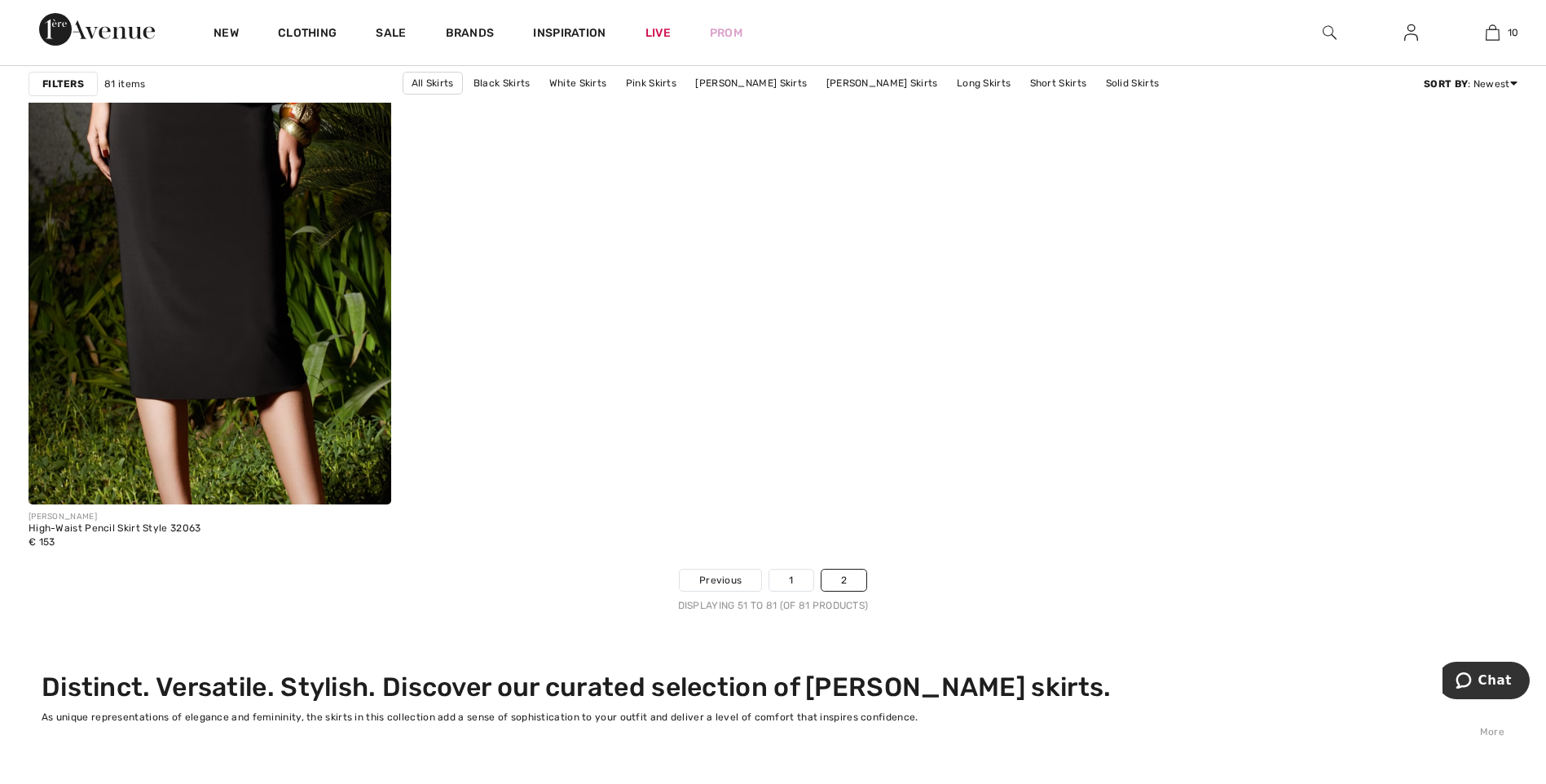
scroll to position [6420, 0]
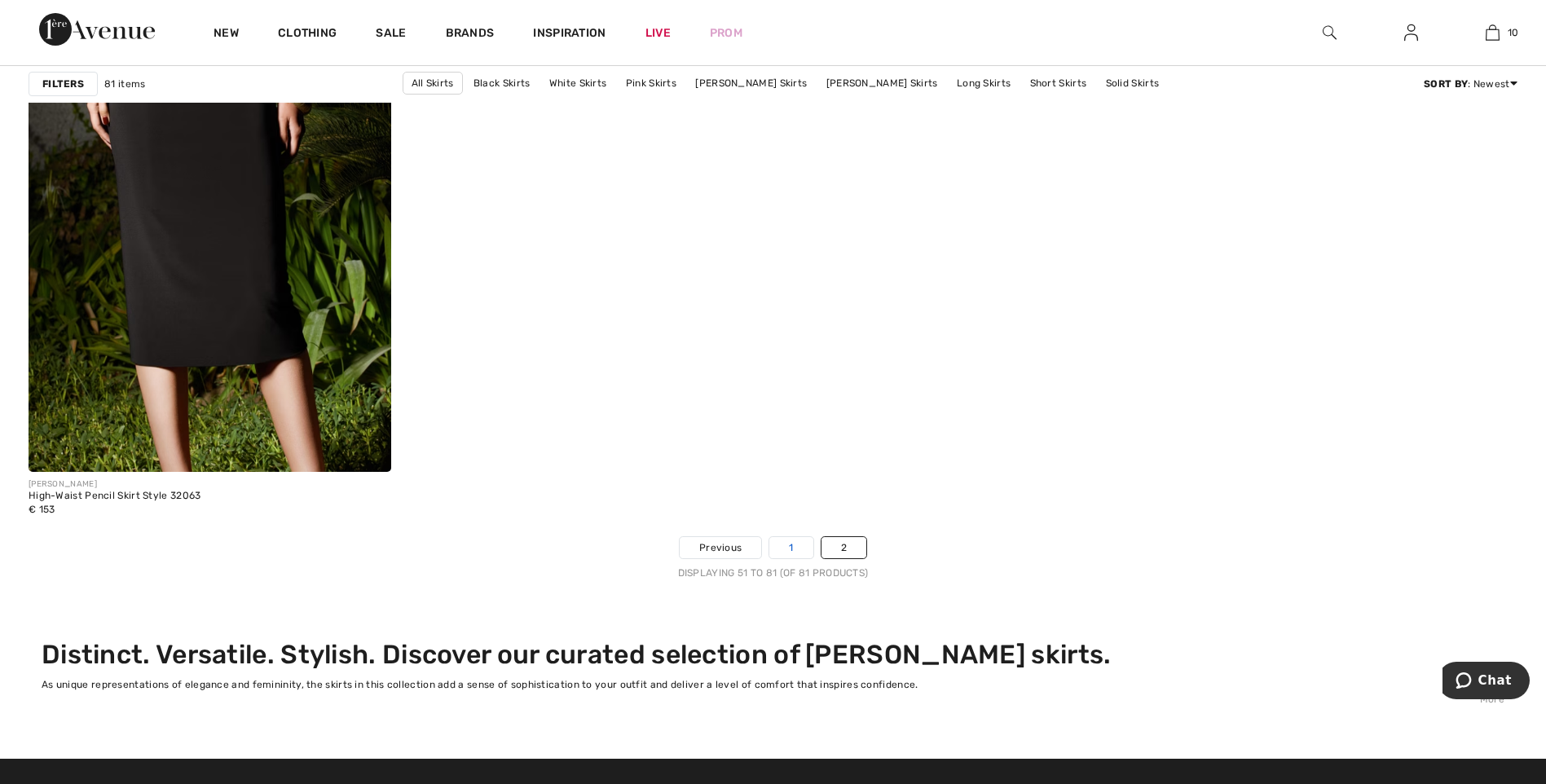
click at [792, 550] on link "1" at bounding box center [791, 548] width 43 height 21
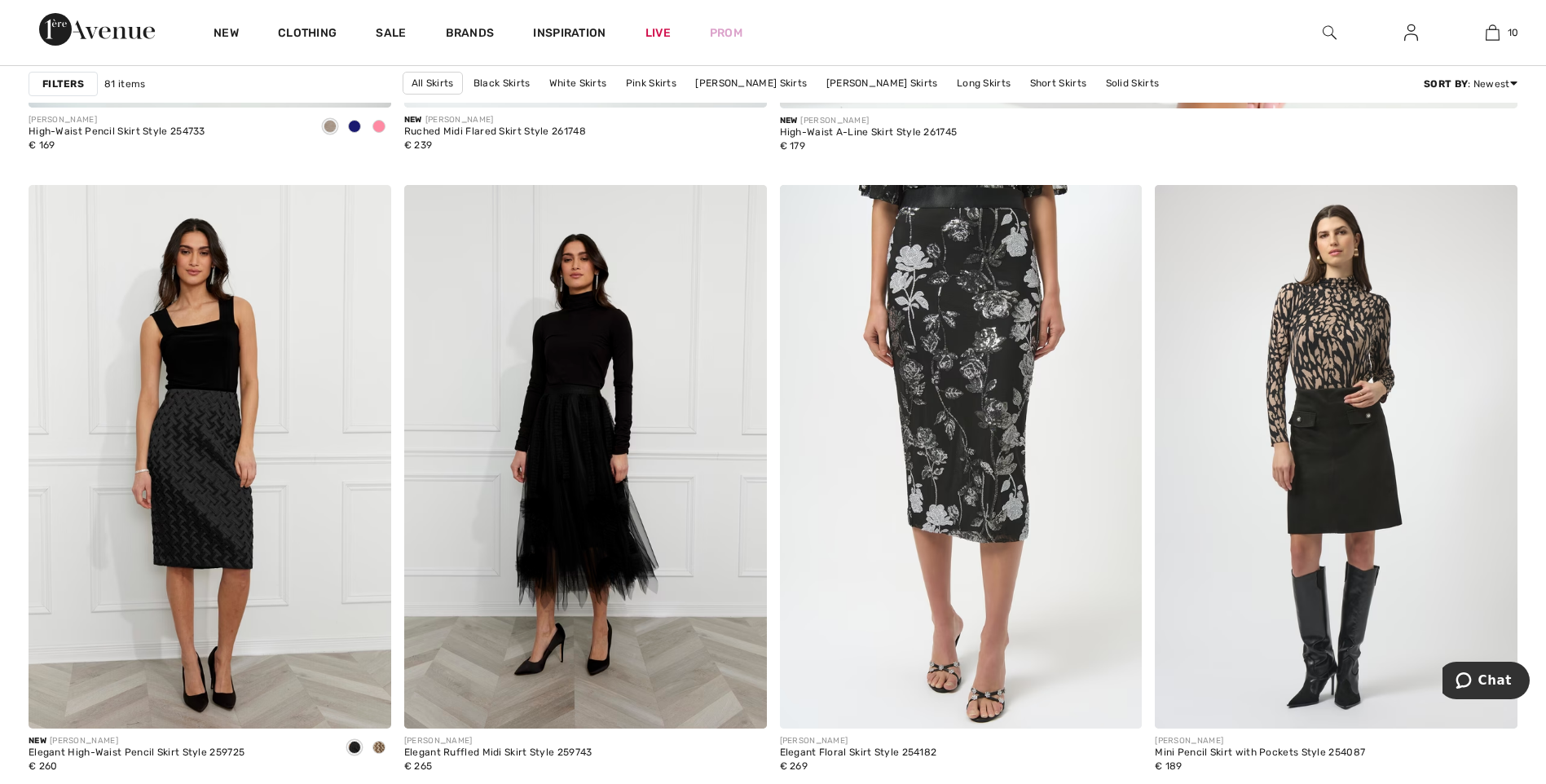
scroll to position [1336, 0]
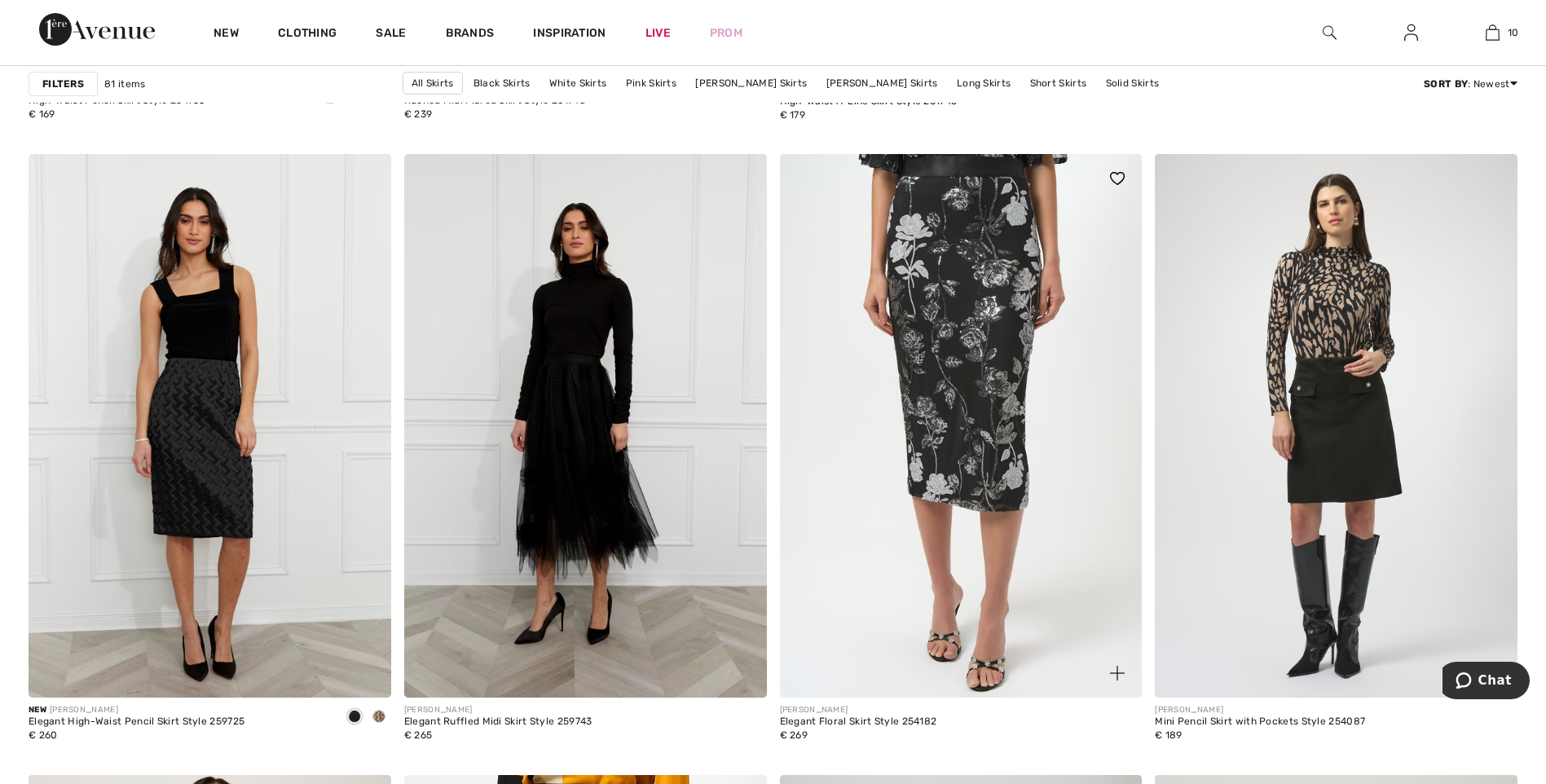
click at [994, 328] on img at bounding box center [961, 425] width 363 height 543
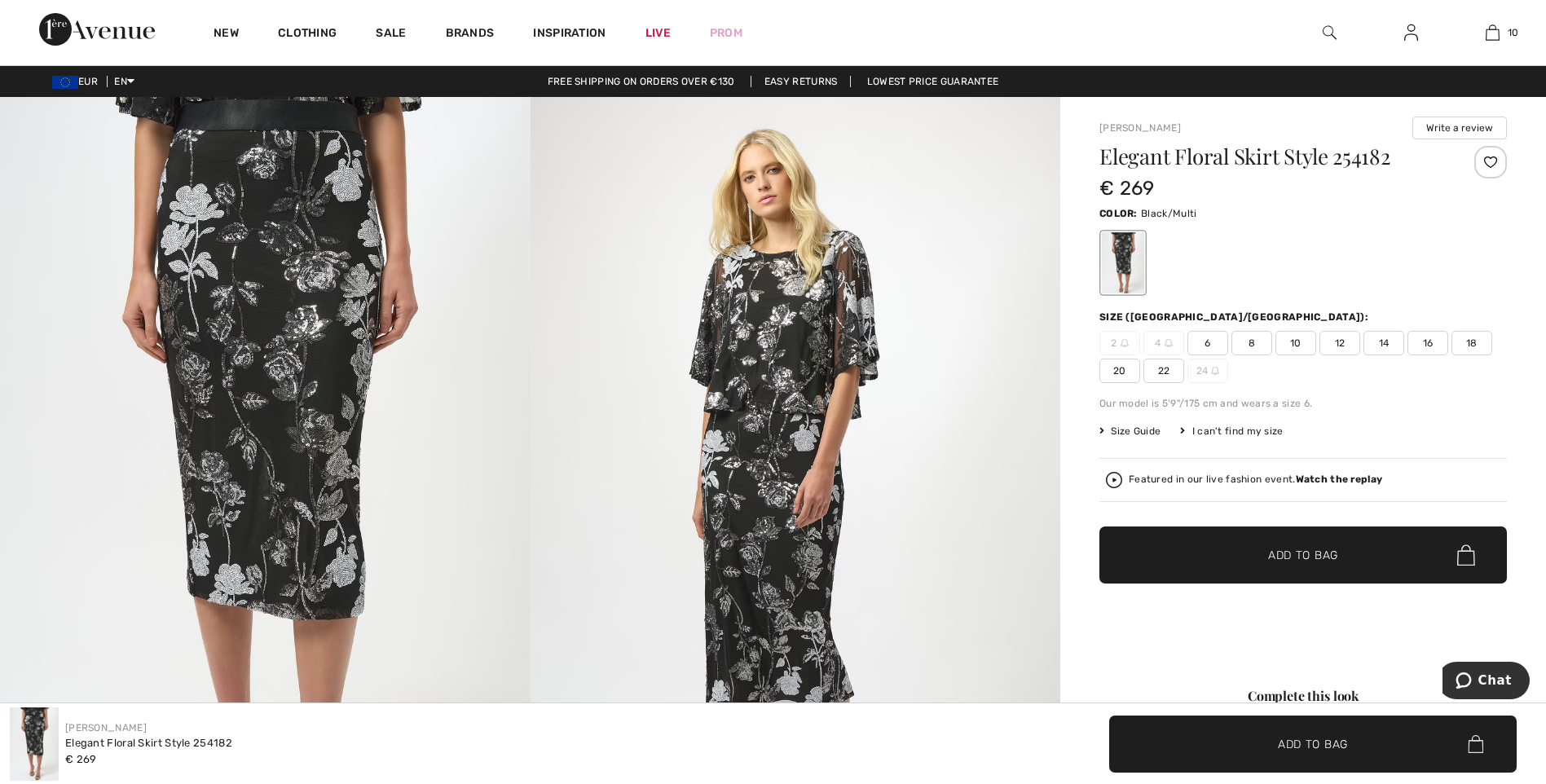
click at [1336, 350] on span "12" at bounding box center [1340, 343] width 40 height 25
click at [1290, 548] on span "Add to Bag" at bounding box center [1304, 555] width 70 height 17
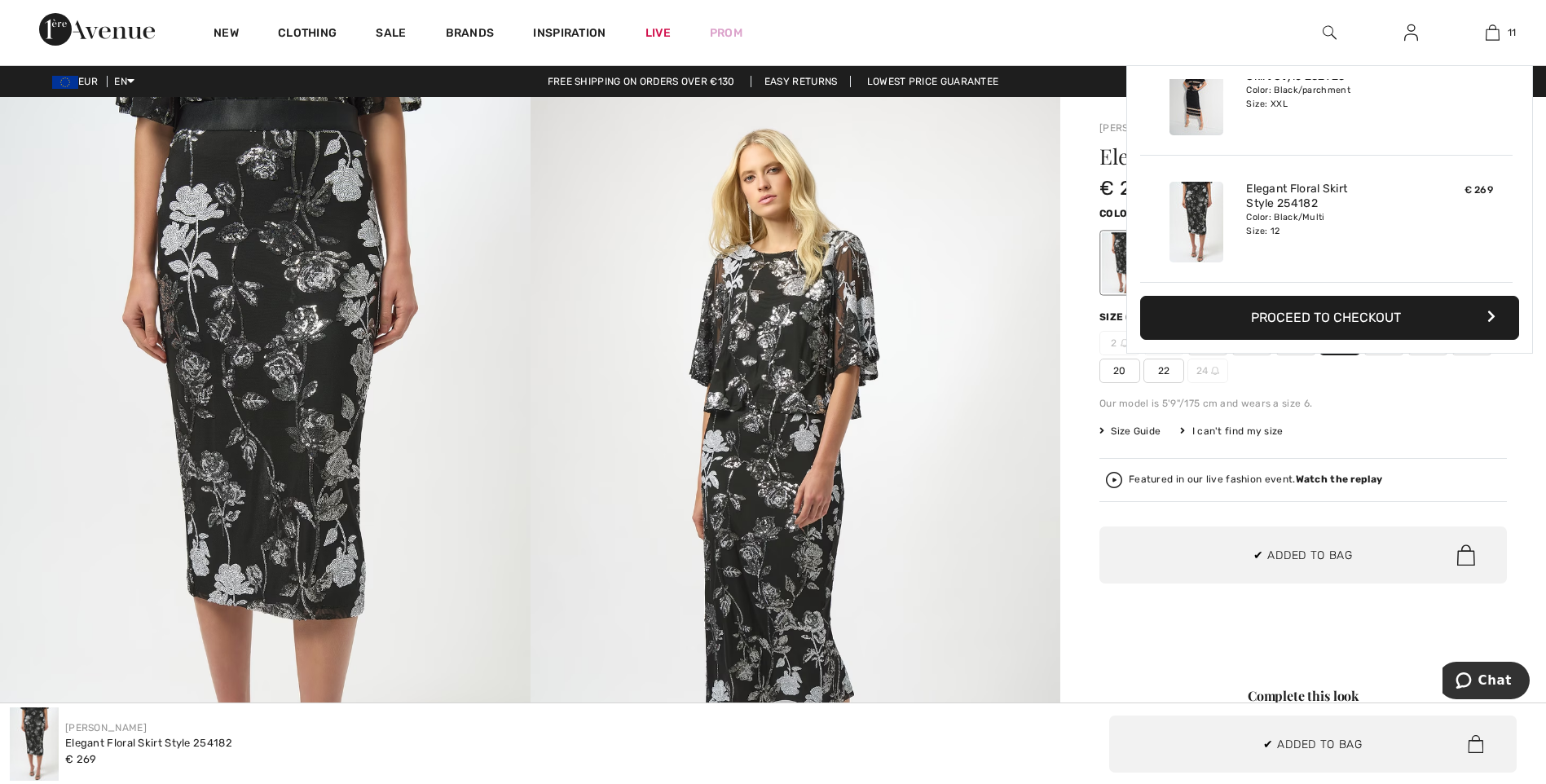
scroll to position [1194, 0]
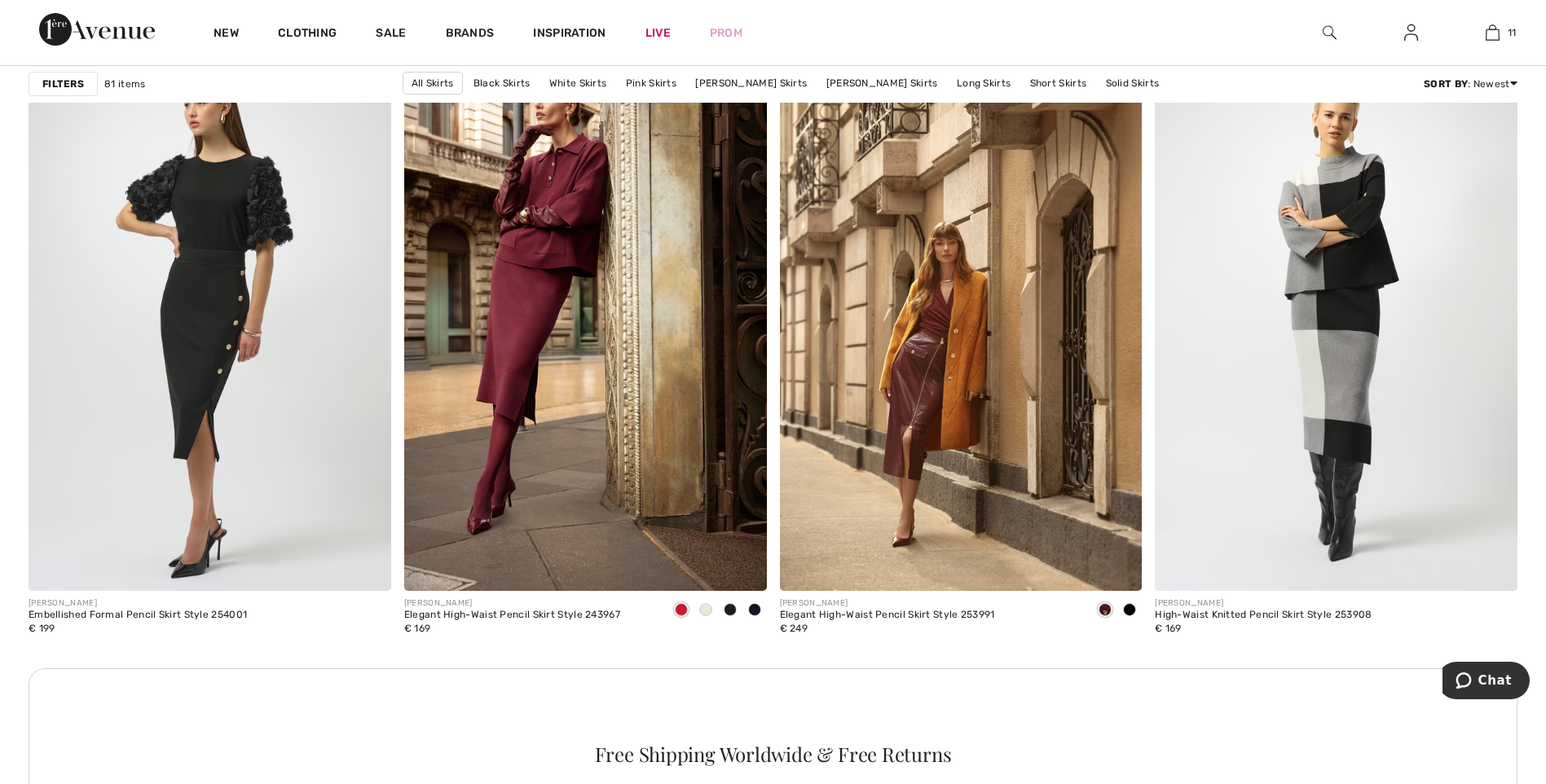
scroll to position [4237, 0]
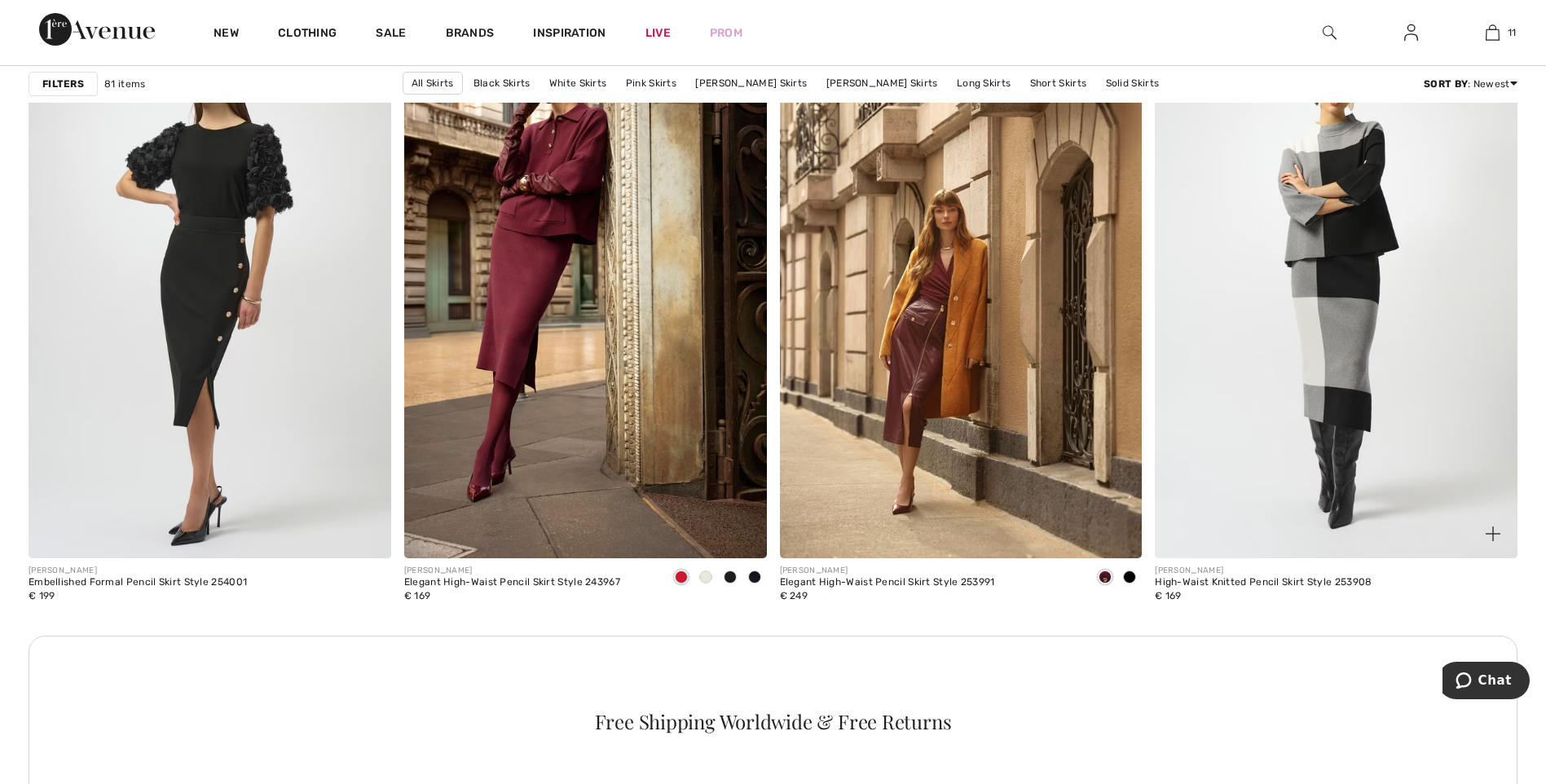
click at [1349, 291] on img at bounding box center [1336, 286] width 363 height 543
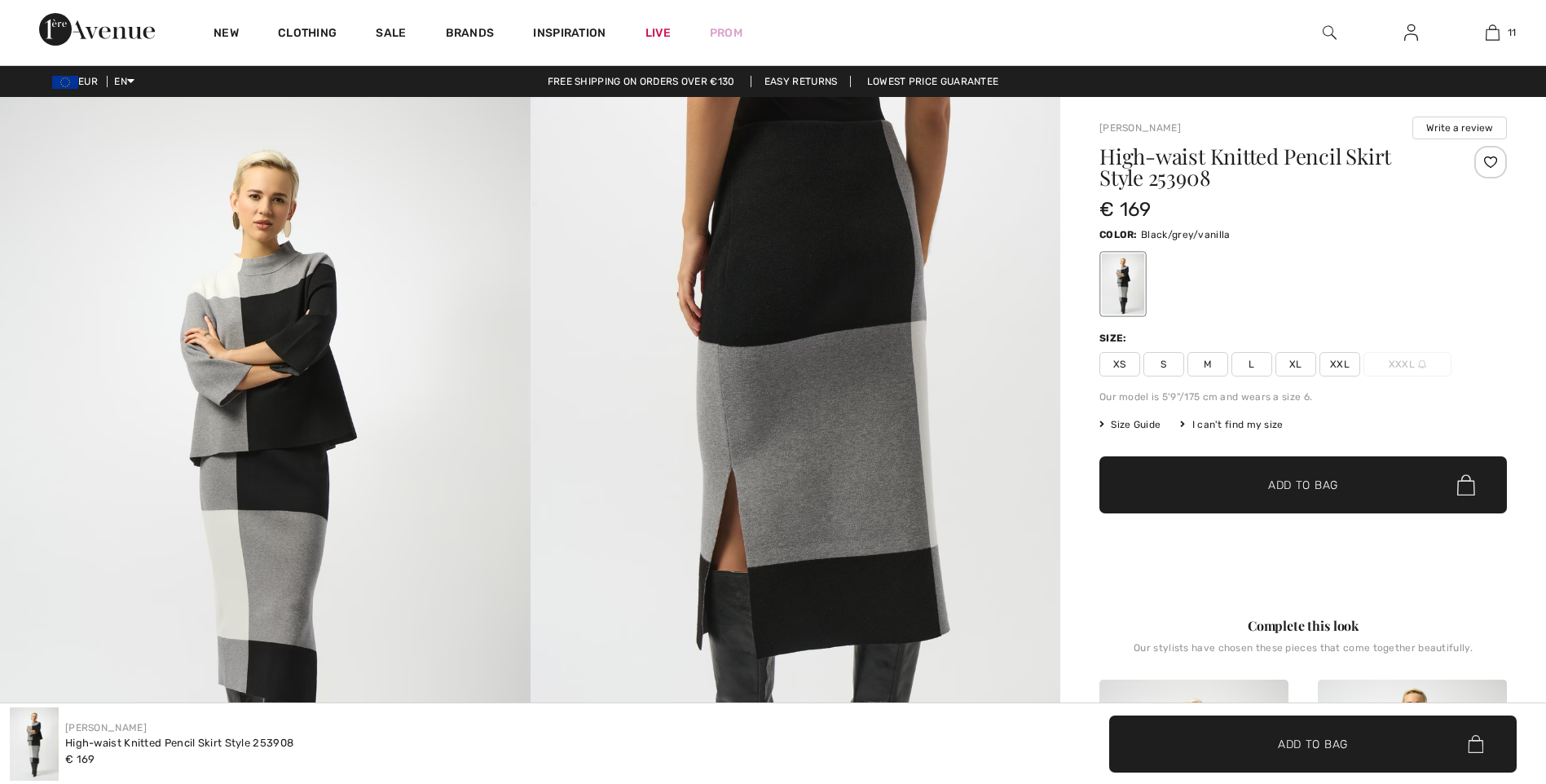
click at [1294, 370] on span "XL" at bounding box center [1296, 364] width 40 height 25
click at [1299, 489] on span "Add to Bag" at bounding box center [1304, 485] width 70 height 17
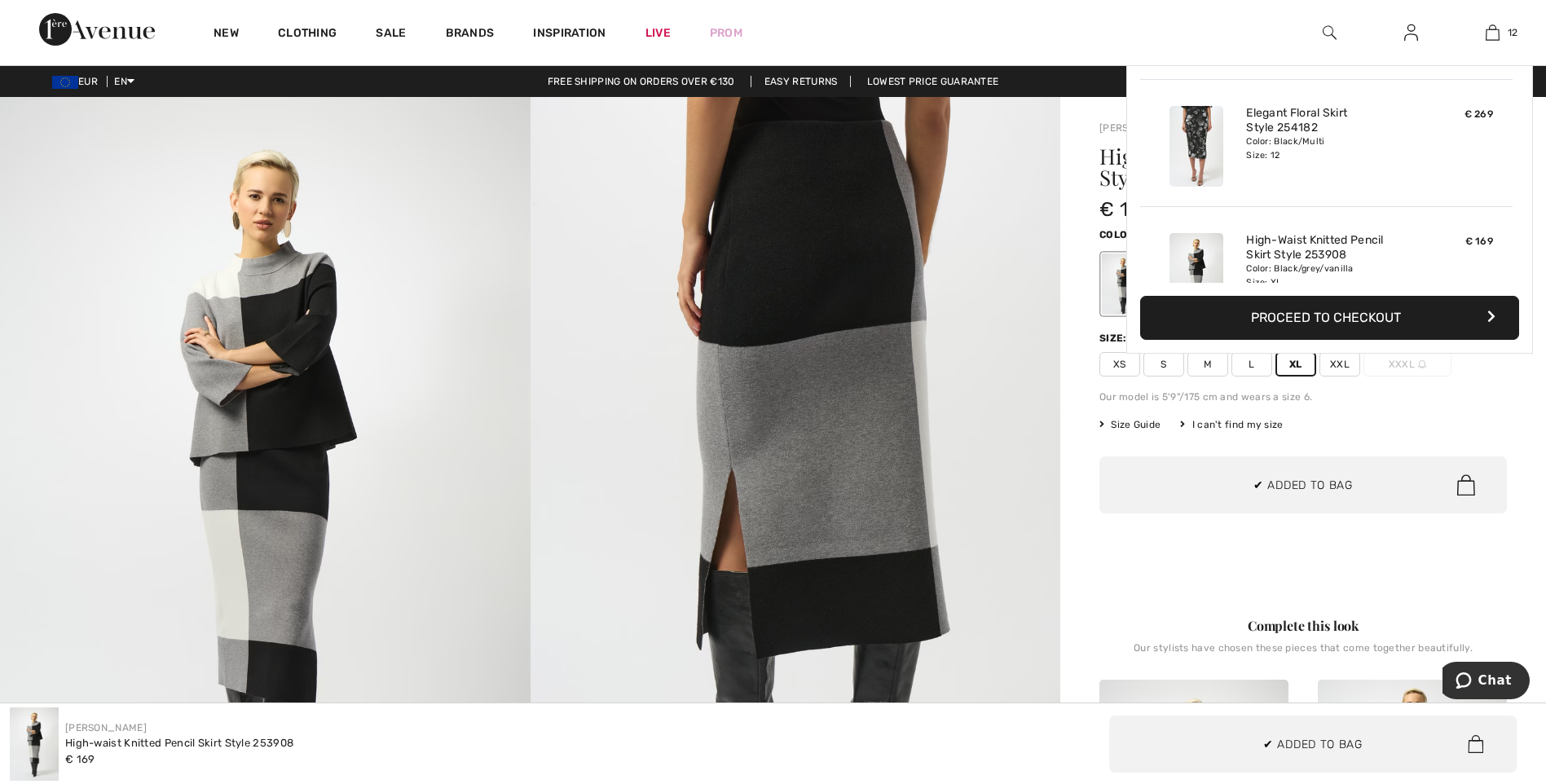
scroll to position [1321, 0]
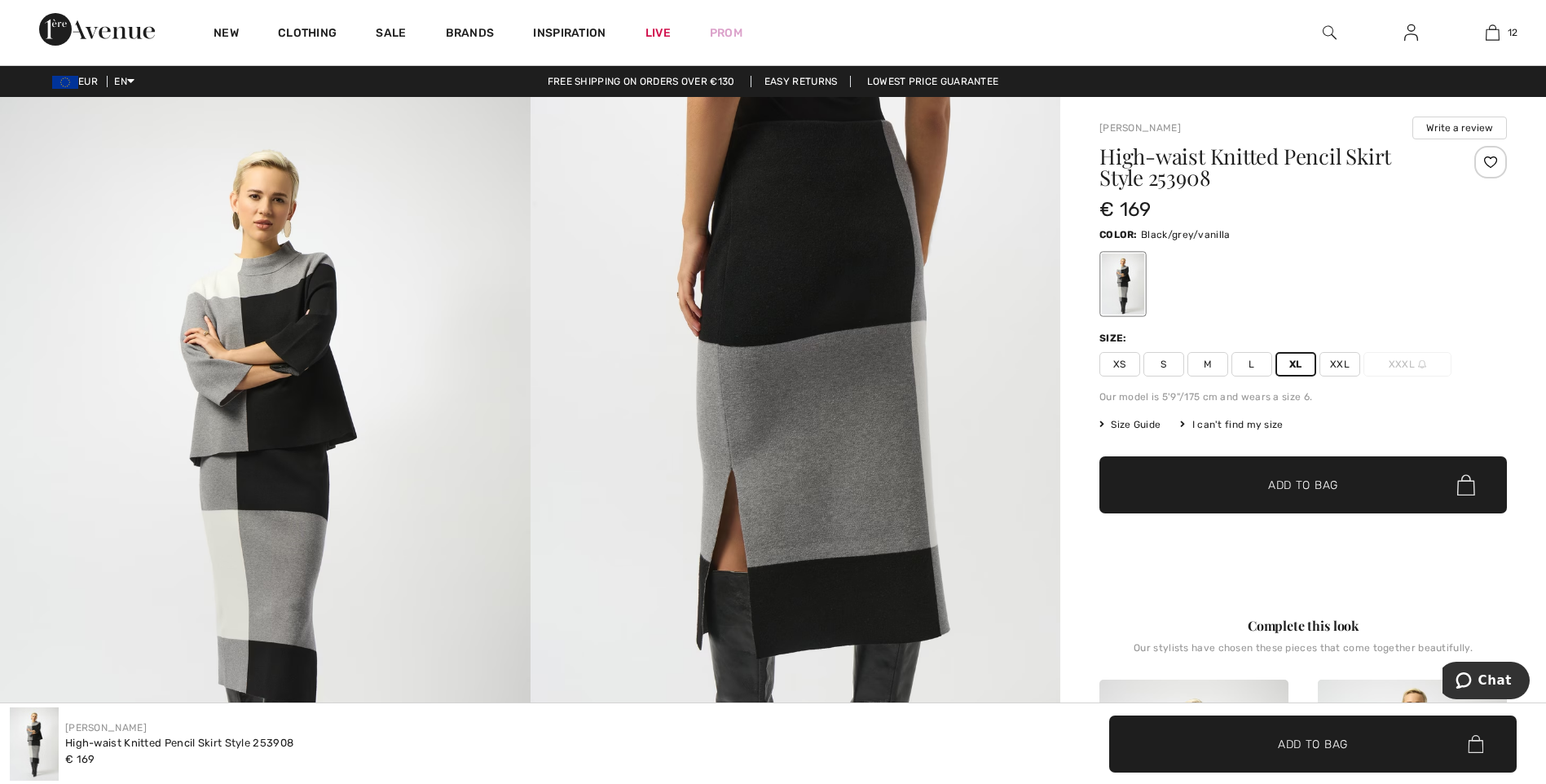
click at [1298, 486] on span "Add to Bag" at bounding box center [1304, 485] width 70 height 17
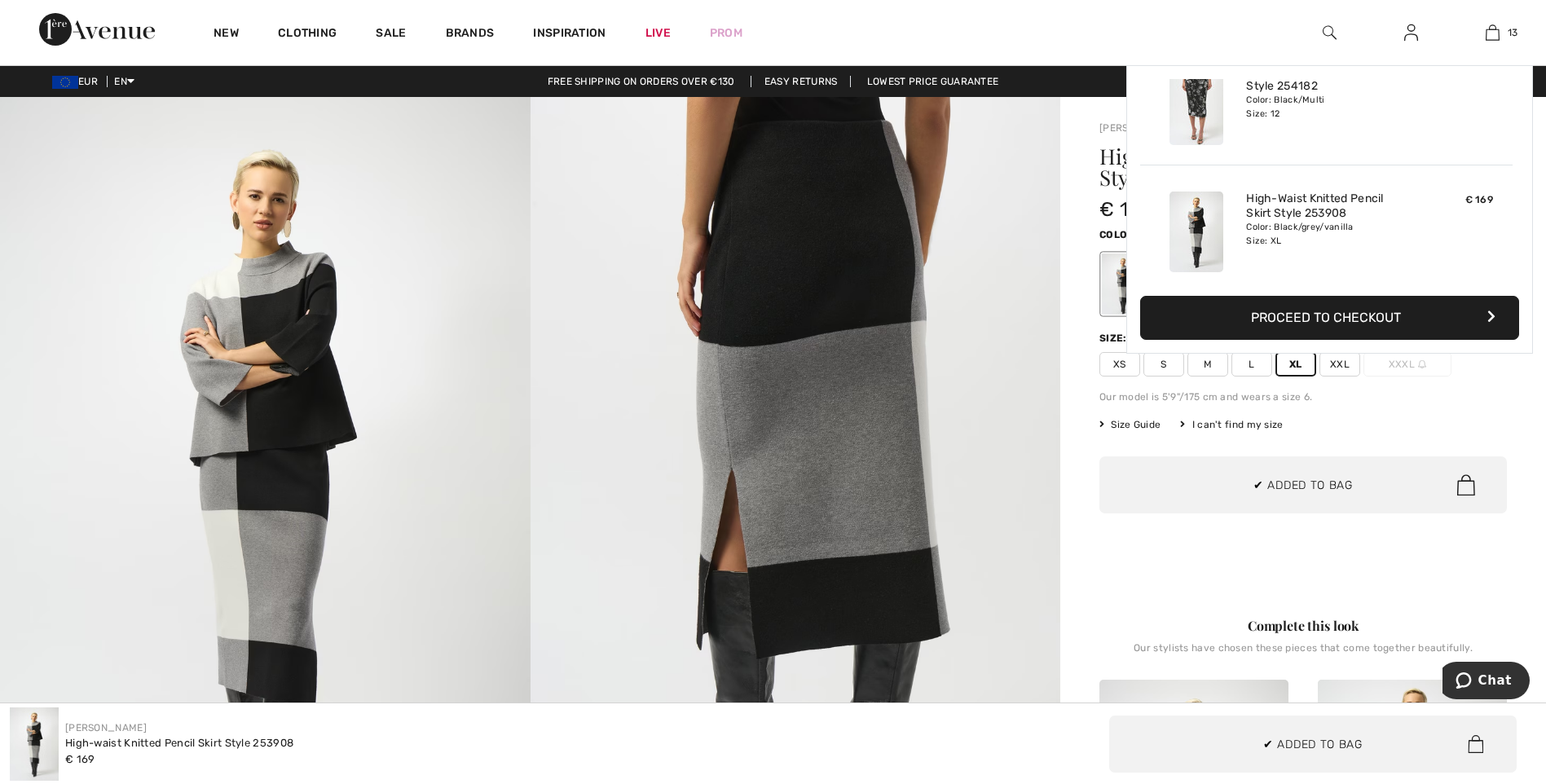
scroll to position [1449, 0]
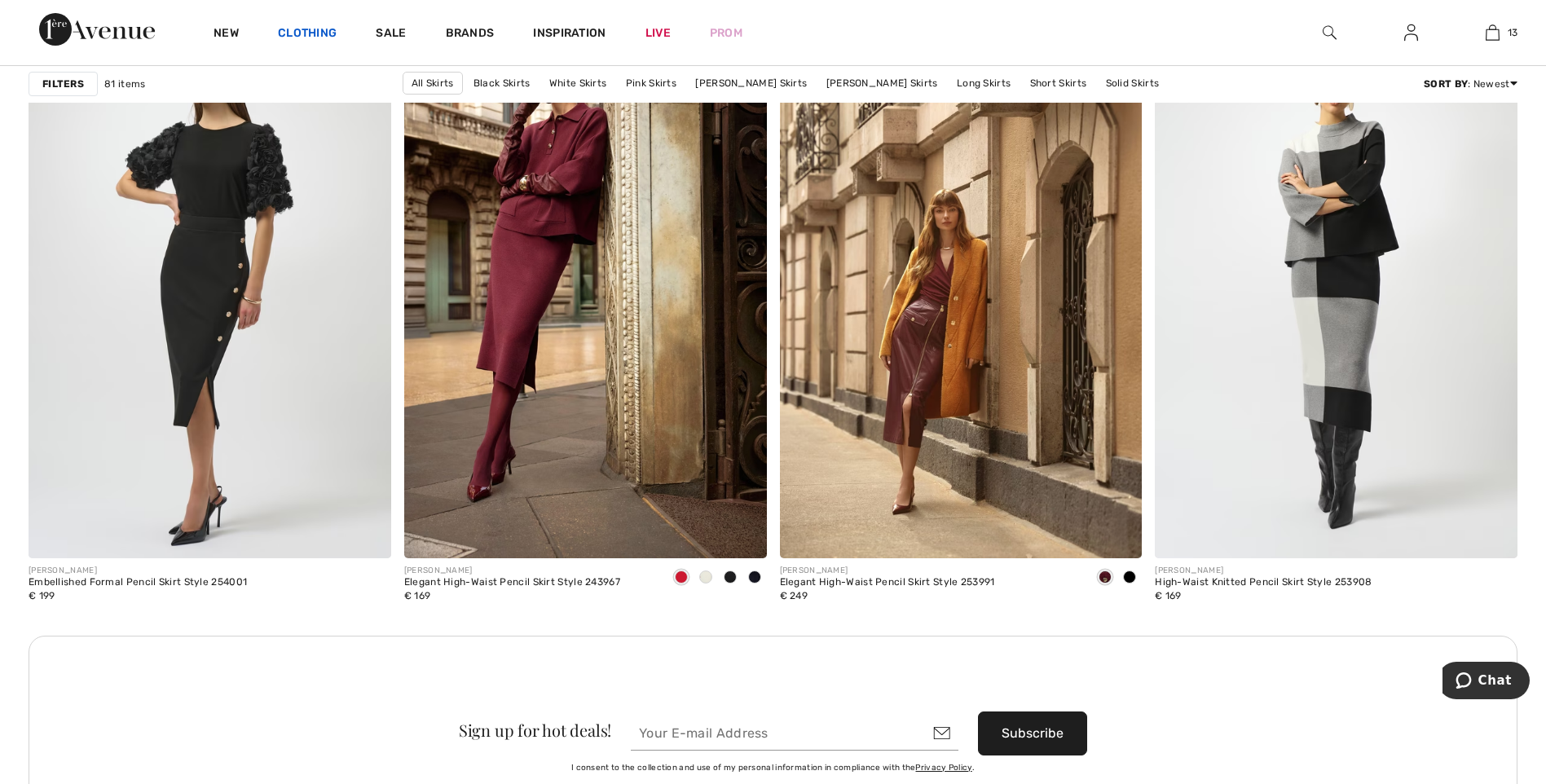
click at [316, 29] on link "Clothing" at bounding box center [307, 34] width 59 height 17
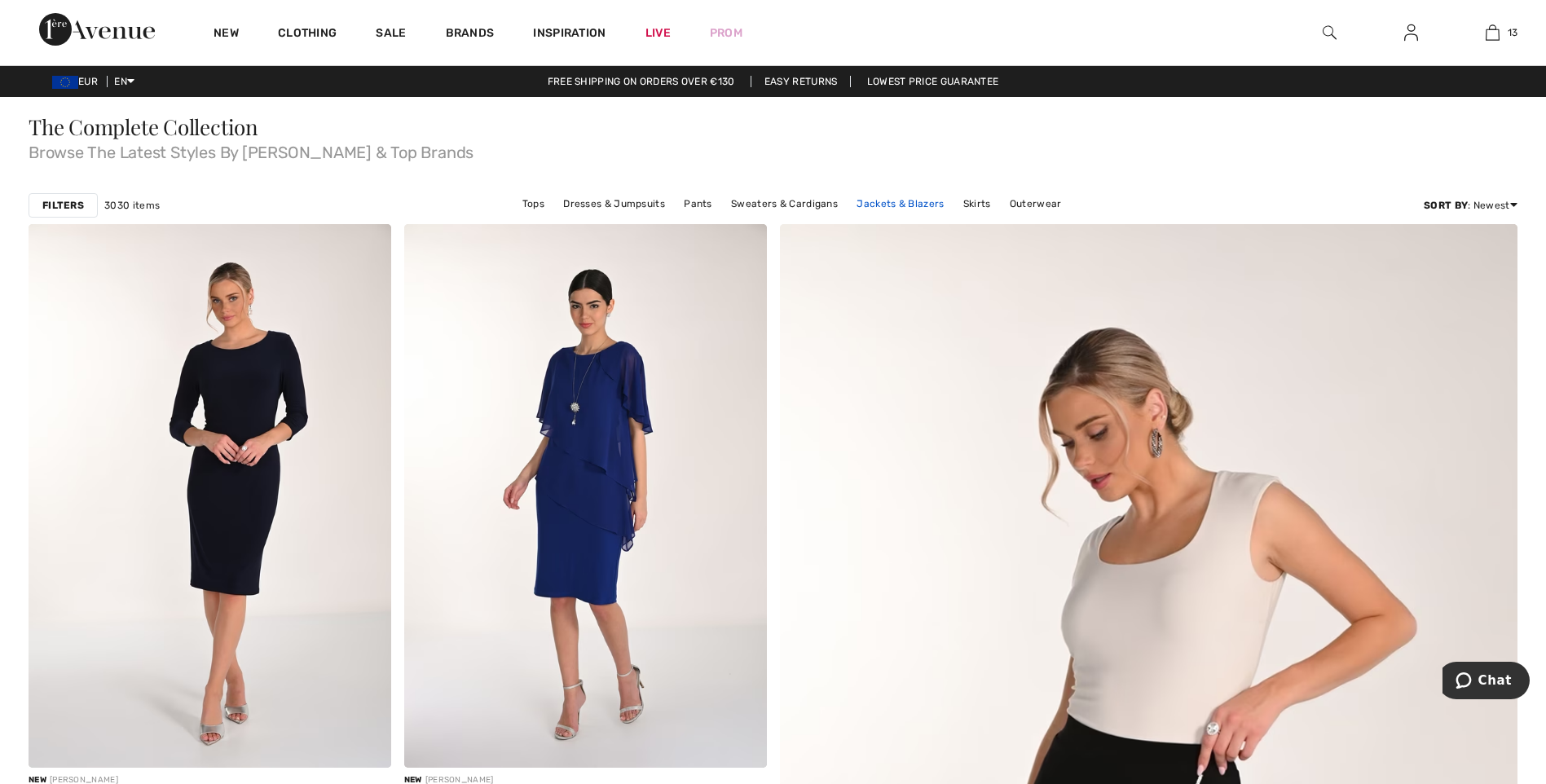
click at [905, 205] on link "Jackets & Blazers" at bounding box center [900, 204] width 104 height 21
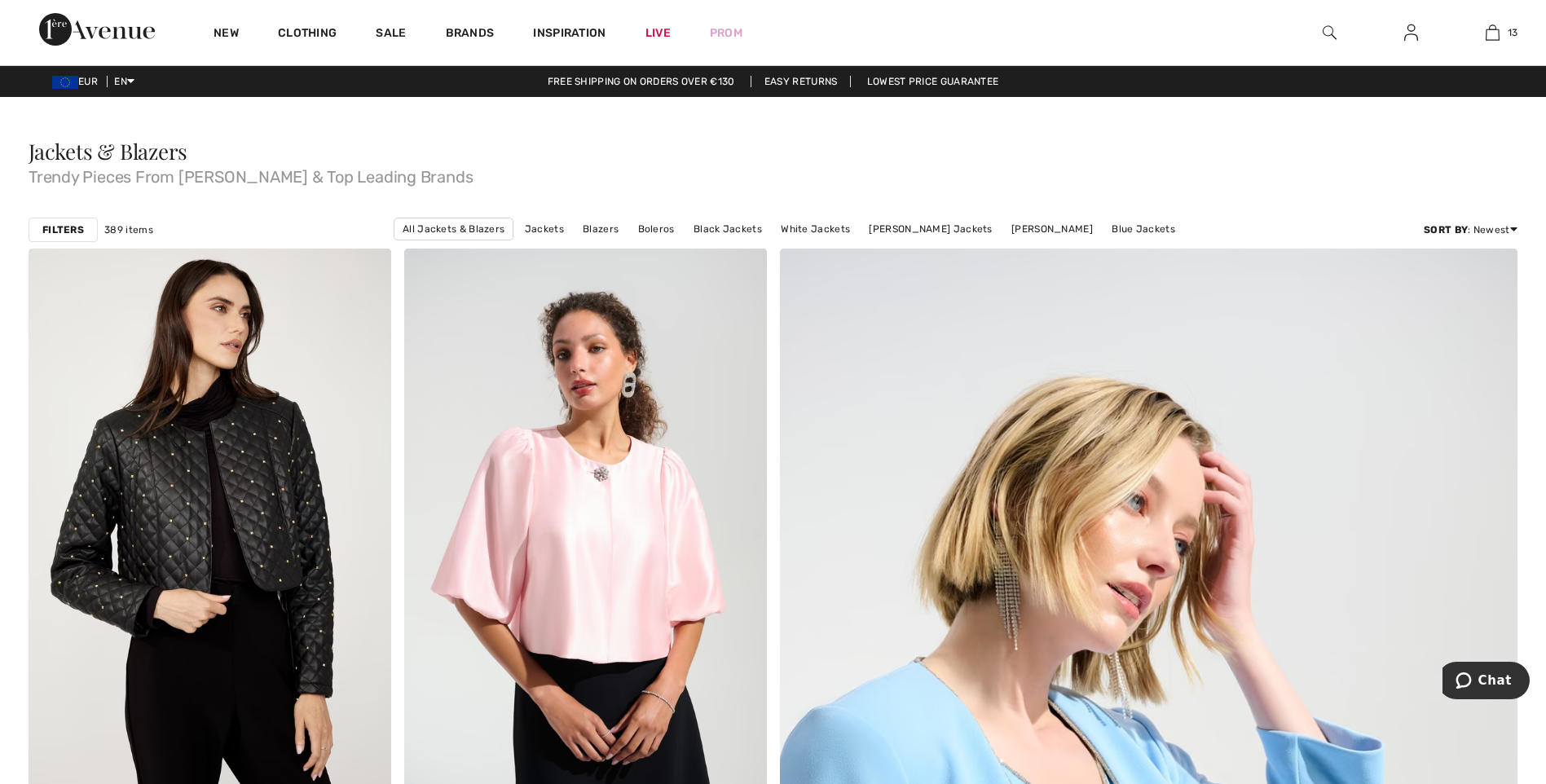
click at [76, 230] on strong "Filters" at bounding box center [62, 229] width 41 height 15
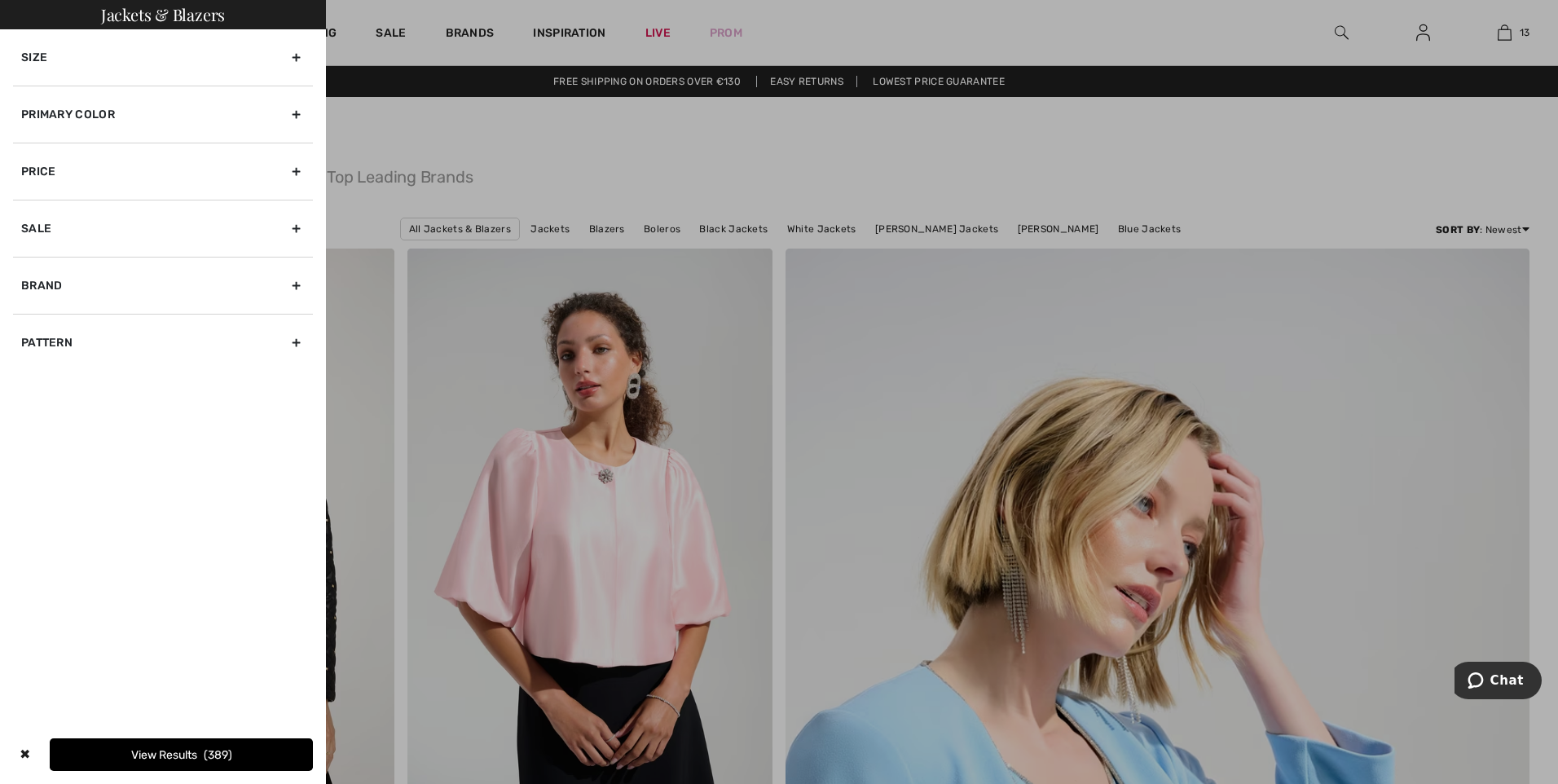
click at [241, 51] on div "Size" at bounding box center [163, 57] width 300 height 56
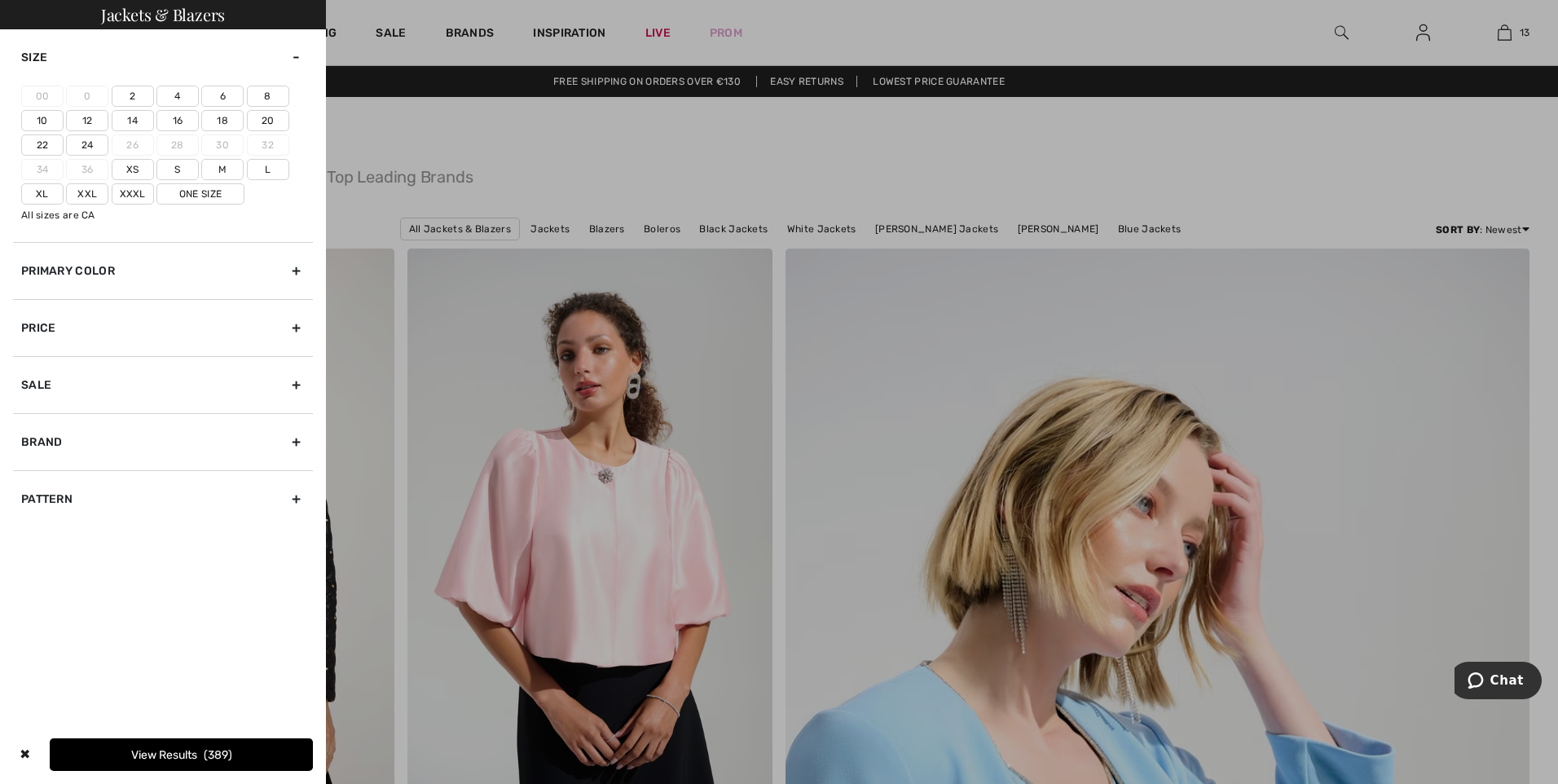
click at [102, 121] on label "12" at bounding box center [87, 120] width 42 height 21
click at [0, 0] on input"] "12" at bounding box center [0, 0] width 0 height 0
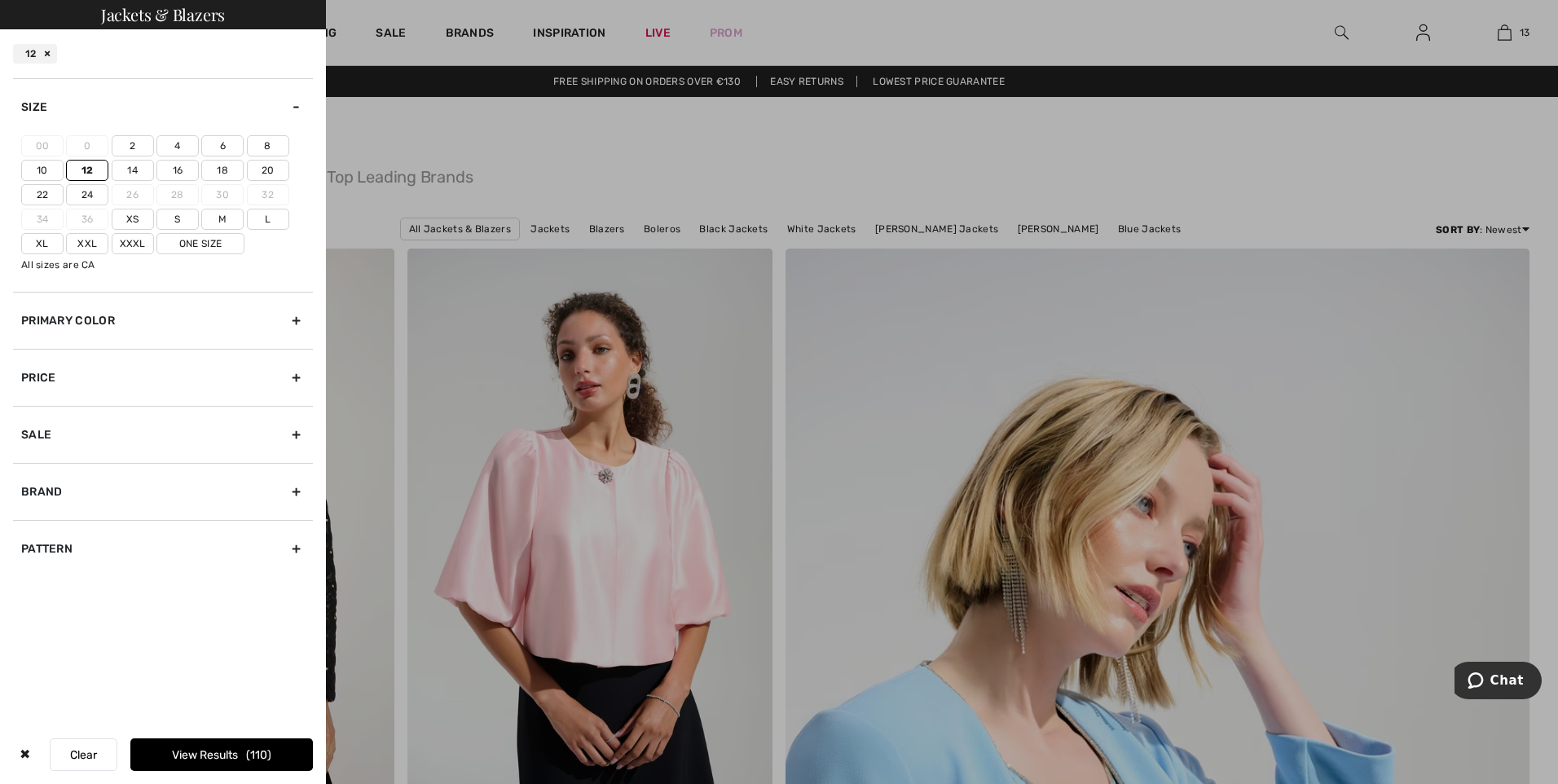
click at [53, 248] on label "Xl" at bounding box center [42, 243] width 42 height 21
click at [0, 0] on input"] "Xl" at bounding box center [0, 0] width 0 height 0
click at [88, 243] on label "Xxl" at bounding box center [87, 243] width 42 height 21
click at [0, 0] on input"] "Xxl" at bounding box center [0, 0] width 0 height 0
click at [267, 219] on label "L" at bounding box center [268, 219] width 42 height 21
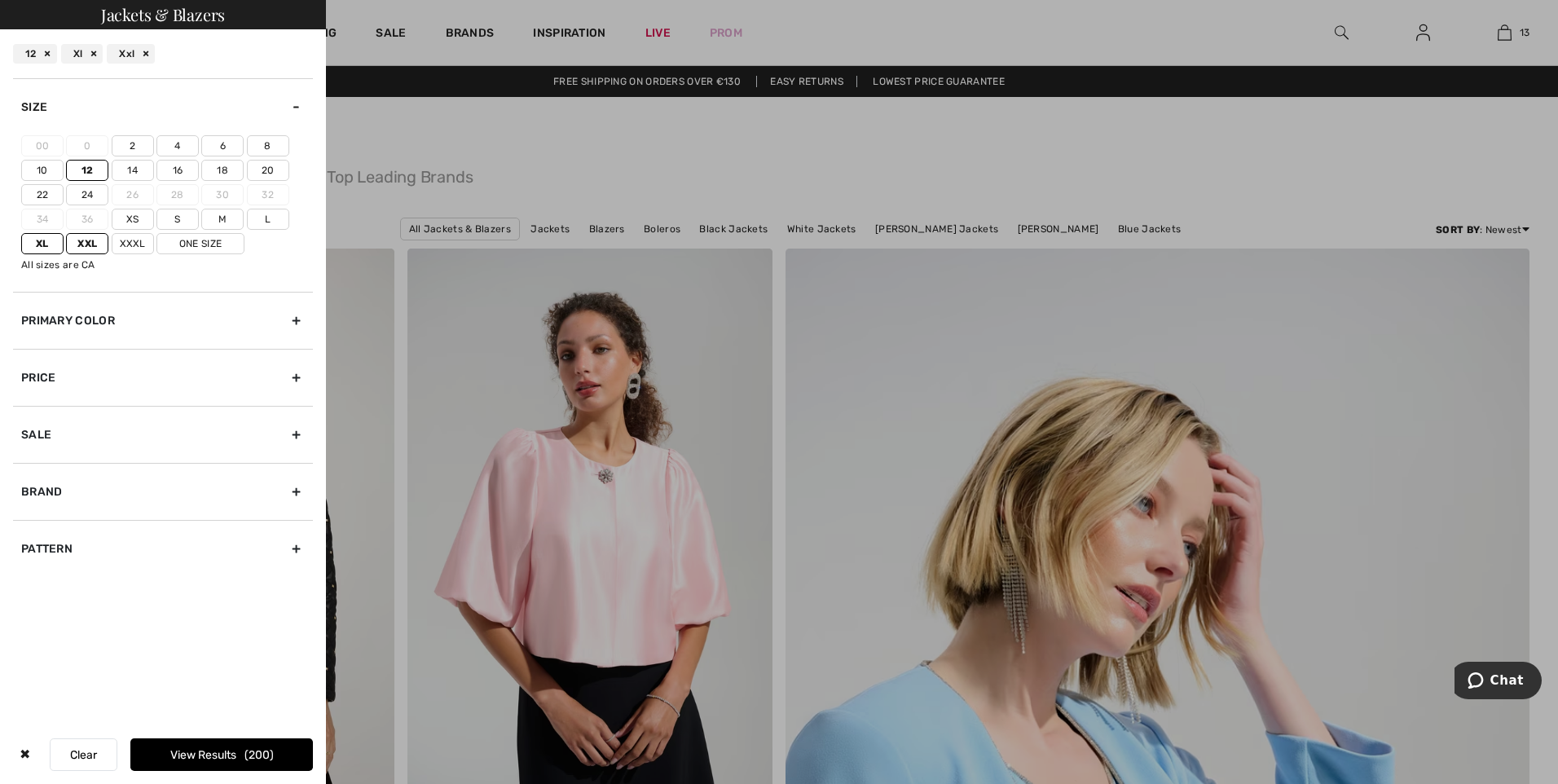
click at [0, 0] on input"] "L" at bounding box center [0, 0] width 0 height 0
click at [51, 170] on label "10" at bounding box center [42, 170] width 42 height 21
click at [0, 0] on input"] "10" at bounding box center [0, 0] width 0 height 0
click at [144, 174] on label "14" at bounding box center [133, 170] width 42 height 21
click at [0, 0] on input"] "14" at bounding box center [0, 0] width 0 height 0
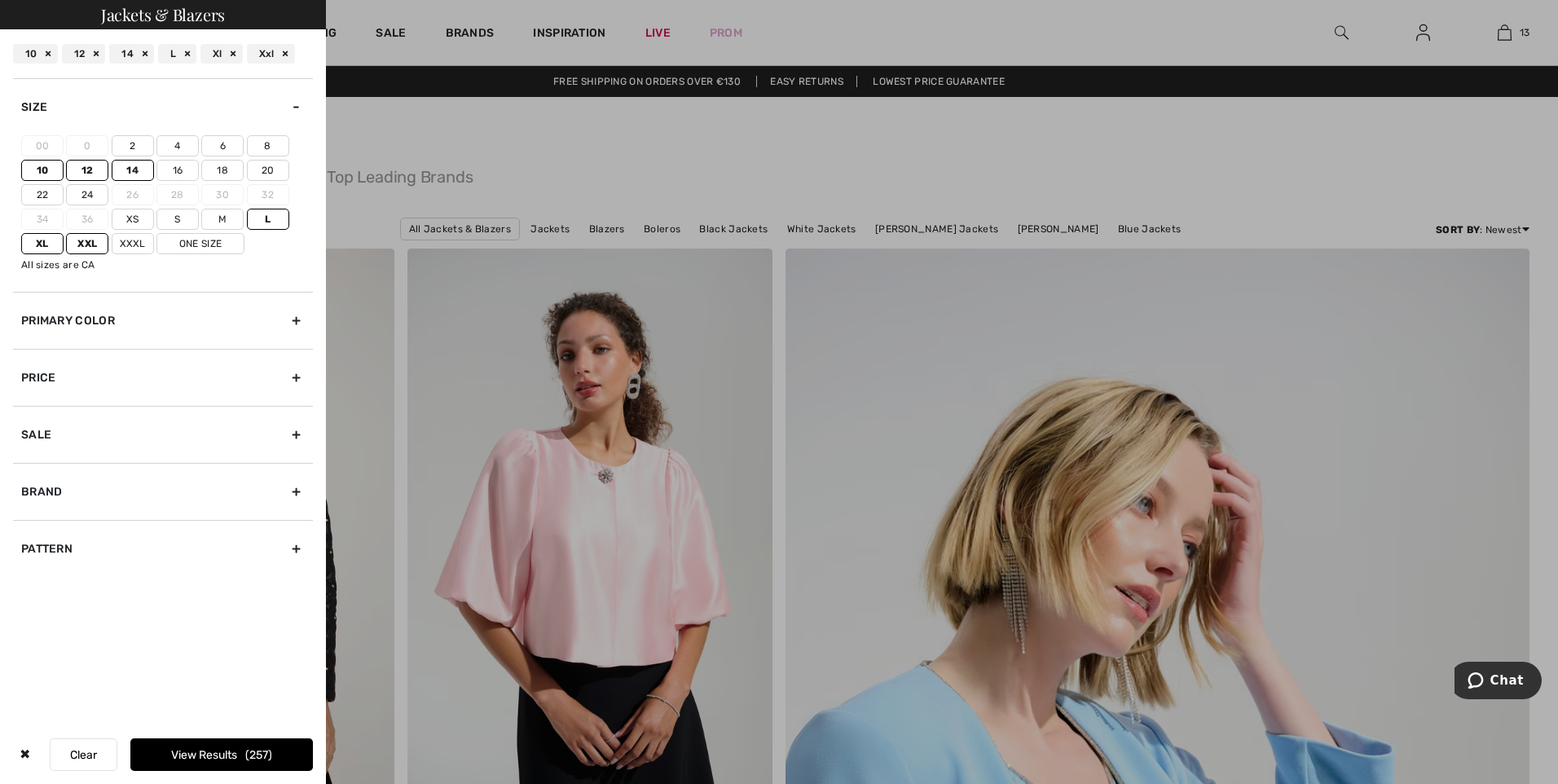
click at [242, 752] on button "View Results 257" at bounding box center [221, 754] width 183 height 32
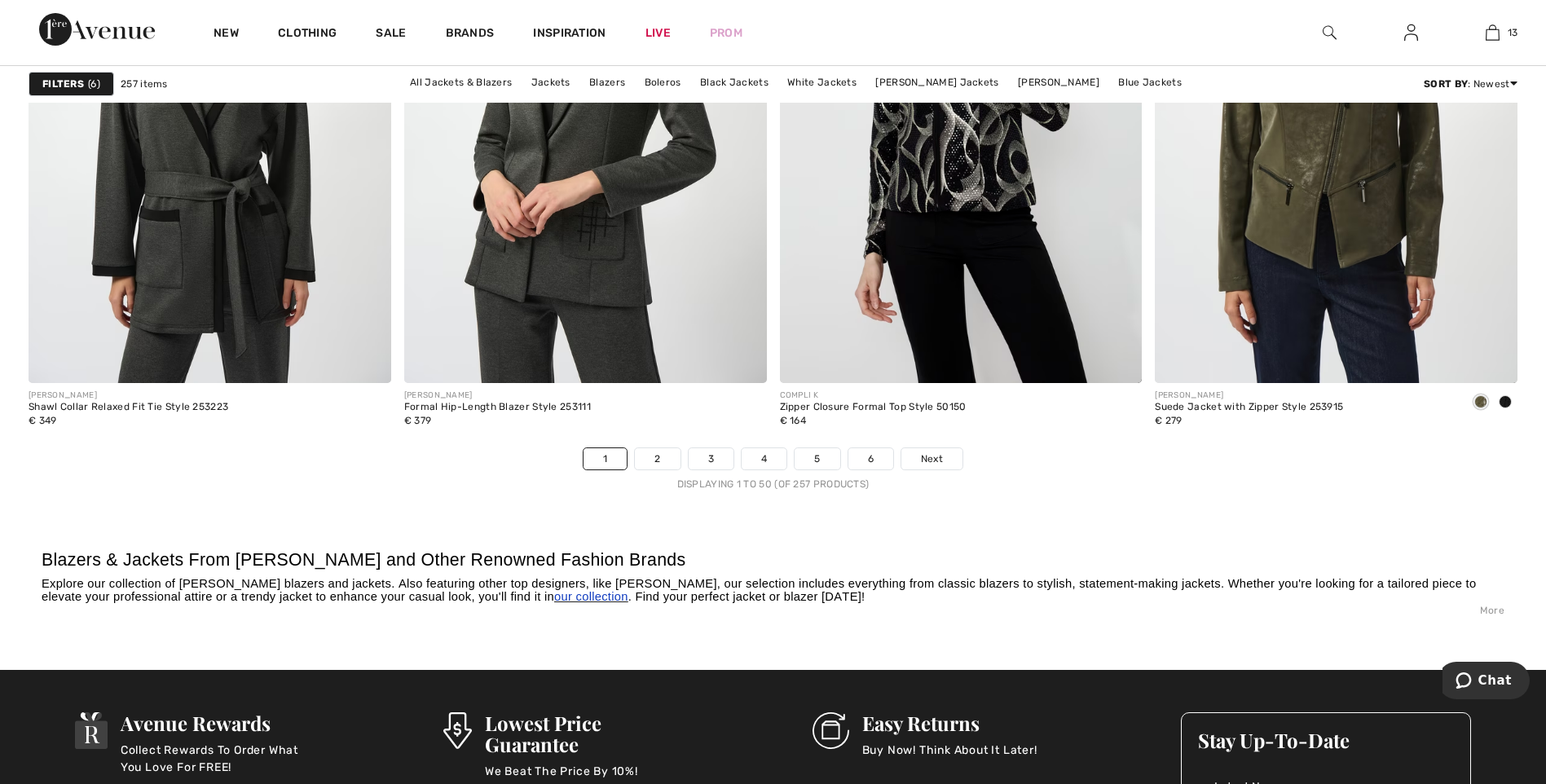
scroll to position [9289, 0]
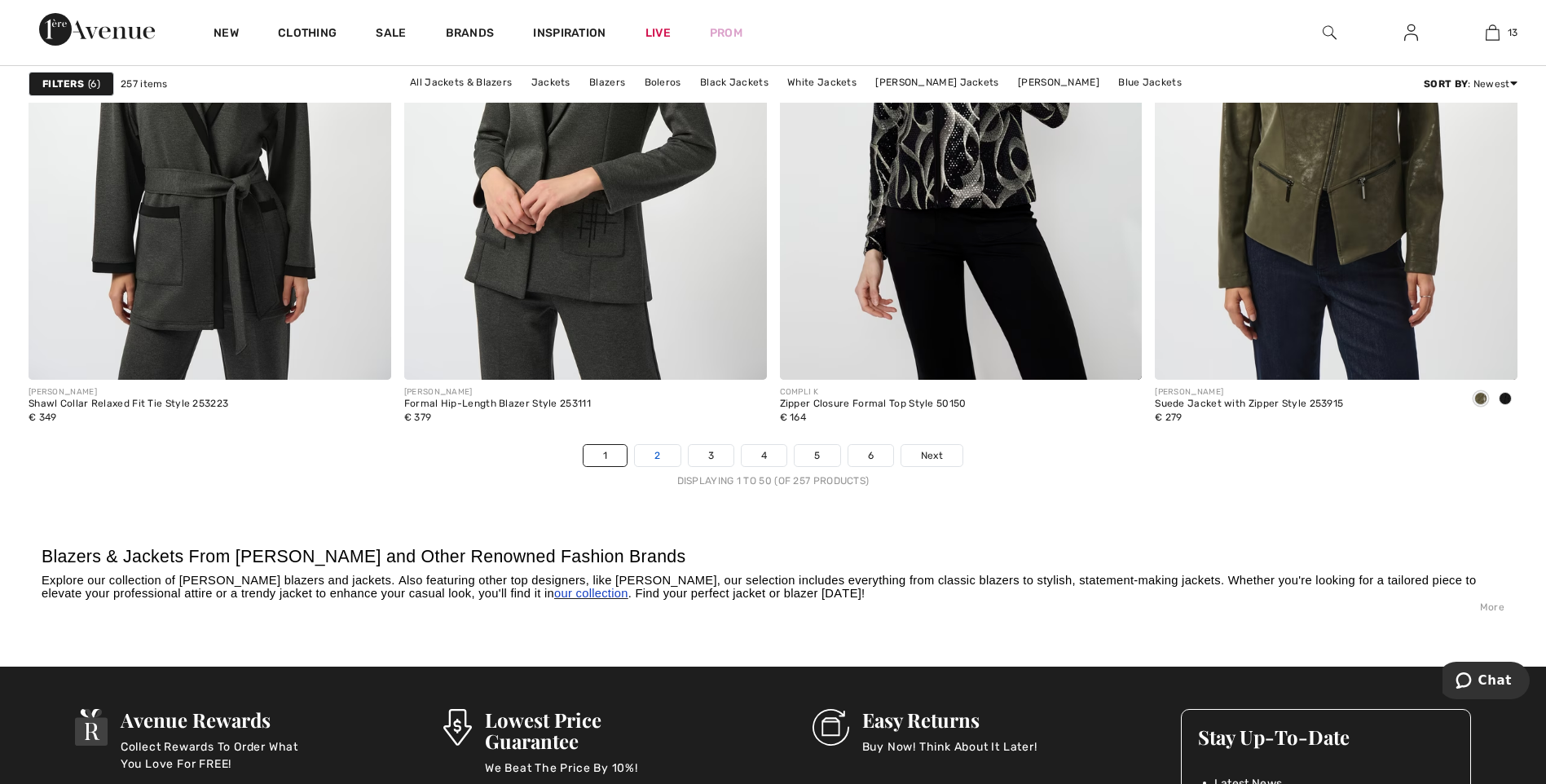
click at [656, 458] on link "2" at bounding box center [657, 456] width 45 height 21
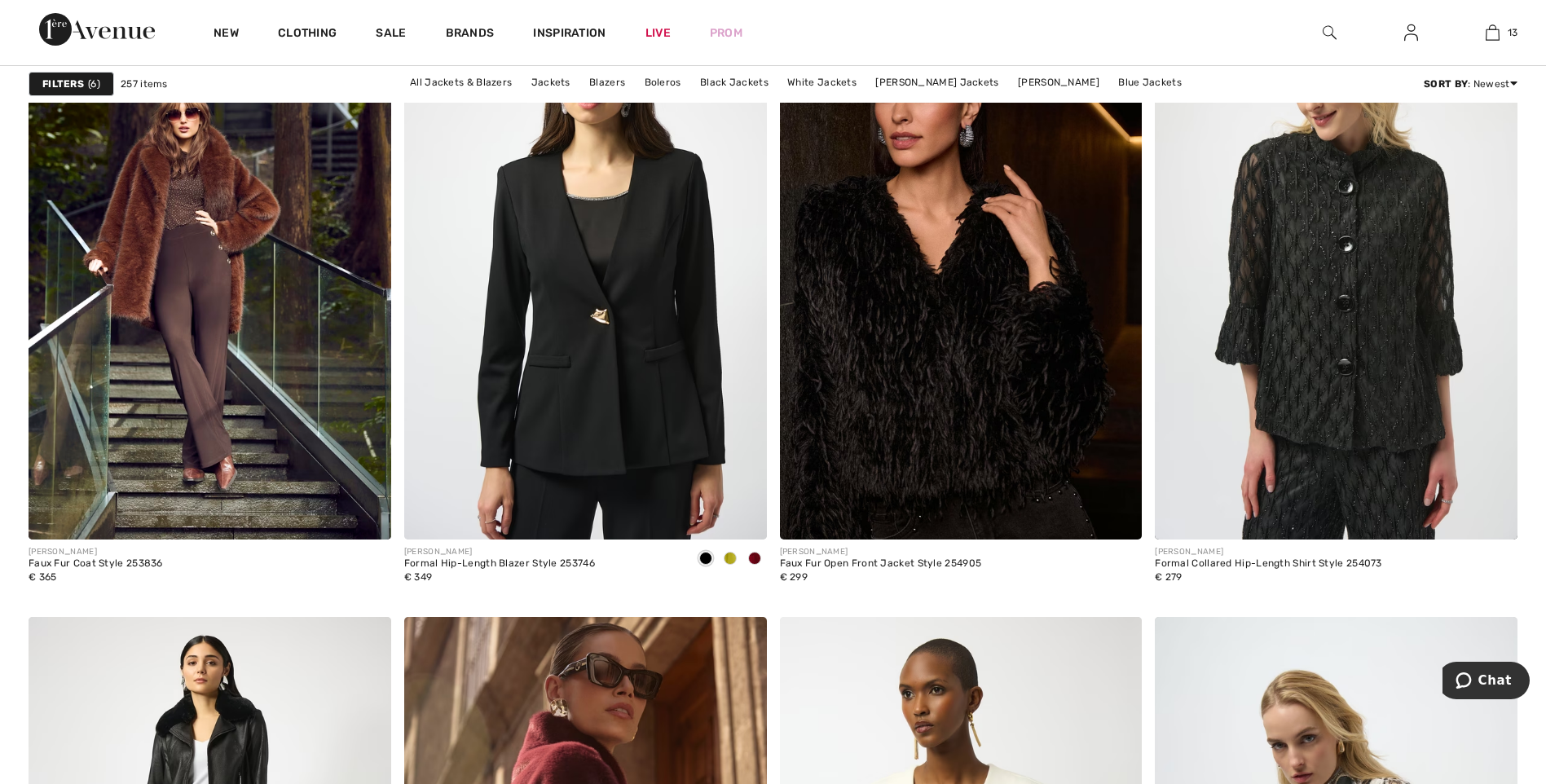
scroll to position [6160, 0]
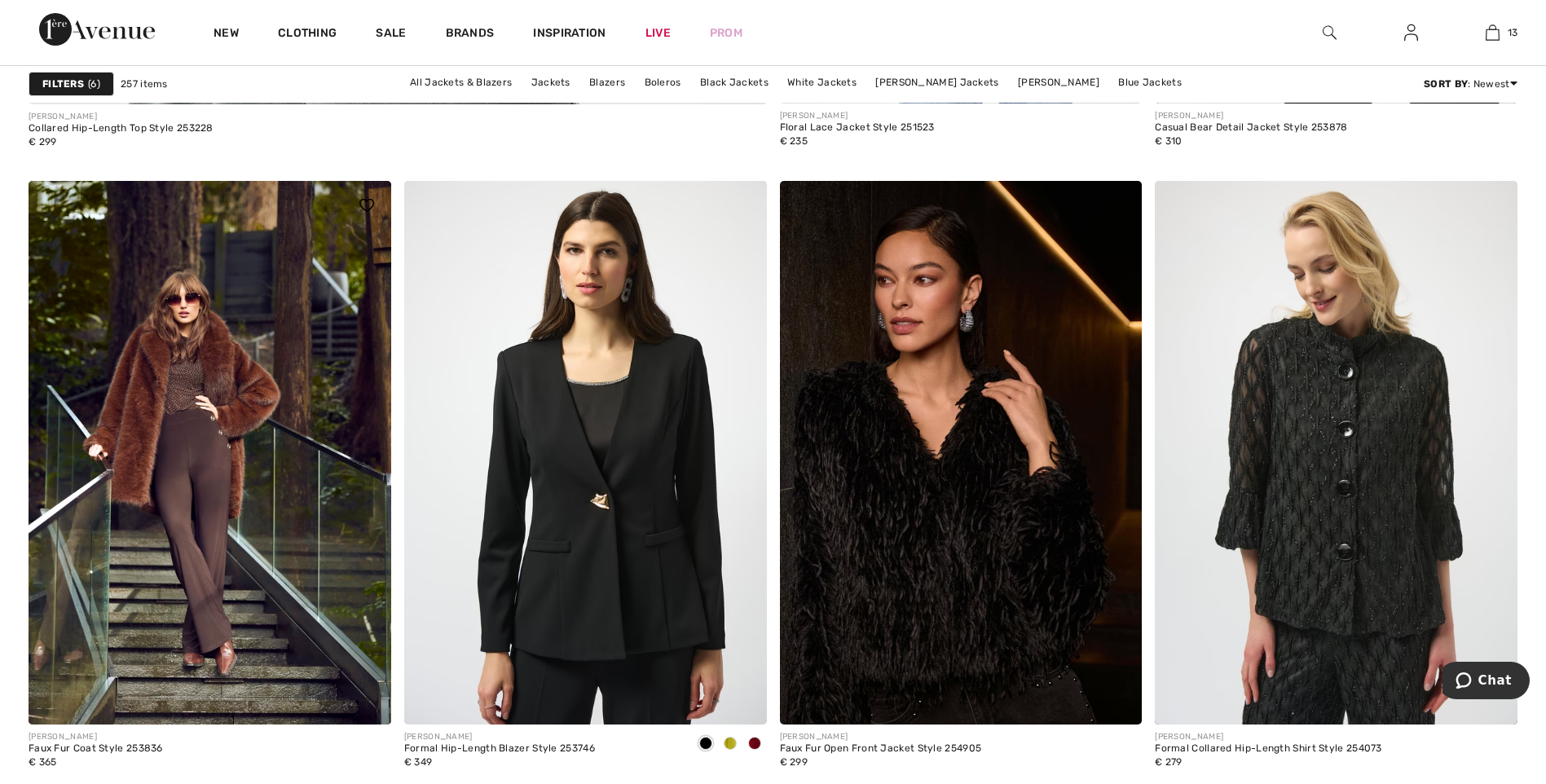
click at [230, 406] on img at bounding box center [209, 452] width 363 height 543
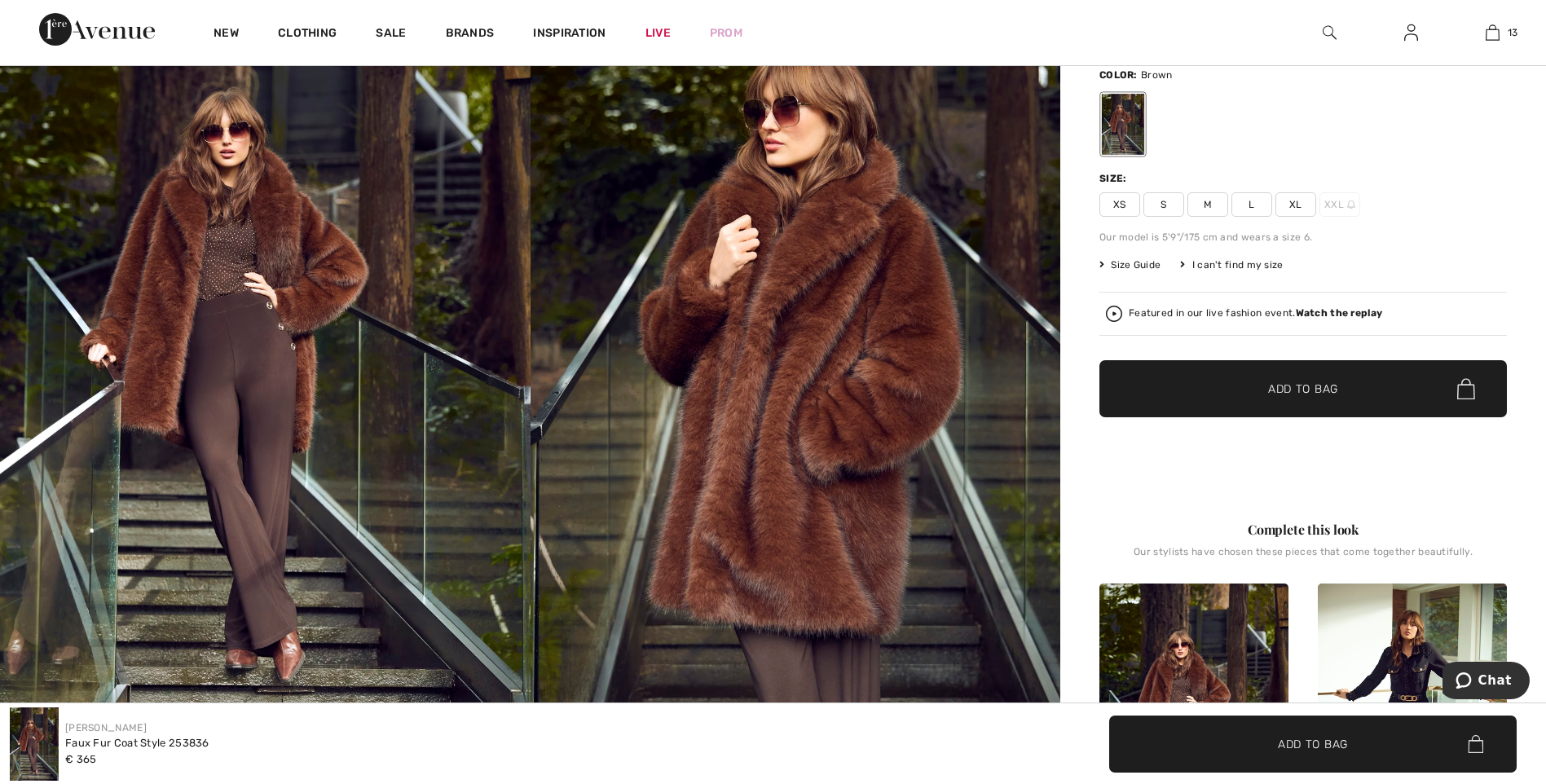
scroll to position [165, 0]
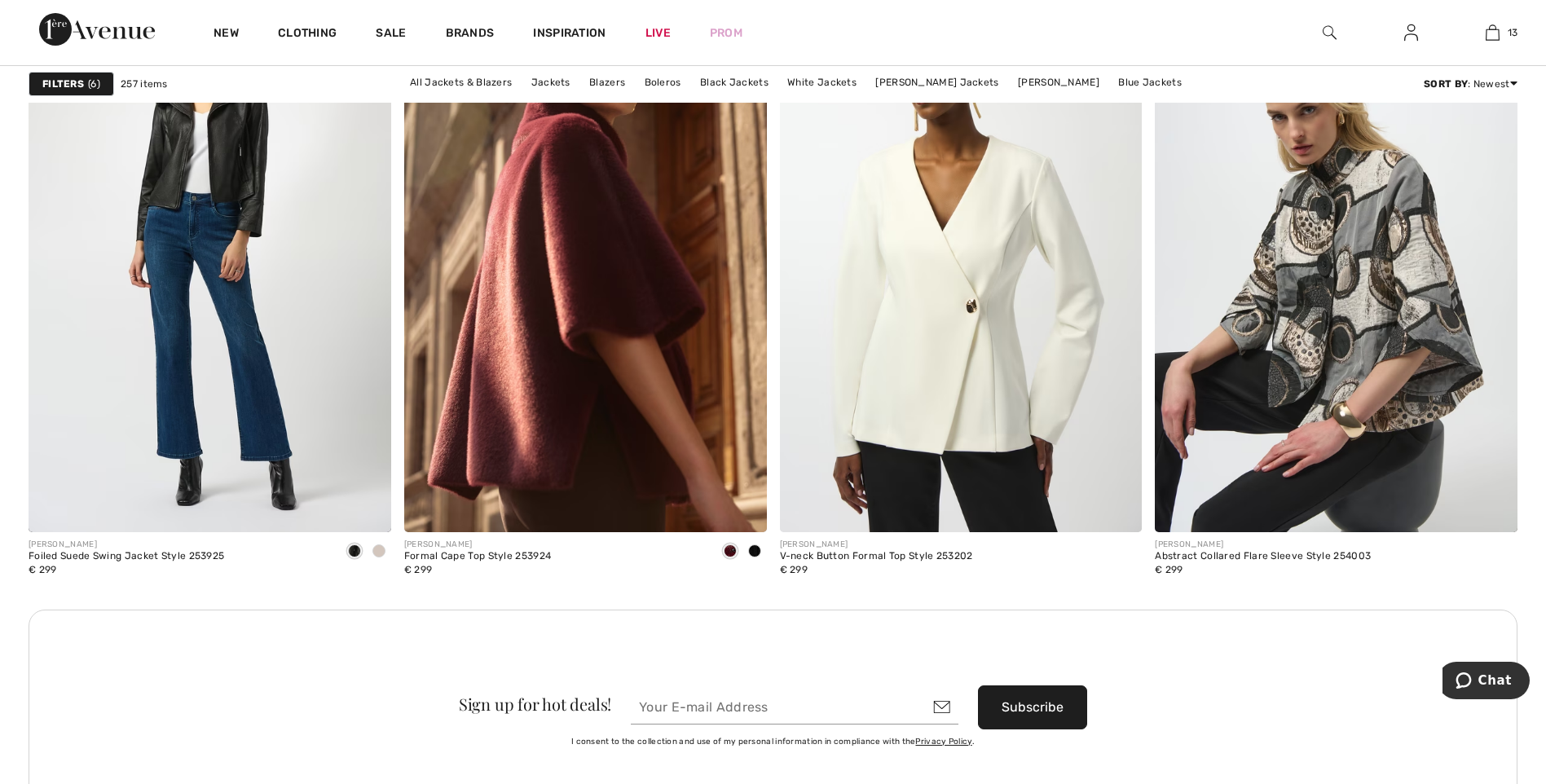
scroll to position [6974, 0]
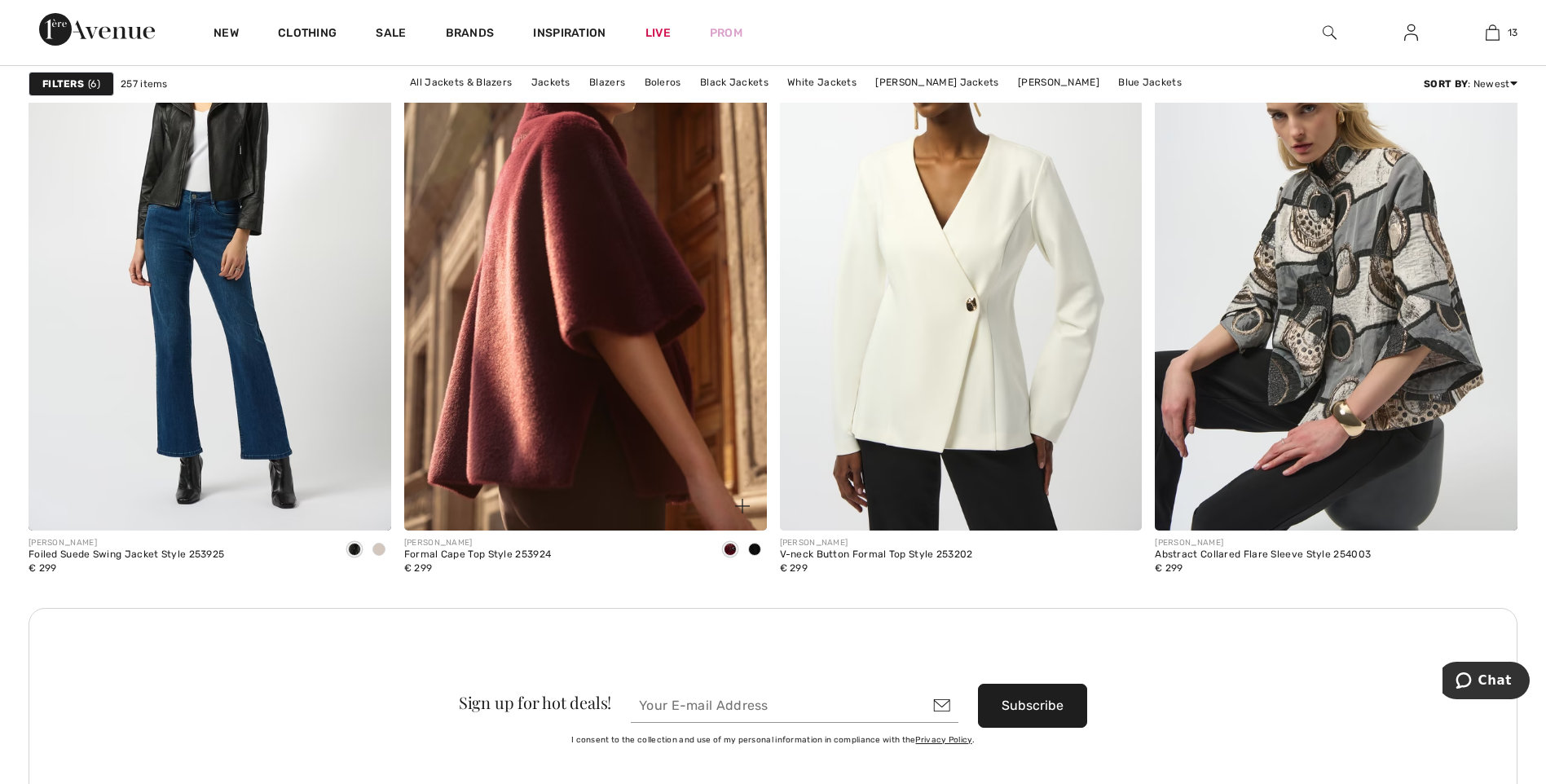
click at [606, 287] on img at bounding box center [585, 258] width 363 height 543
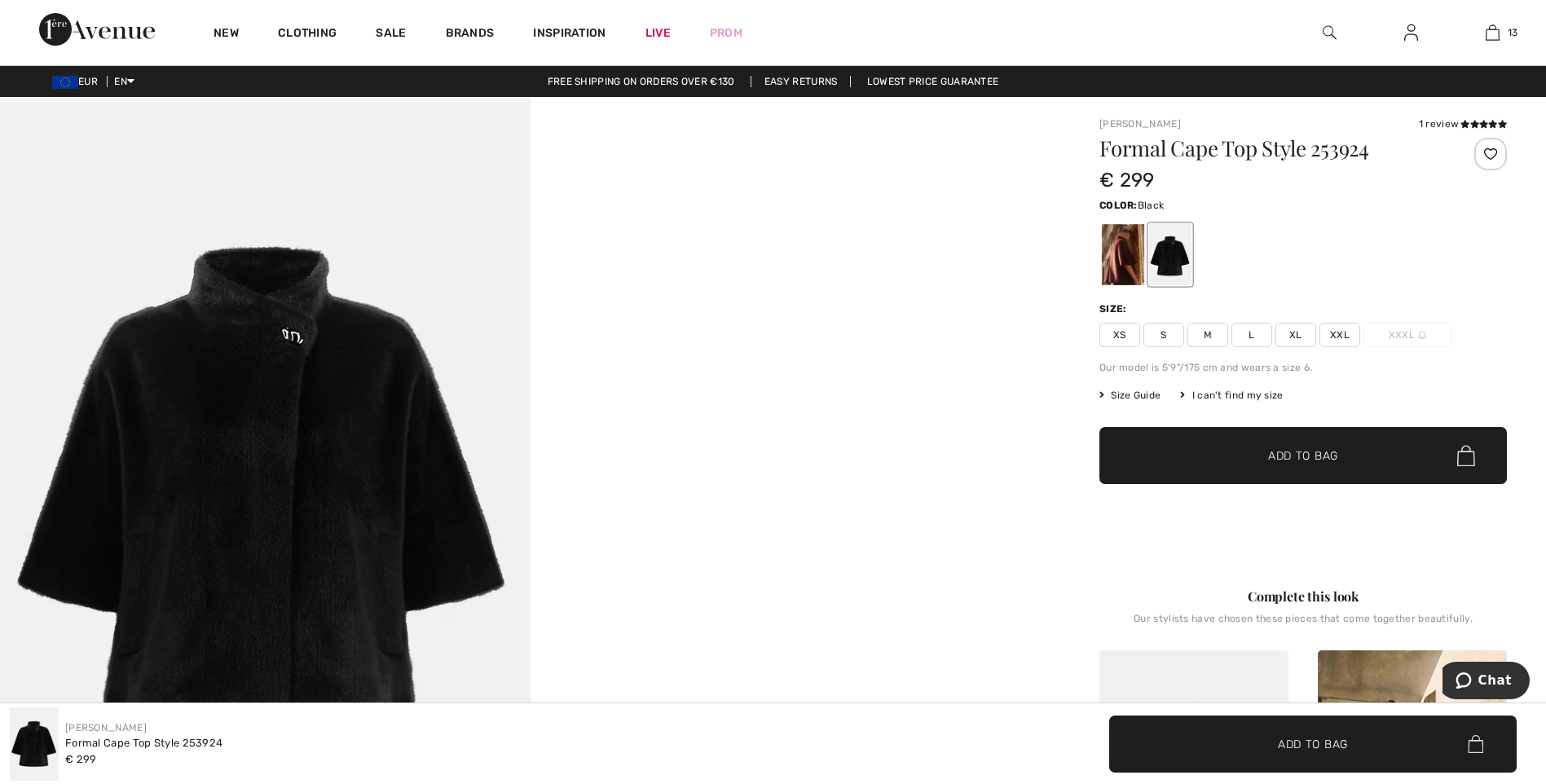
click at [1113, 260] on div at bounding box center [1123, 255] width 42 height 61
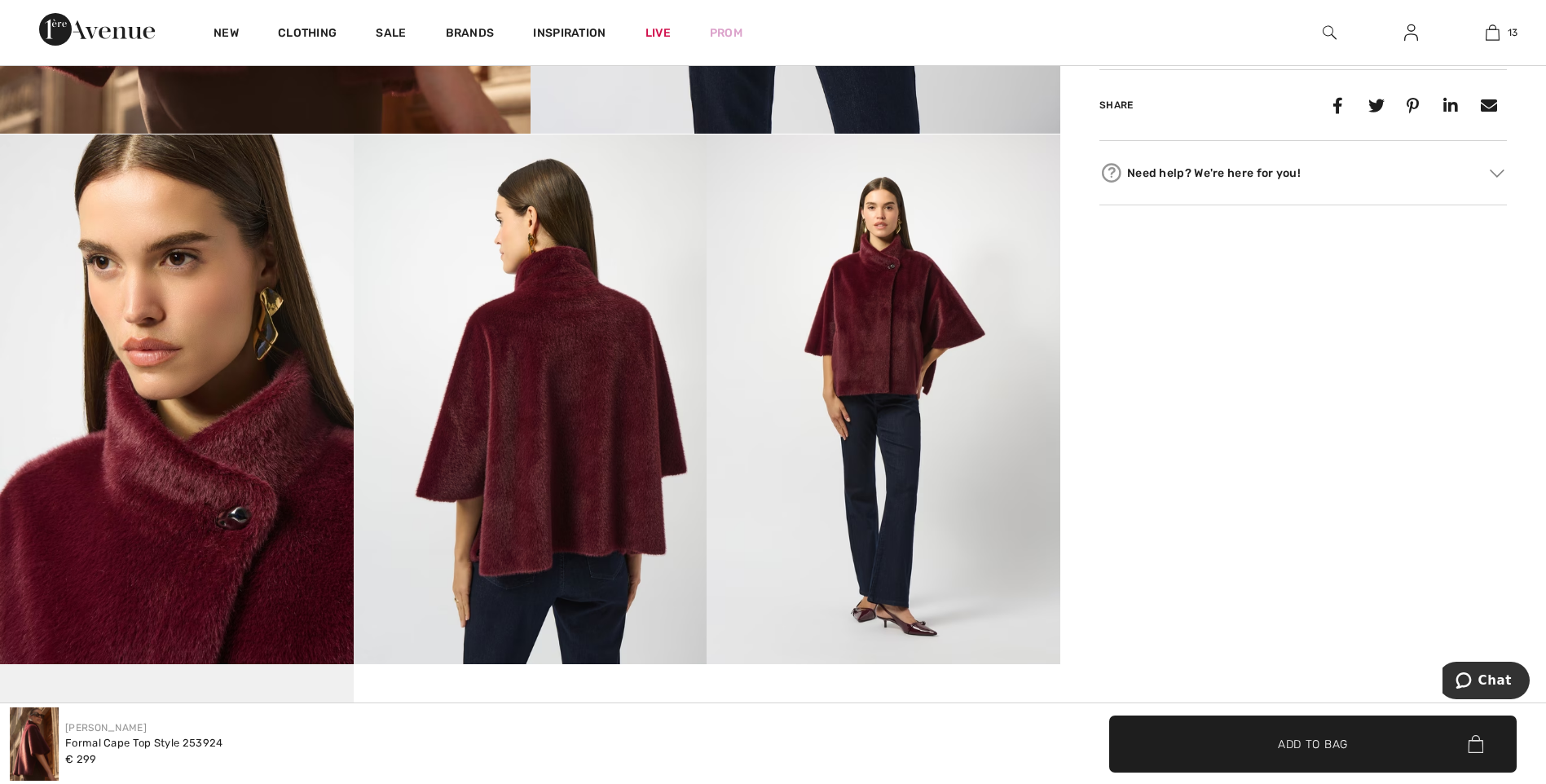
scroll to position [764, 0]
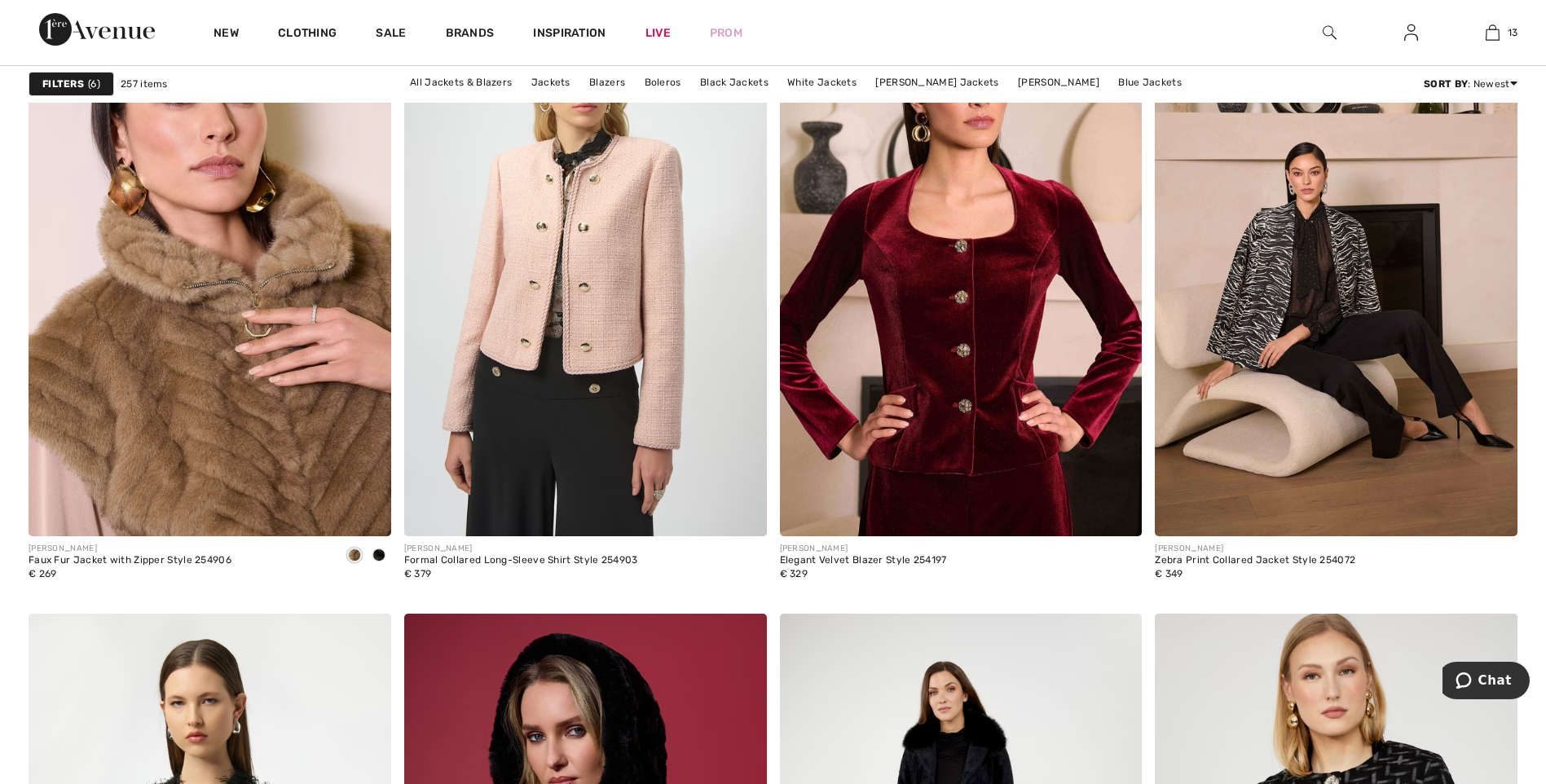
scroll to position [8473, 0]
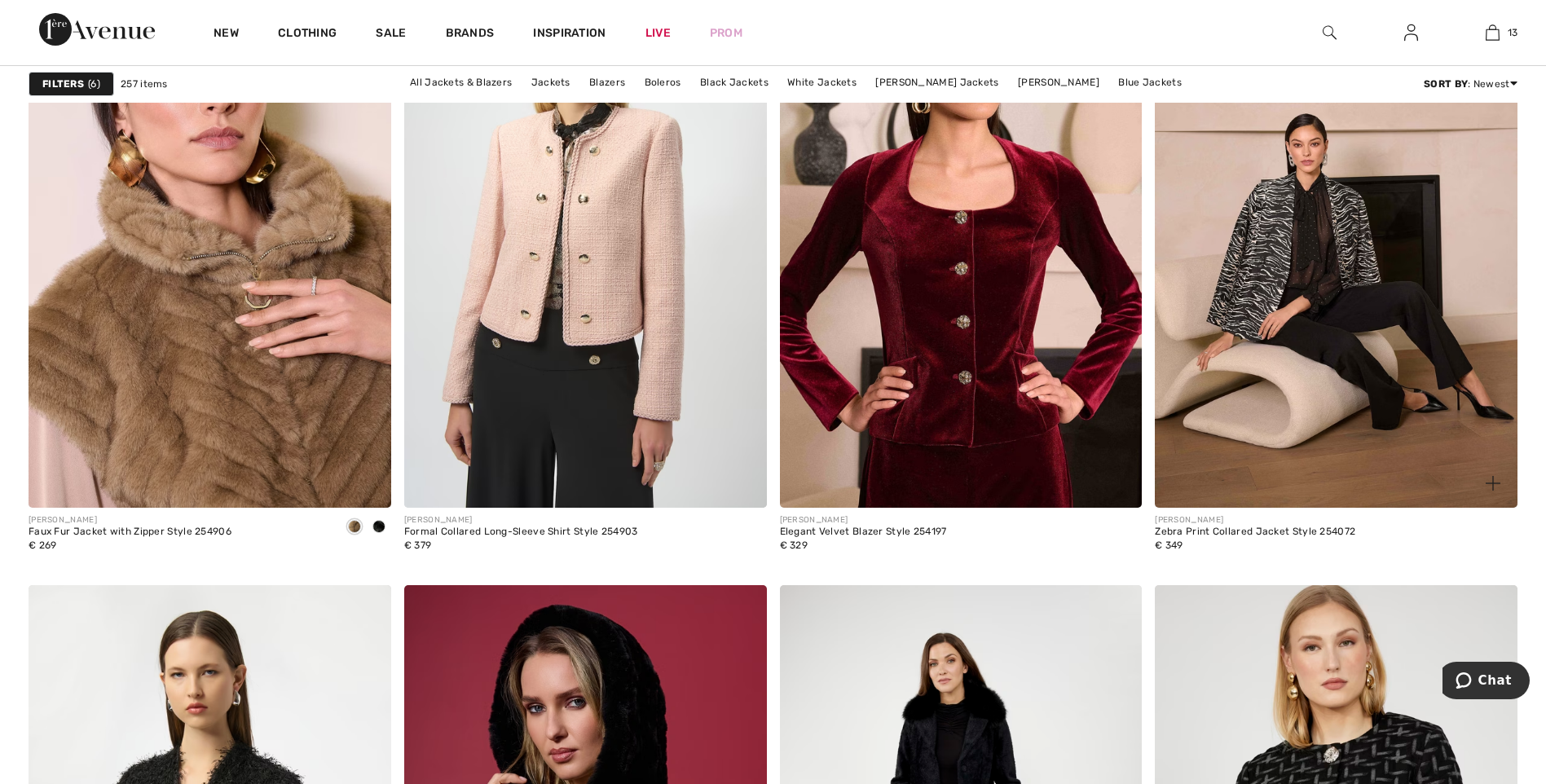
click at [1289, 237] on img at bounding box center [1336, 235] width 363 height 543
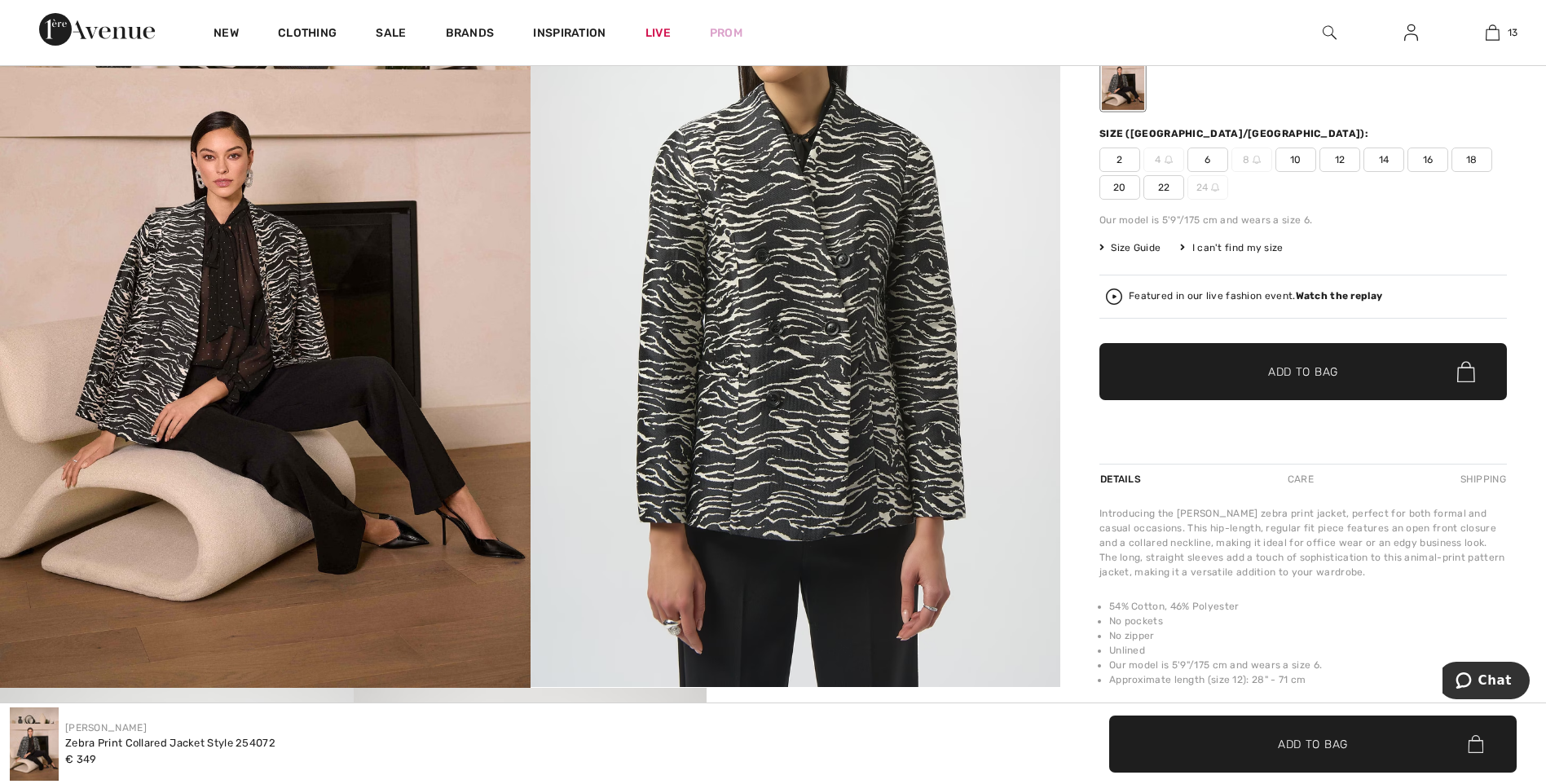
scroll to position [206, 0]
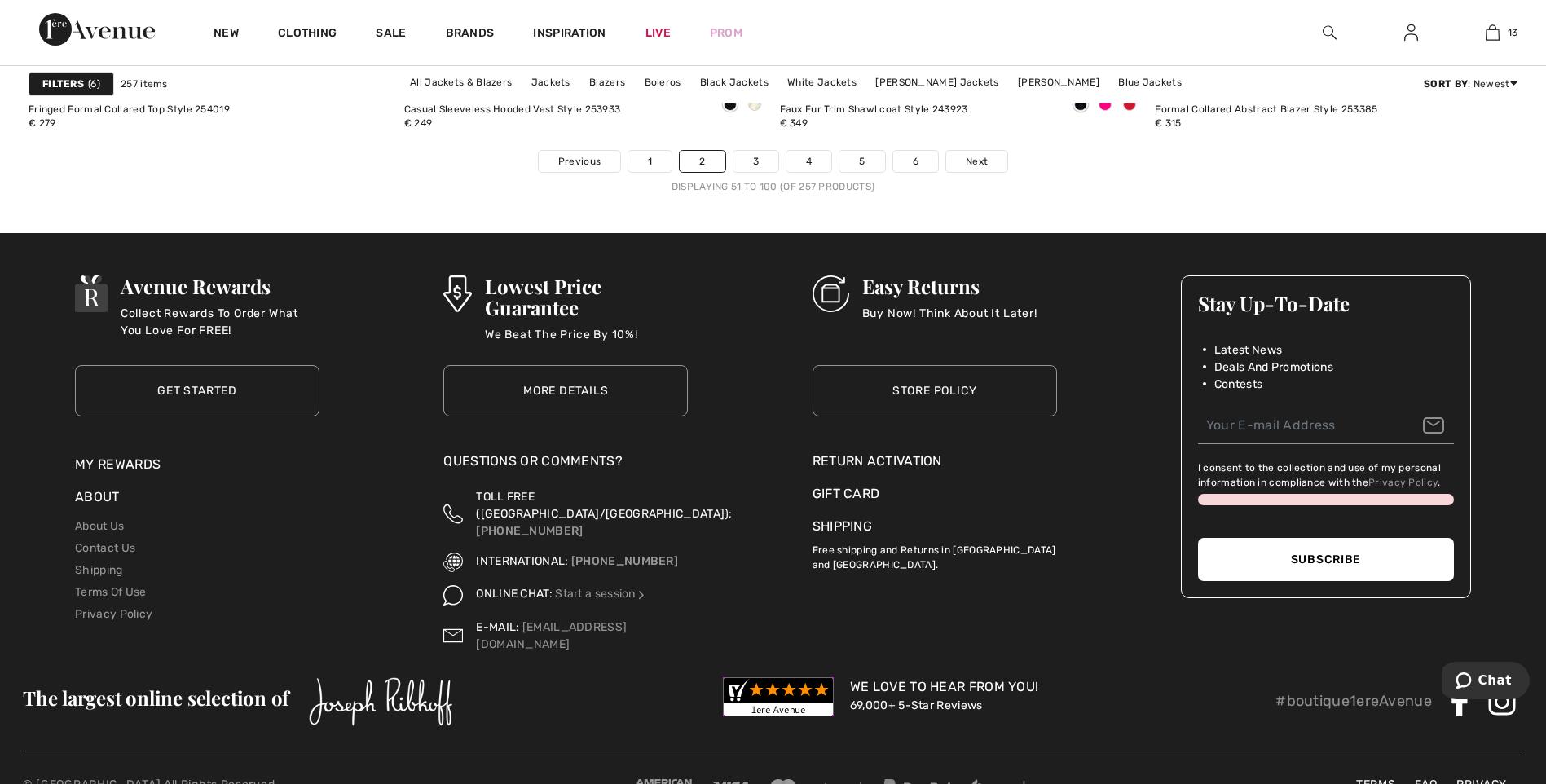
scroll to position [9585, 0]
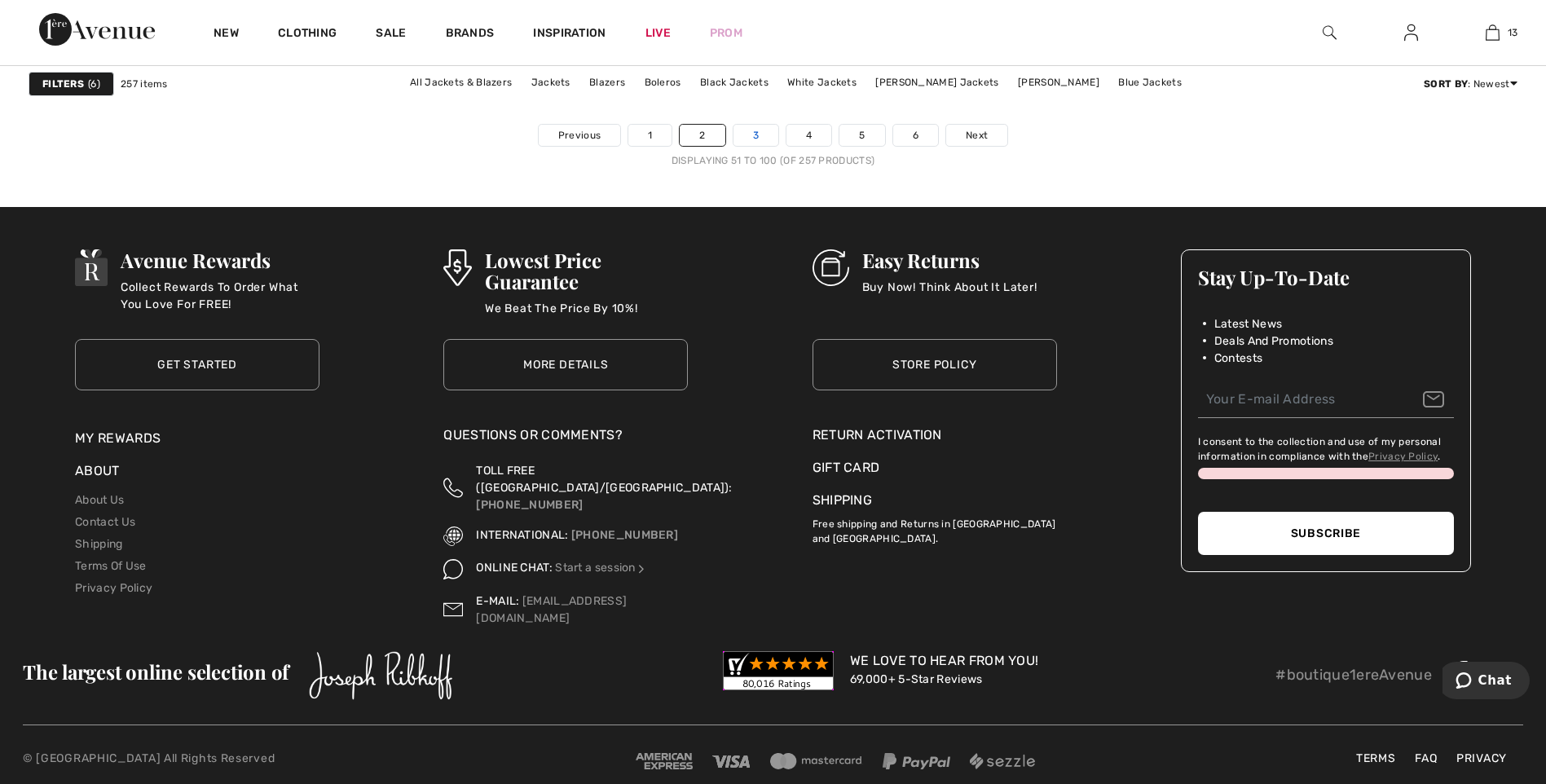
click at [755, 137] on link "3" at bounding box center [755, 135] width 45 height 21
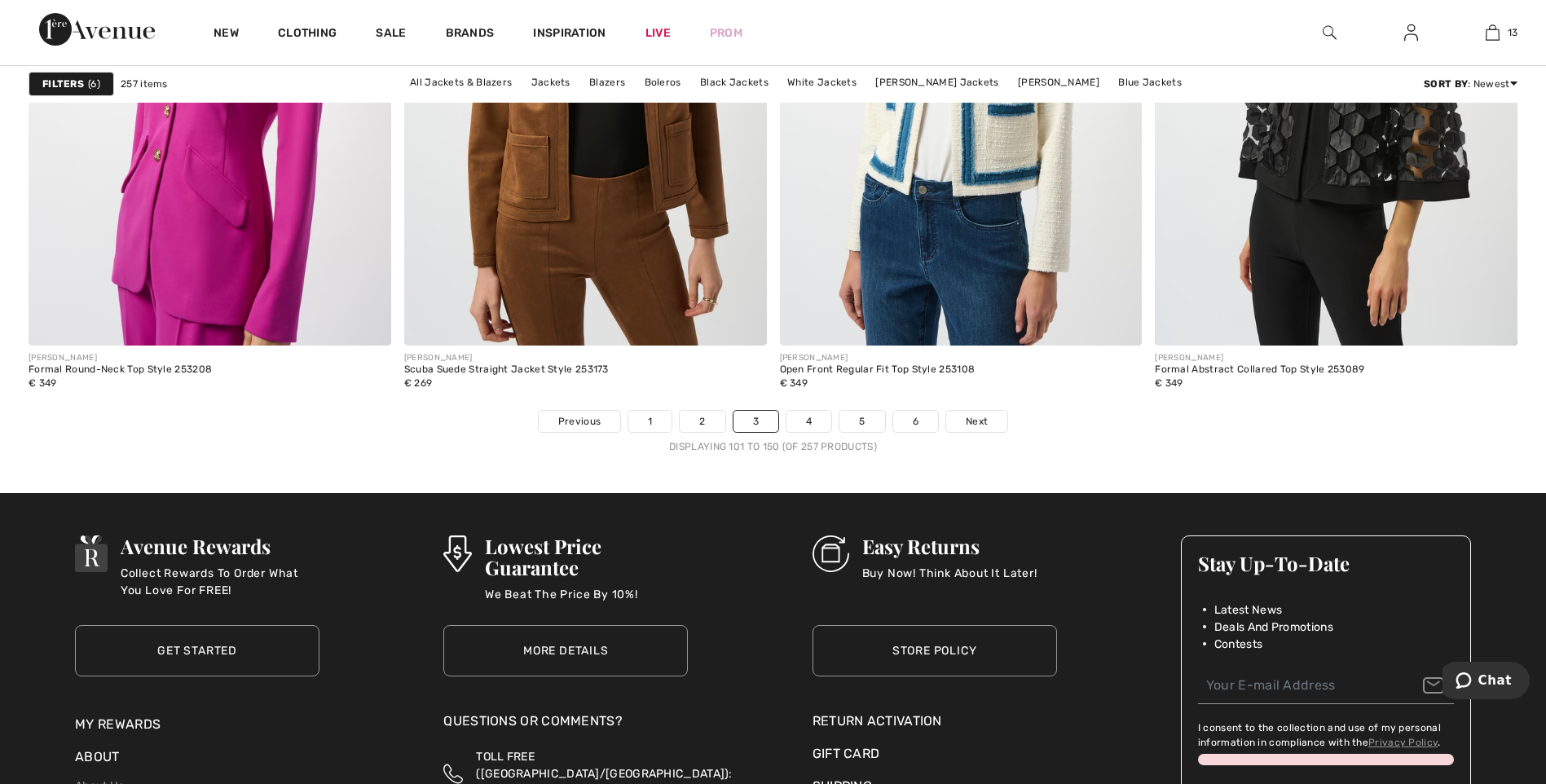
scroll to position [9289, 0]
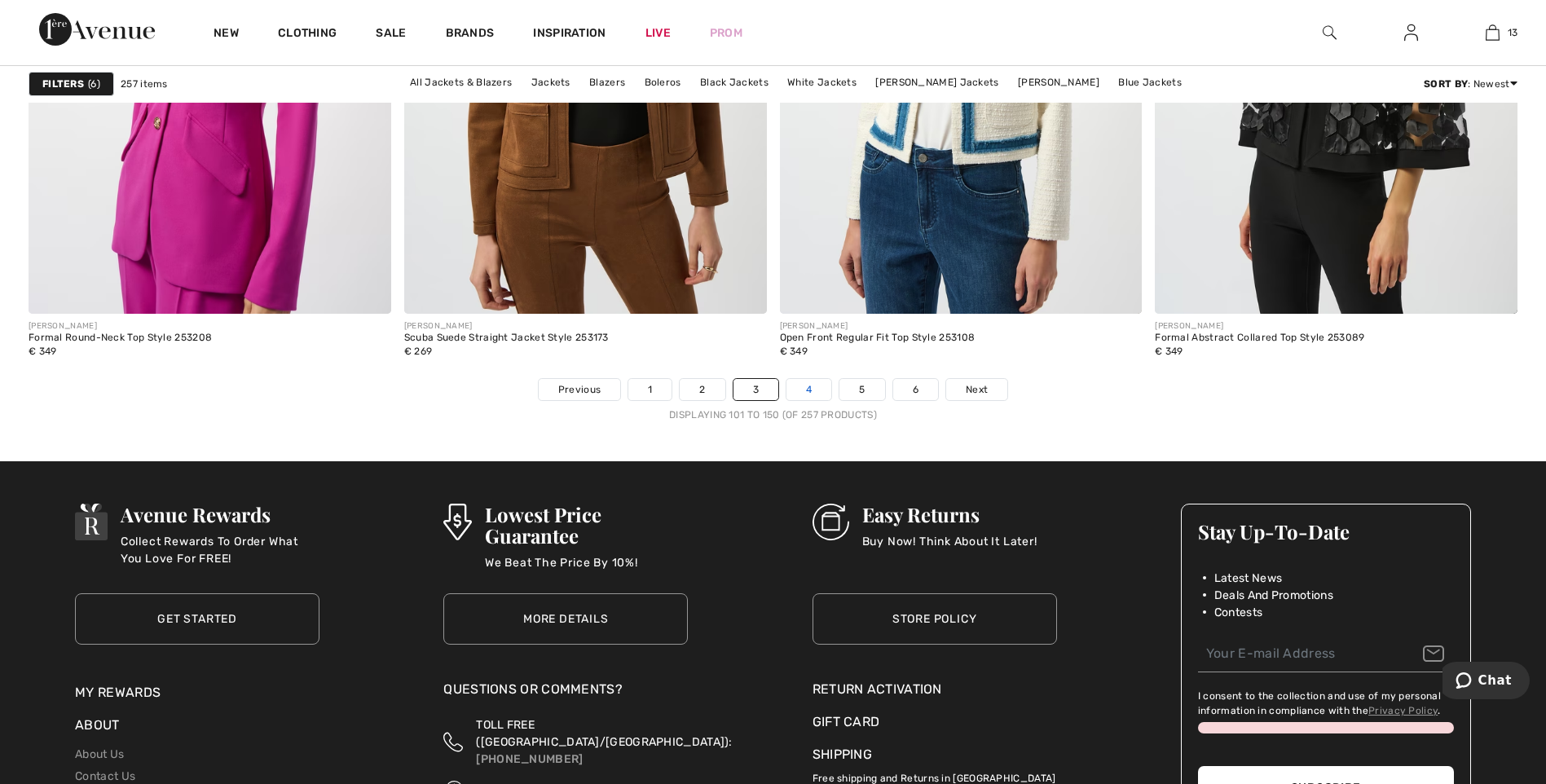
click at [817, 388] on link "4" at bounding box center [809, 390] width 45 height 21
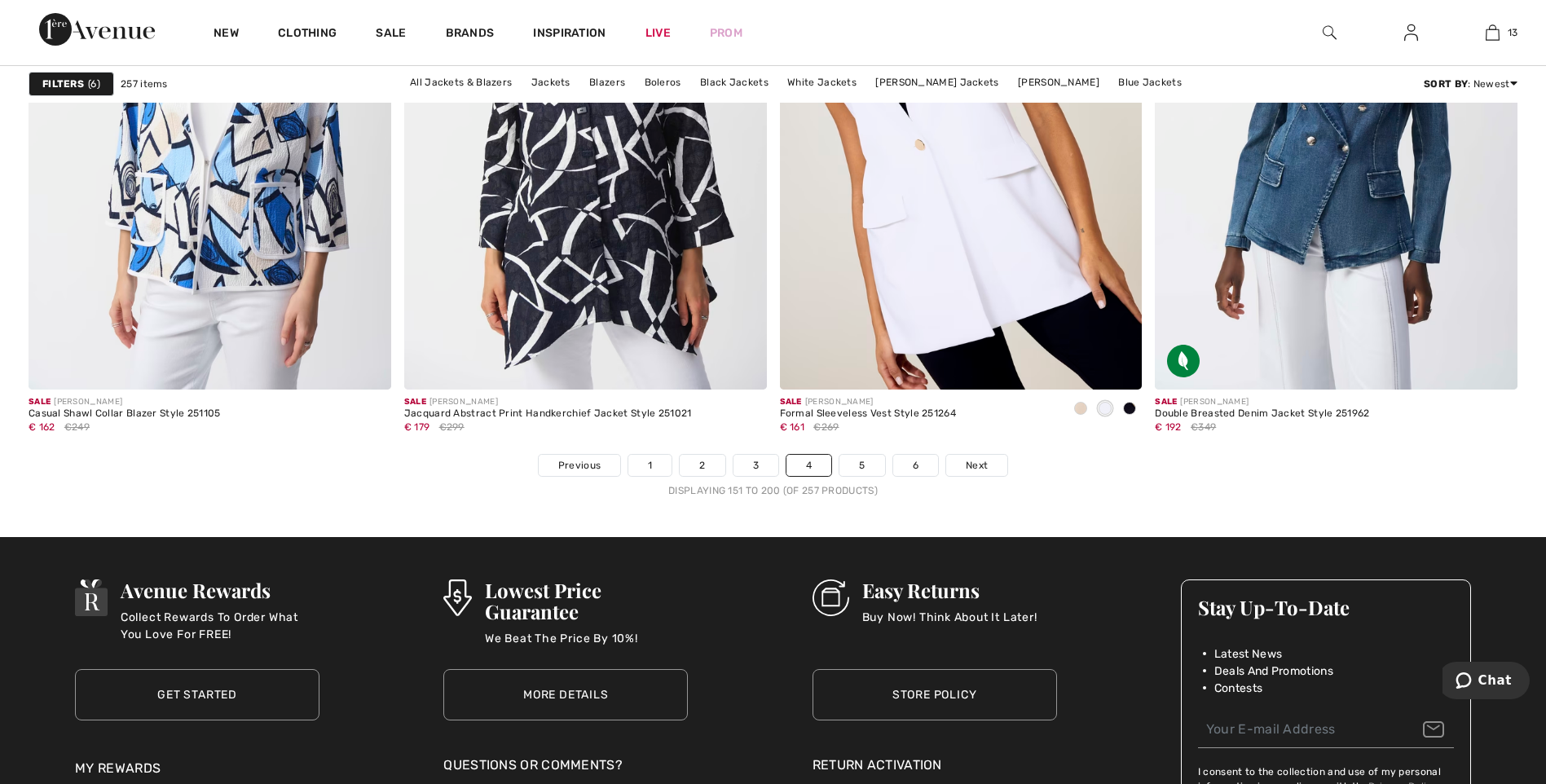
scroll to position [9289, 0]
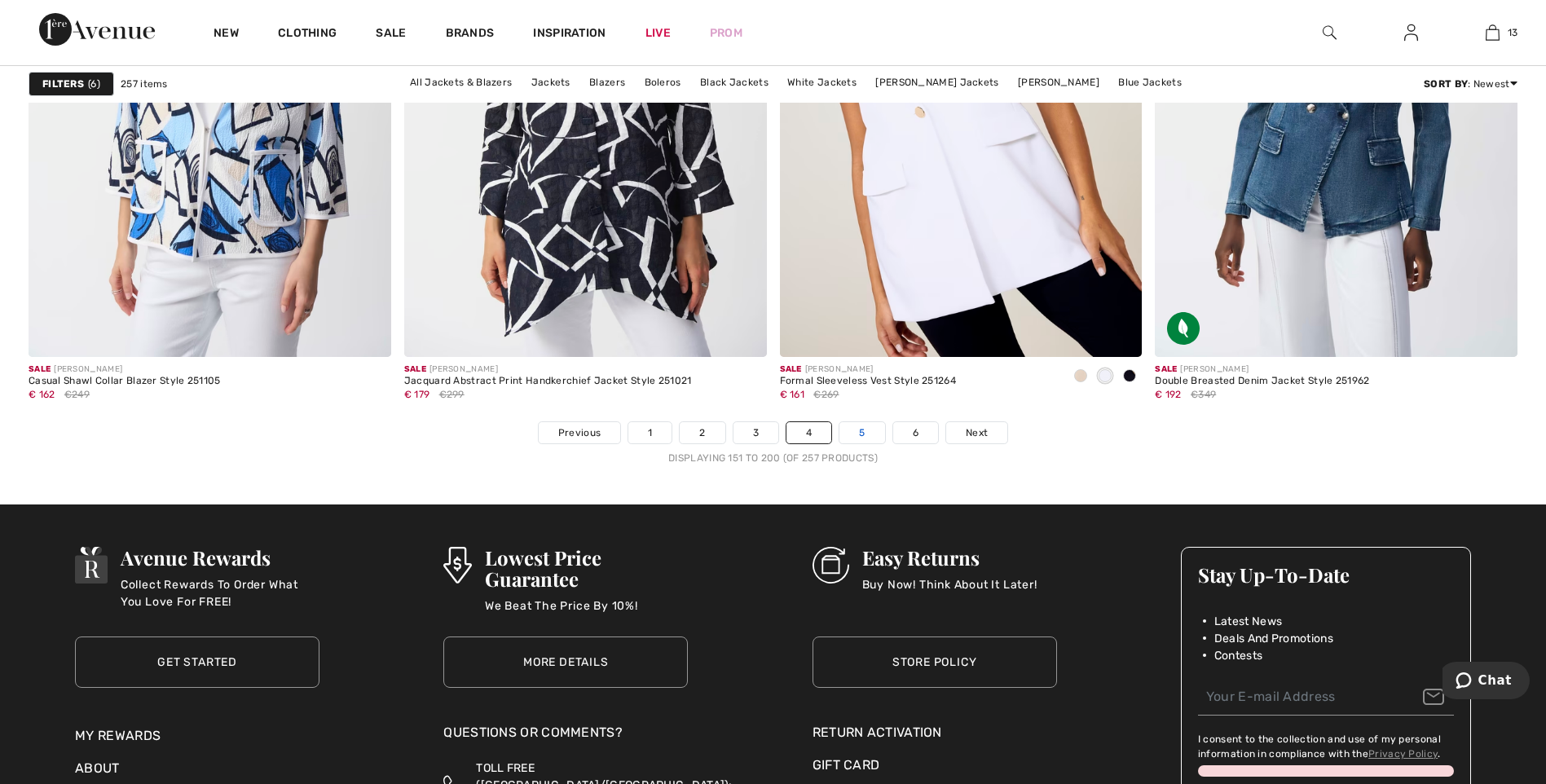
click at [866, 433] on link "5" at bounding box center [862, 433] width 45 height 21
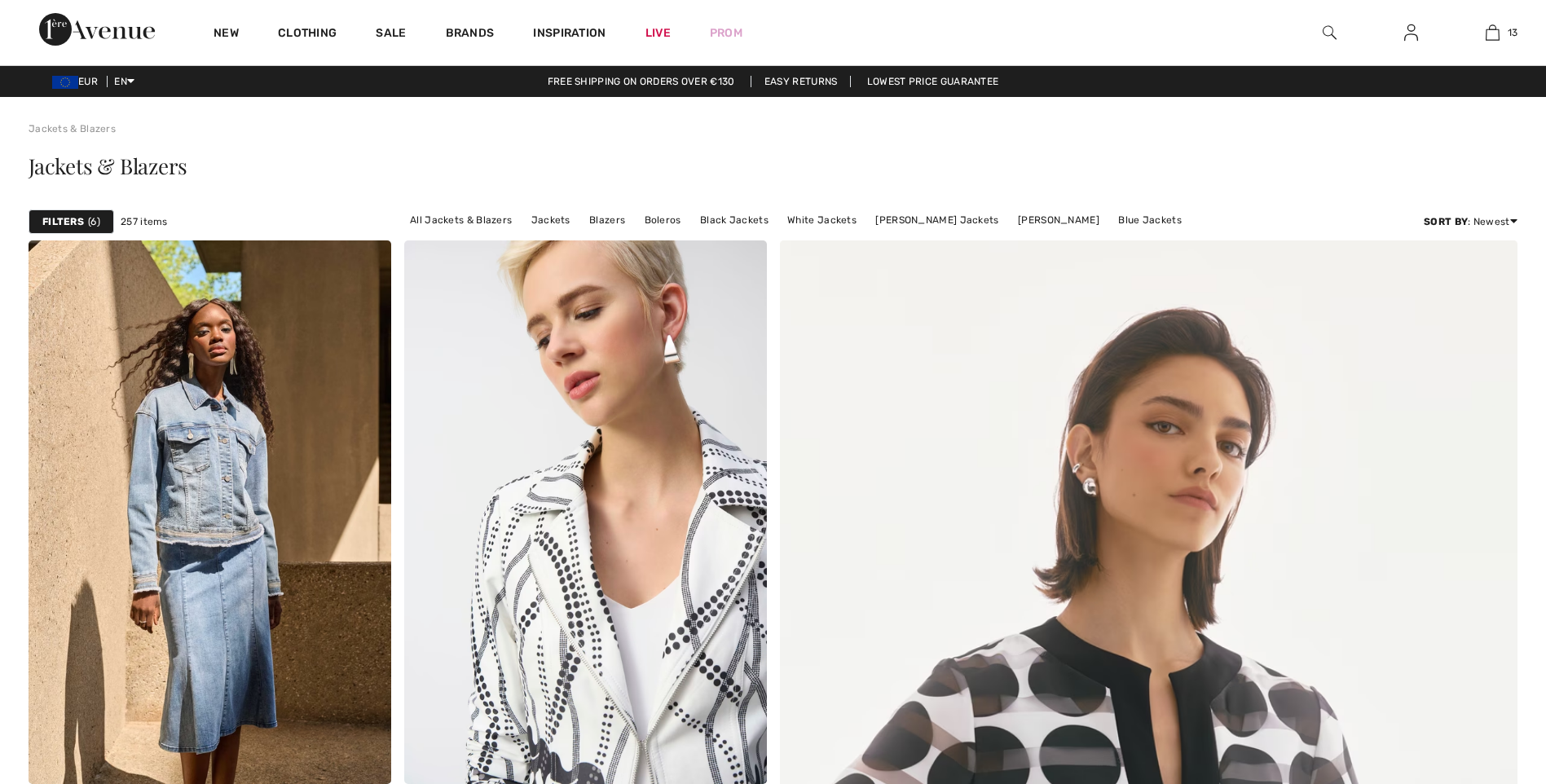
checkbox input "true"
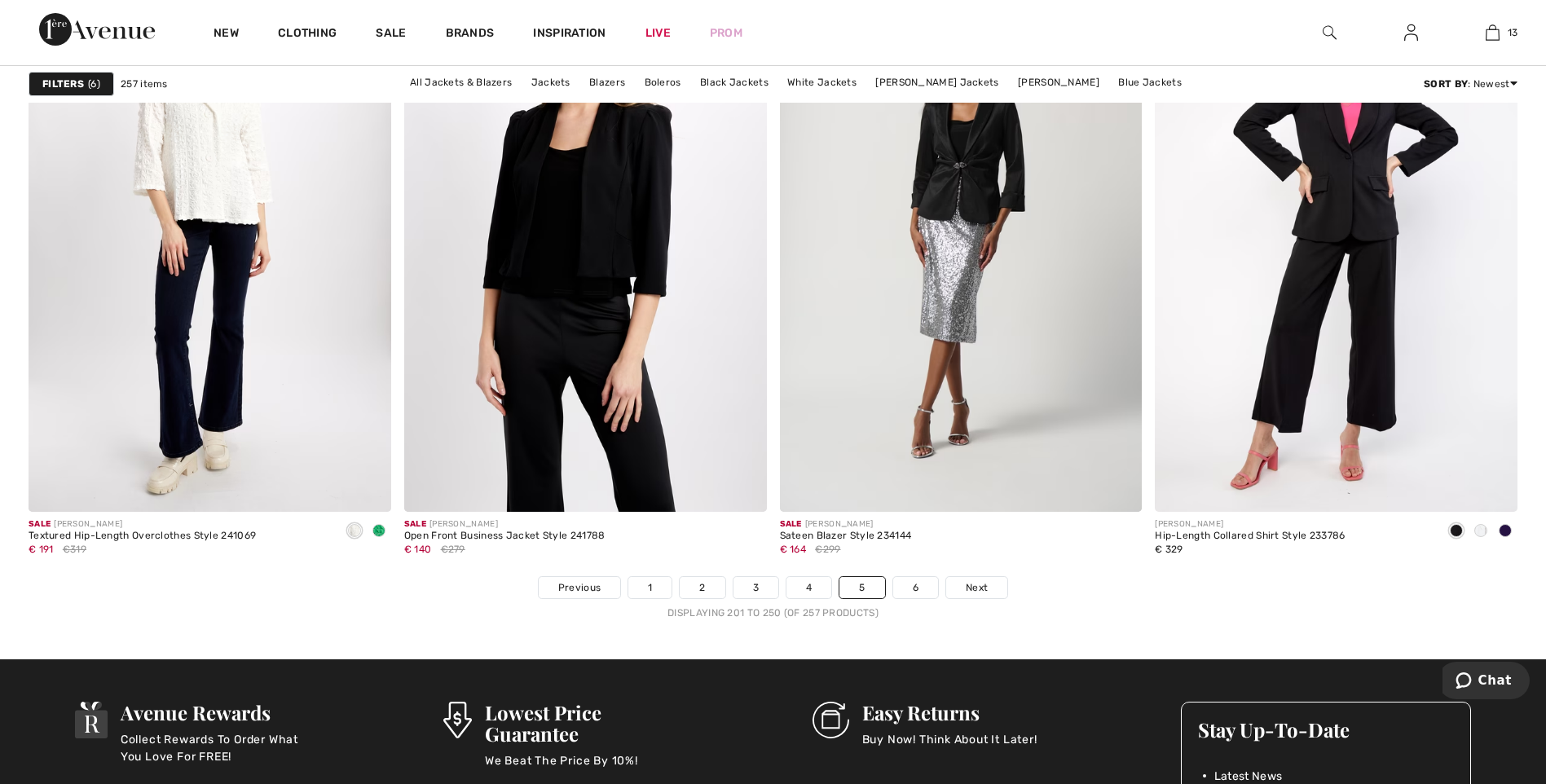
scroll to position [9093, 0]
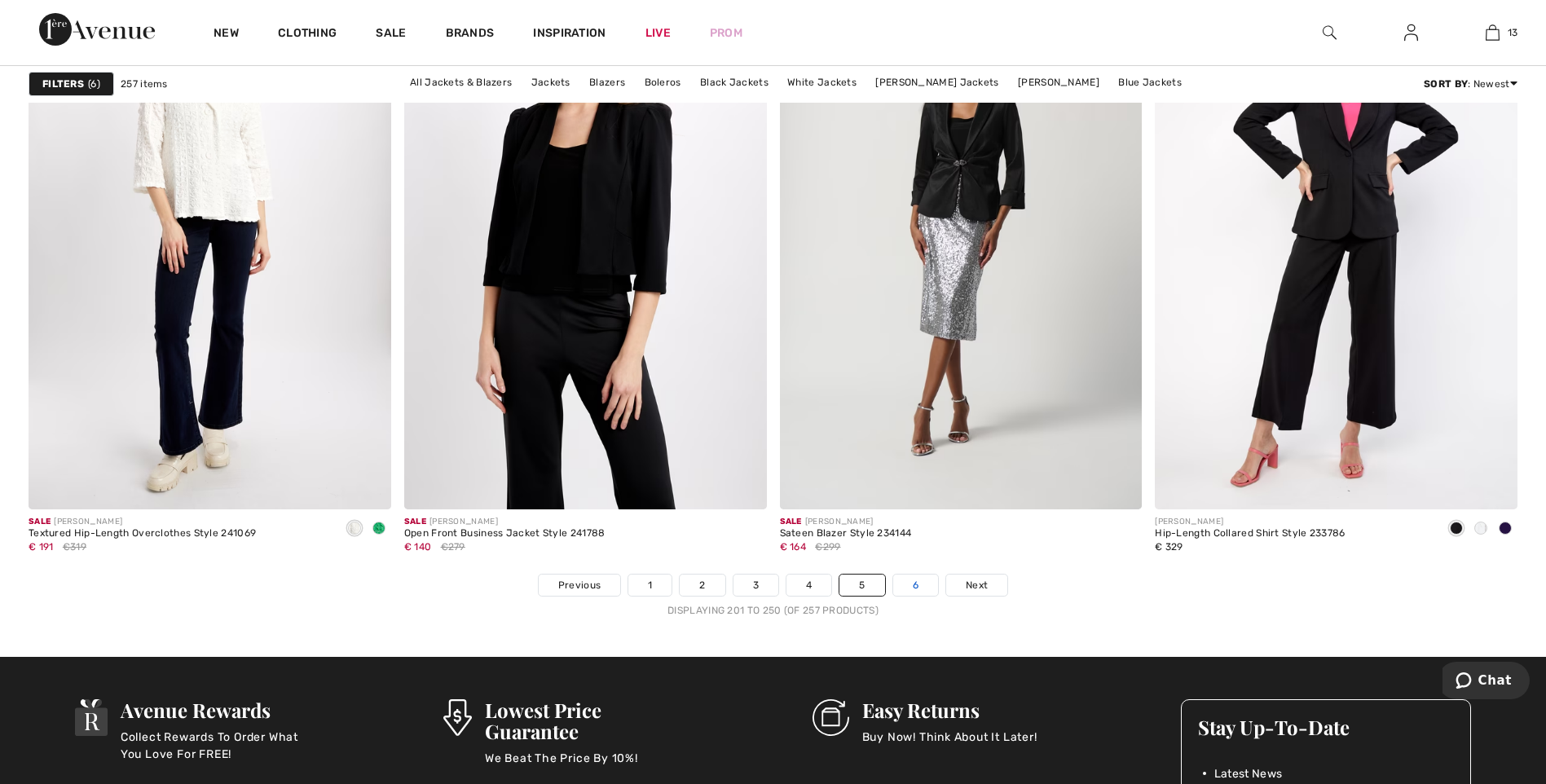
click at [912, 584] on link "6" at bounding box center [915, 585] width 45 height 21
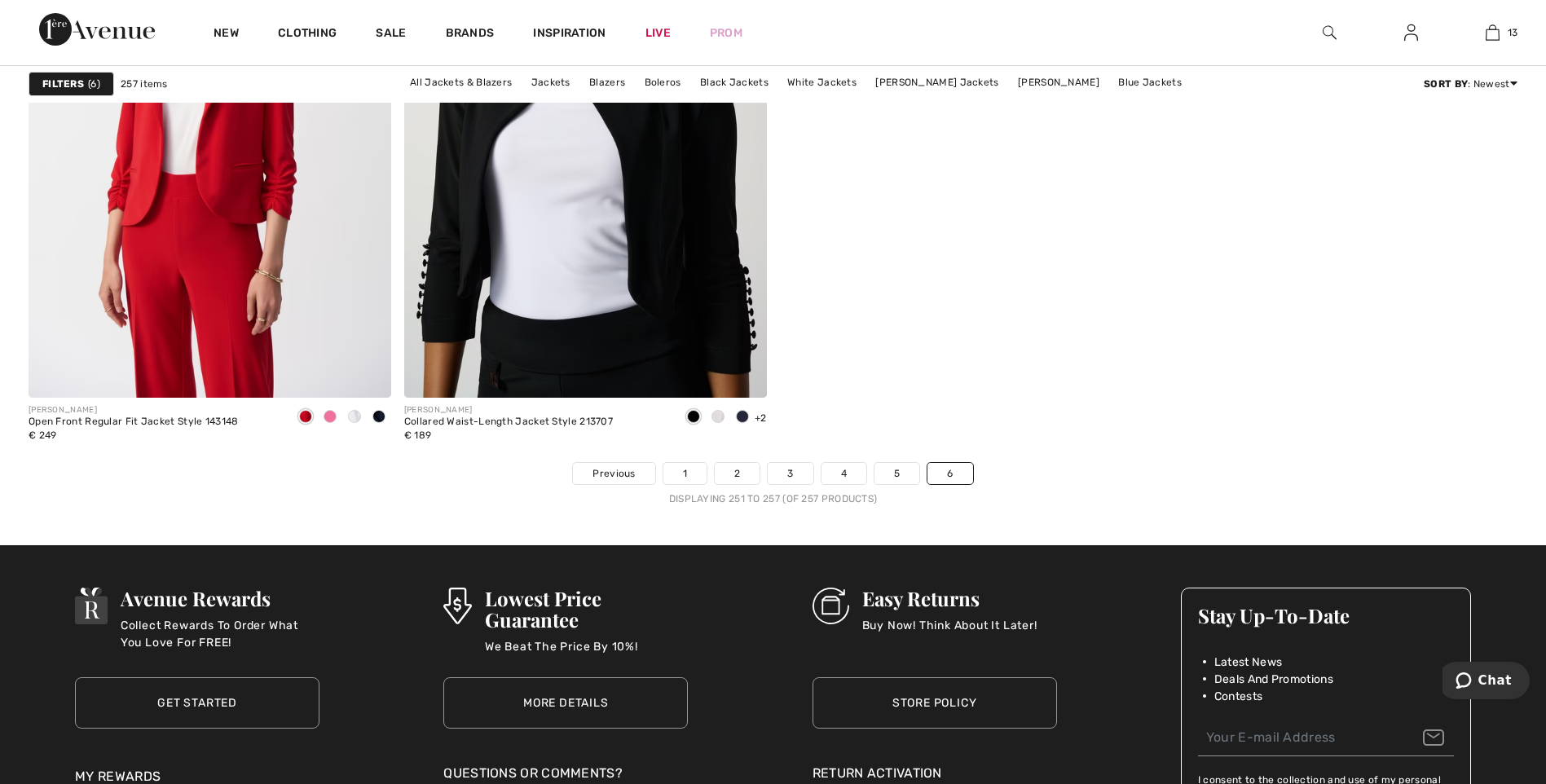
scroll to position [1629, 0]
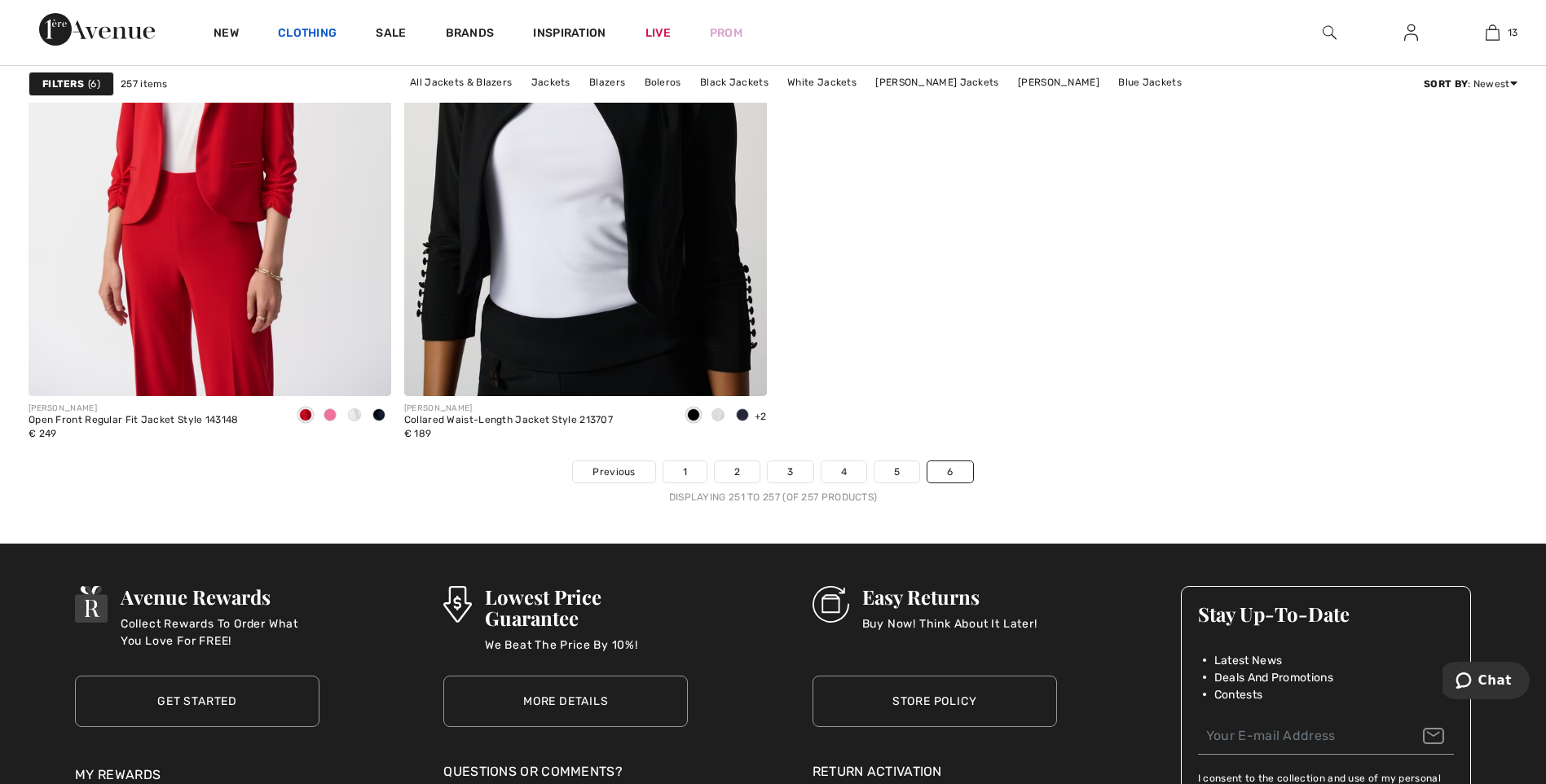
click at [314, 38] on link "Clothing" at bounding box center [307, 34] width 59 height 17
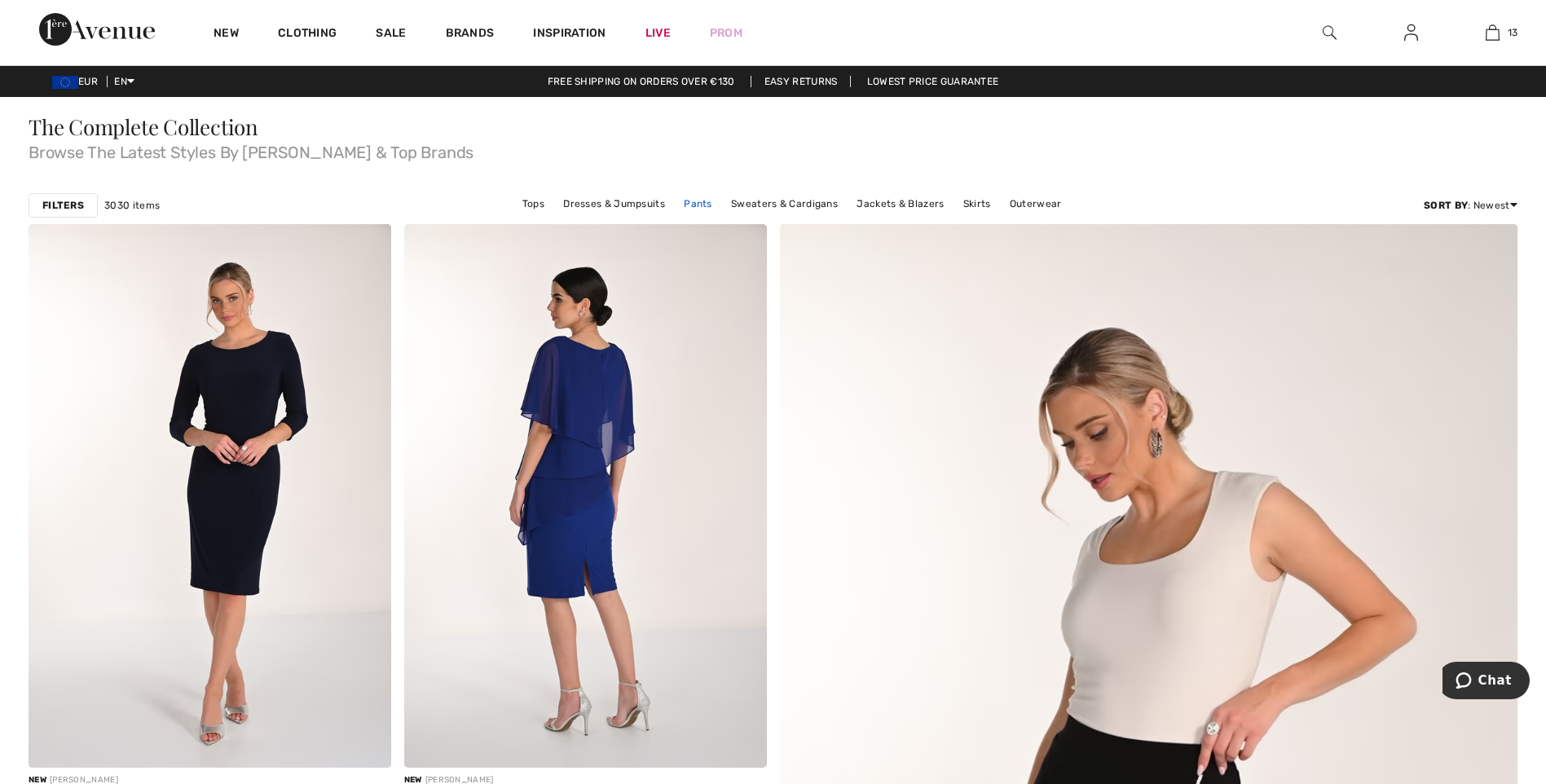
click at [697, 207] on link "Pants" at bounding box center [697, 204] width 45 height 21
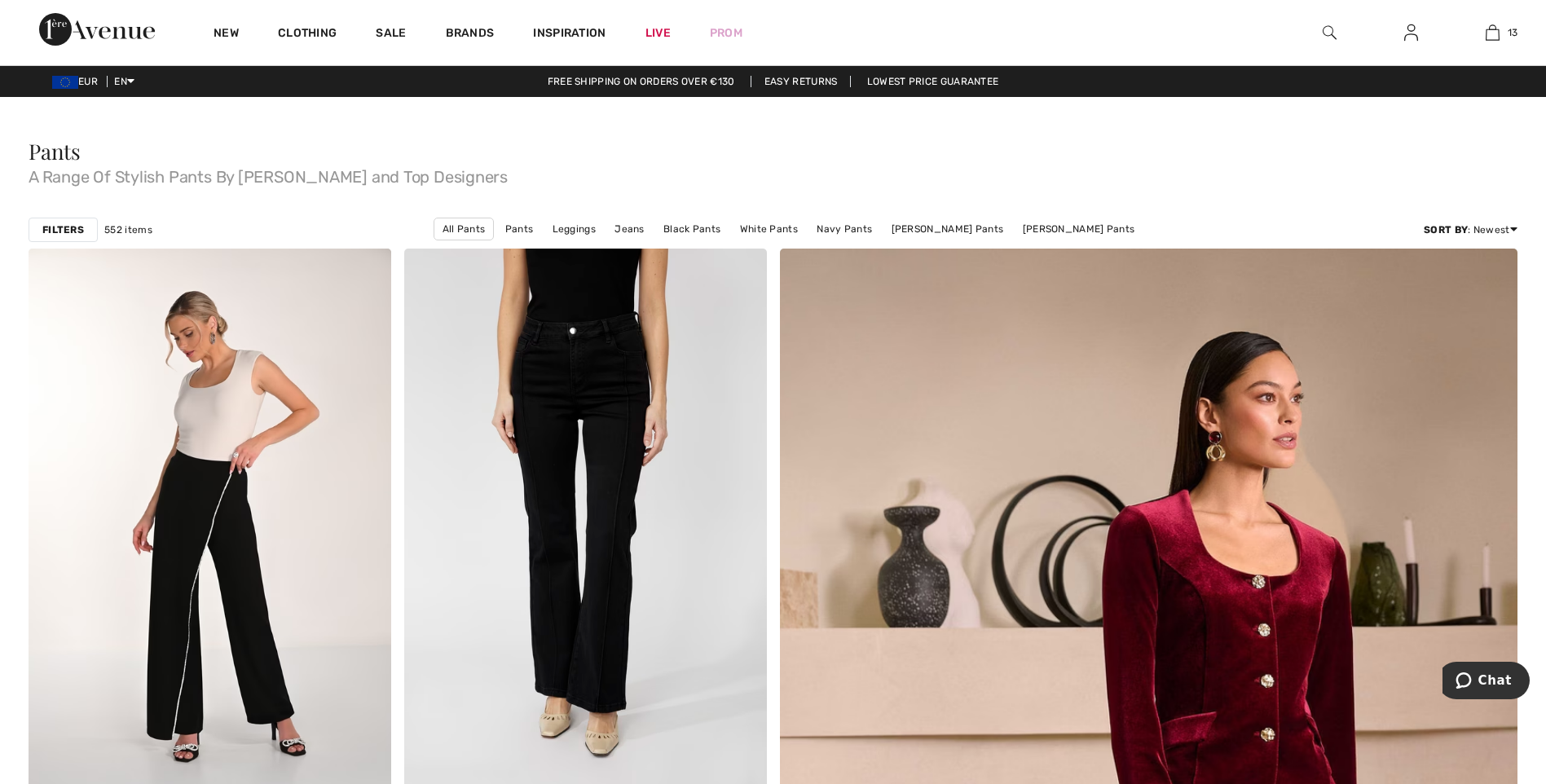
click at [67, 234] on strong "Filters" at bounding box center [62, 229] width 41 height 15
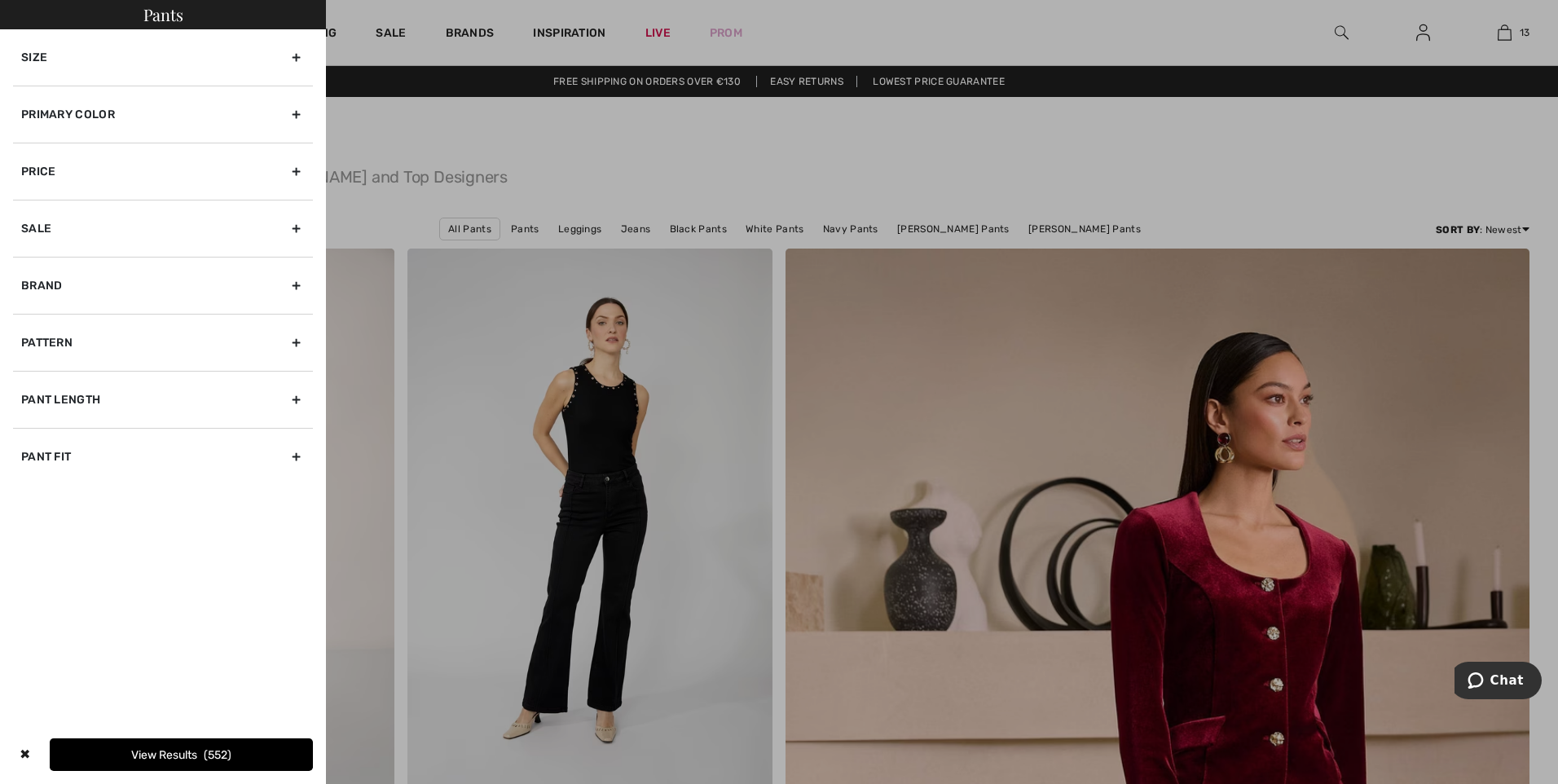
click at [261, 64] on div "Size" at bounding box center [163, 57] width 300 height 56
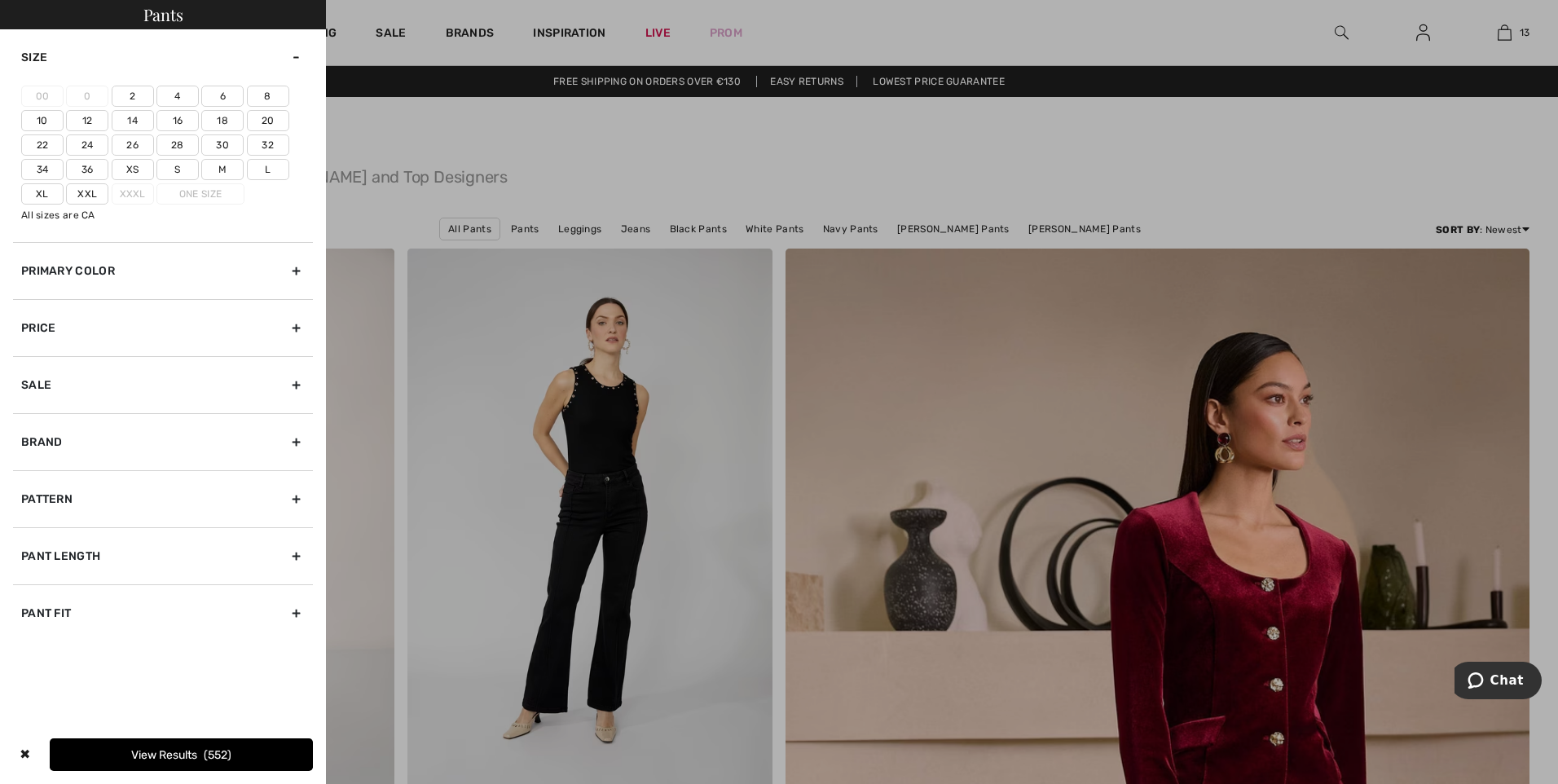
click at [87, 120] on label "12" at bounding box center [87, 120] width 42 height 21
click at [0, 0] on input"] "12" at bounding box center [0, 0] width 0 height 0
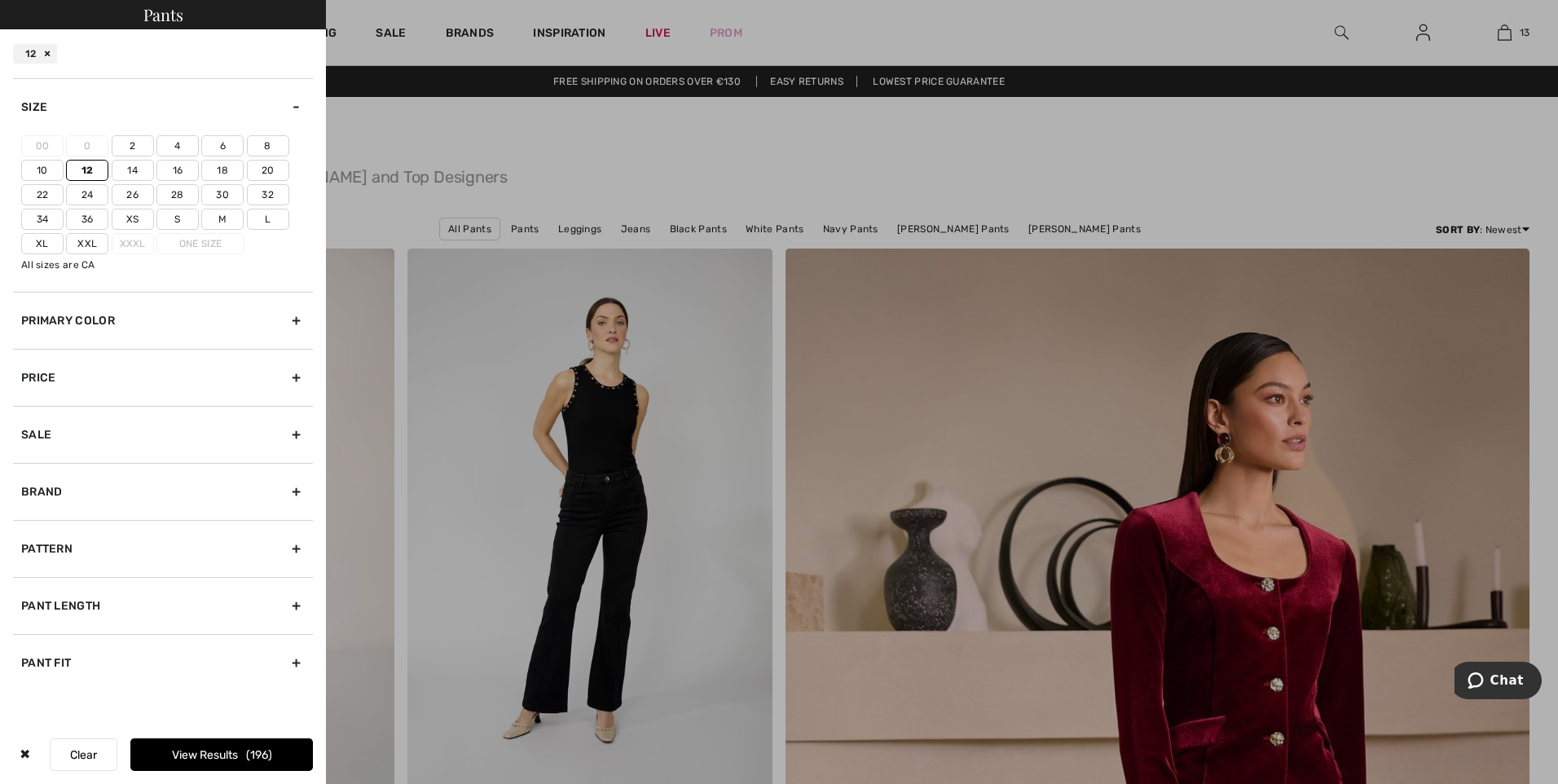
click at [42, 244] on label "Xl" at bounding box center [42, 243] width 42 height 21
click at [0, 0] on input"] "Xl" at bounding box center [0, 0] width 0 height 0
click at [270, 753] on span "271" at bounding box center [258, 755] width 25 height 14
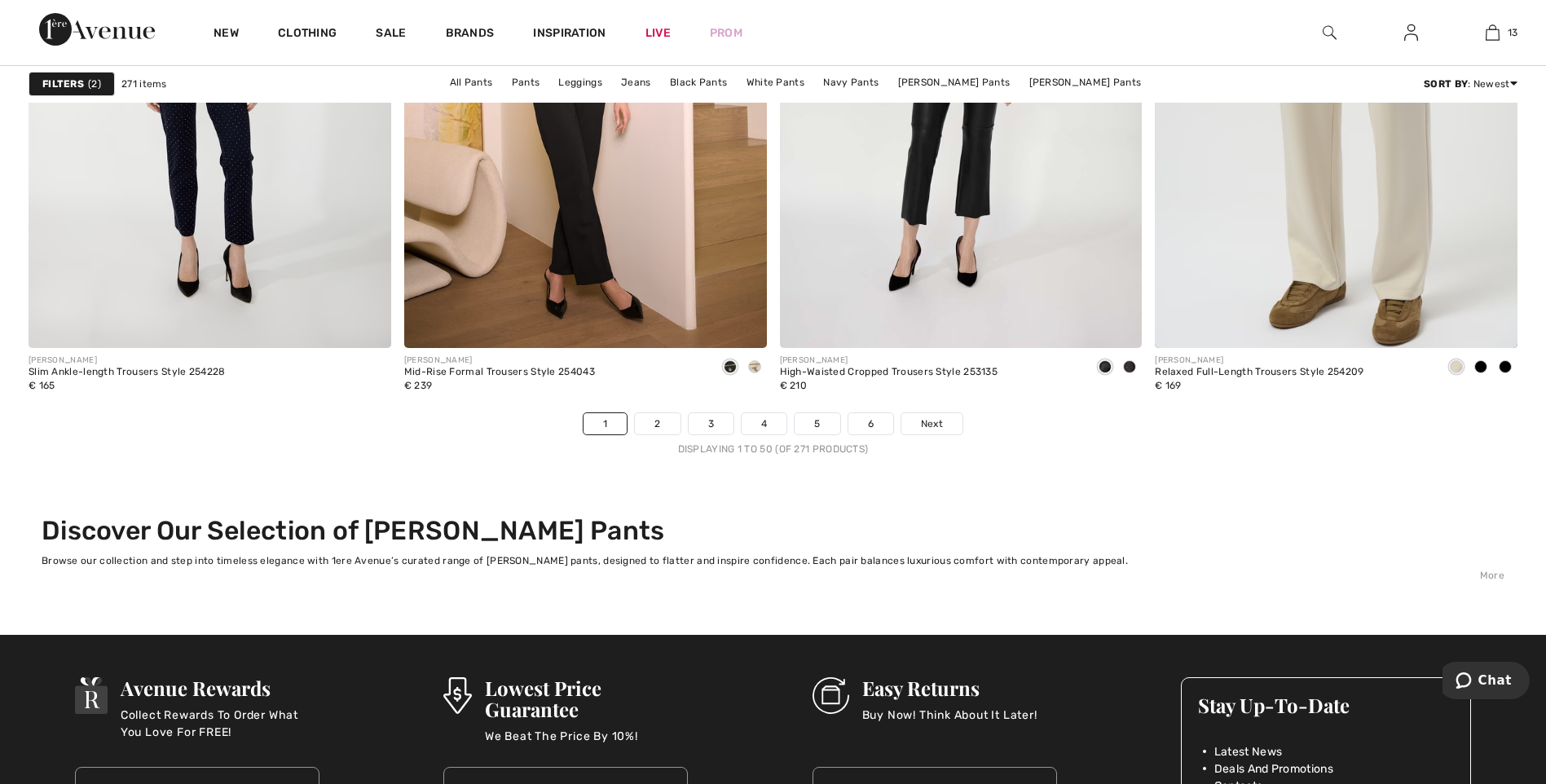
scroll to position [9354, 0]
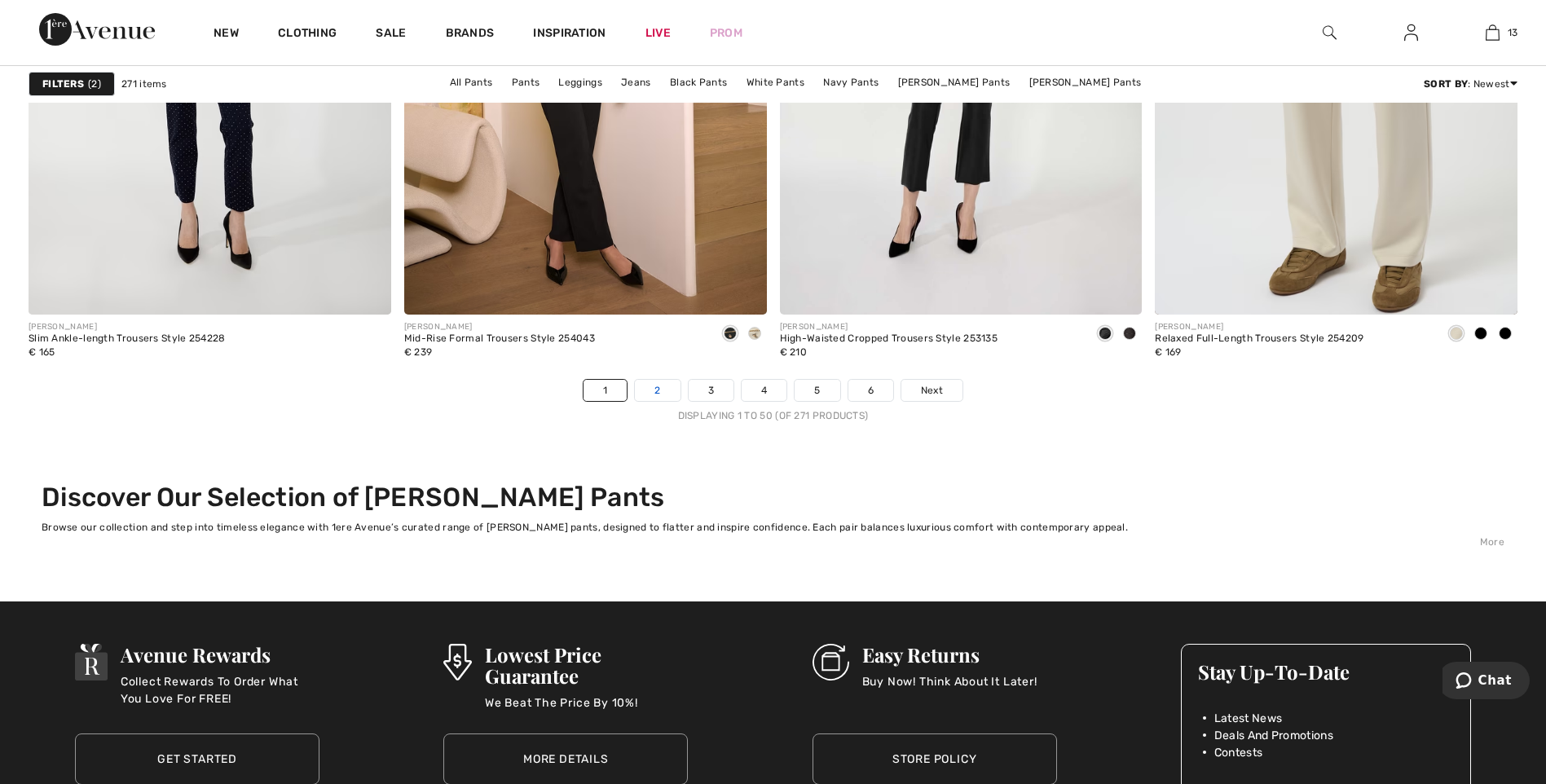
click at [659, 390] on link "2" at bounding box center [657, 390] width 45 height 21
